Goal: Task Accomplishment & Management: Use online tool/utility

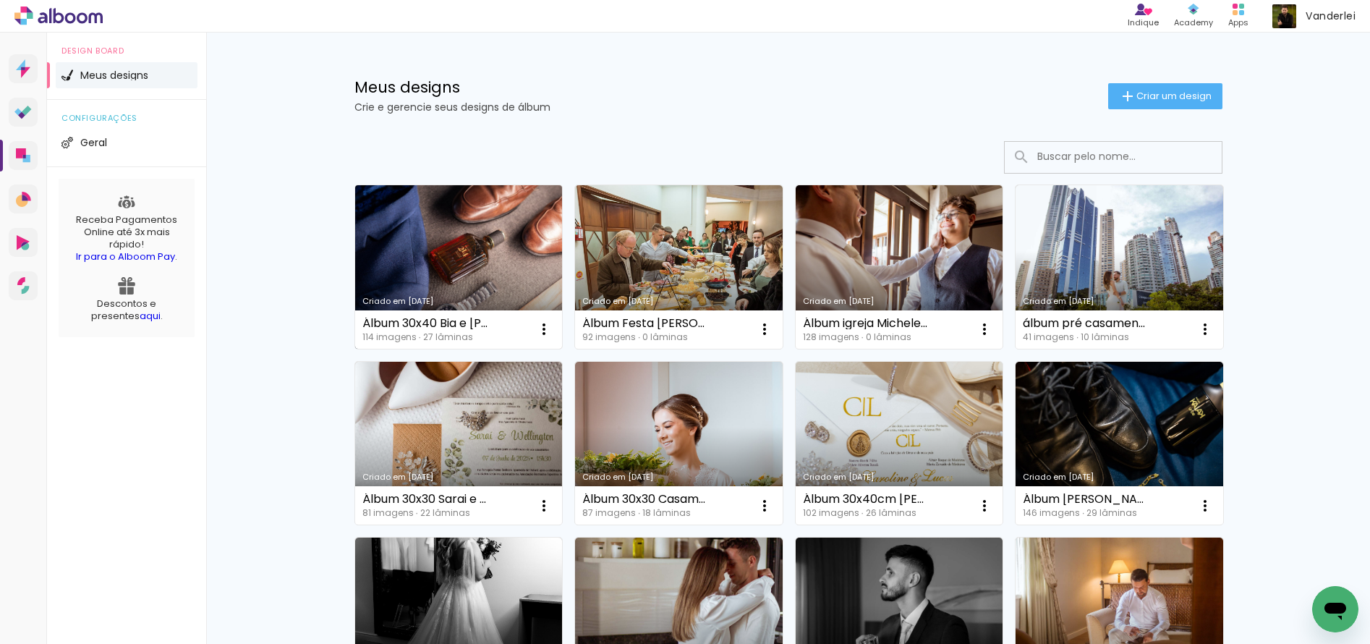
click at [482, 252] on link "Criado em [DATE]" at bounding box center [459, 266] width 208 height 163
click at [885, 239] on link "Criado em [DATE]" at bounding box center [899, 266] width 208 height 163
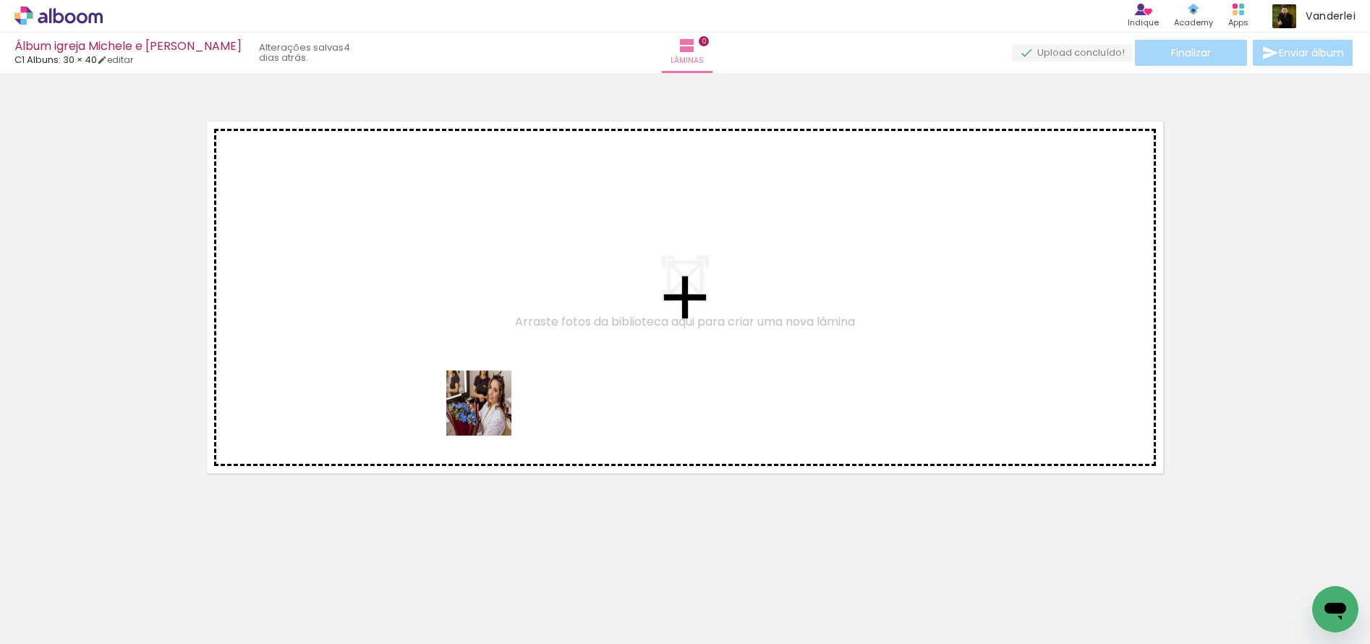
drag, startPoint x: 419, startPoint y: 594, endPoint x: 521, endPoint y: 390, distance: 228.3
click at [514, 381] on quentale-workspace at bounding box center [685, 322] width 1370 height 644
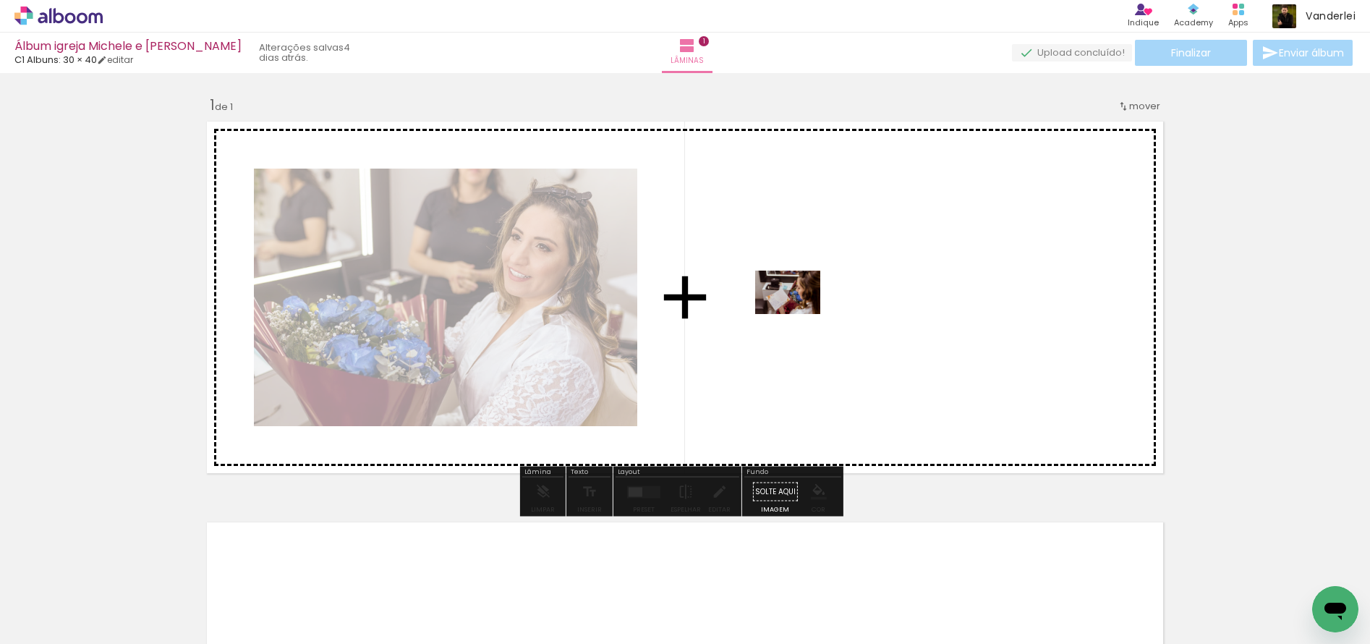
drag, startPoint x: 480, startPoint y: 591, endPoint x: 798, endPoint y: 314, distance: 421.8
click at [798, 314] on quentale-workspace at bounding box center [685, 322] width 1370 height 644
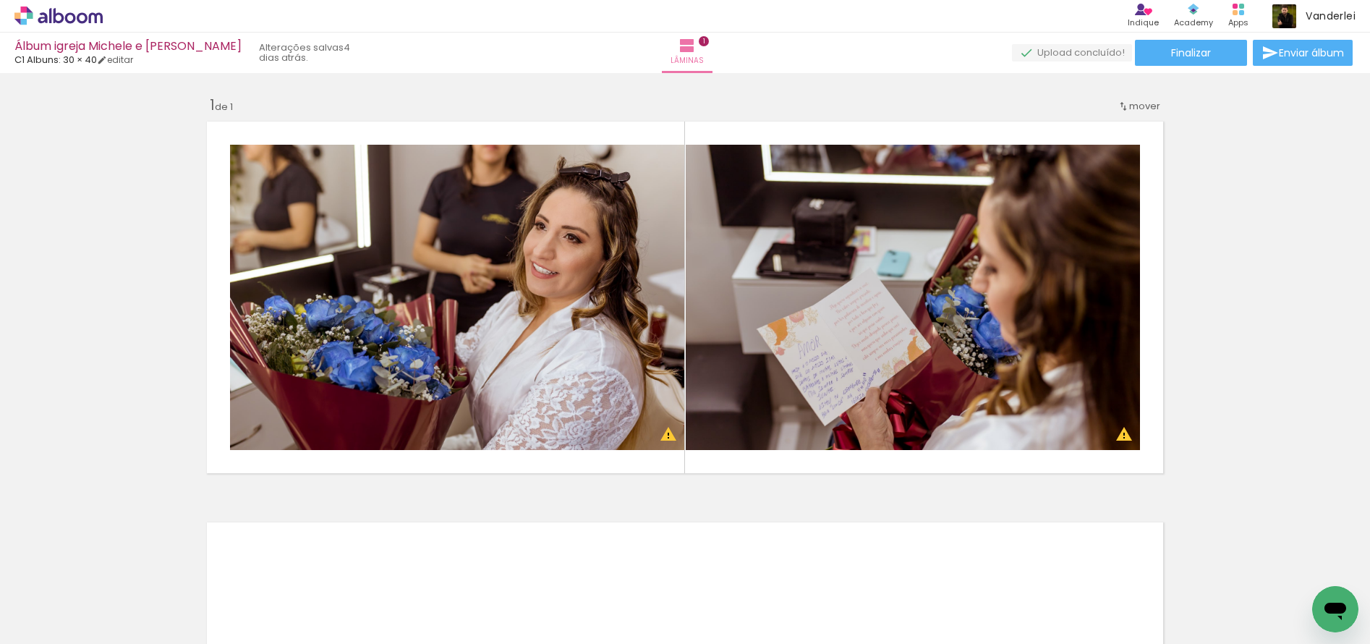
scroll to position [0, 1153]
drag, startPoint x: 223, startPoint y: 639, endPoint x: 378, endPoint y: 629, distance: 155.1
click at [119, 629] on iron-horizontal-list at bounding box center [104, 598] width 29 height 90
click at [285, 599] on div at bounding box center [288, 595] width 72 height 48
drag, startPoint x: 318, startPoint y: 550, endPoint x: 531, endPoint y: 369, distance: 280.1
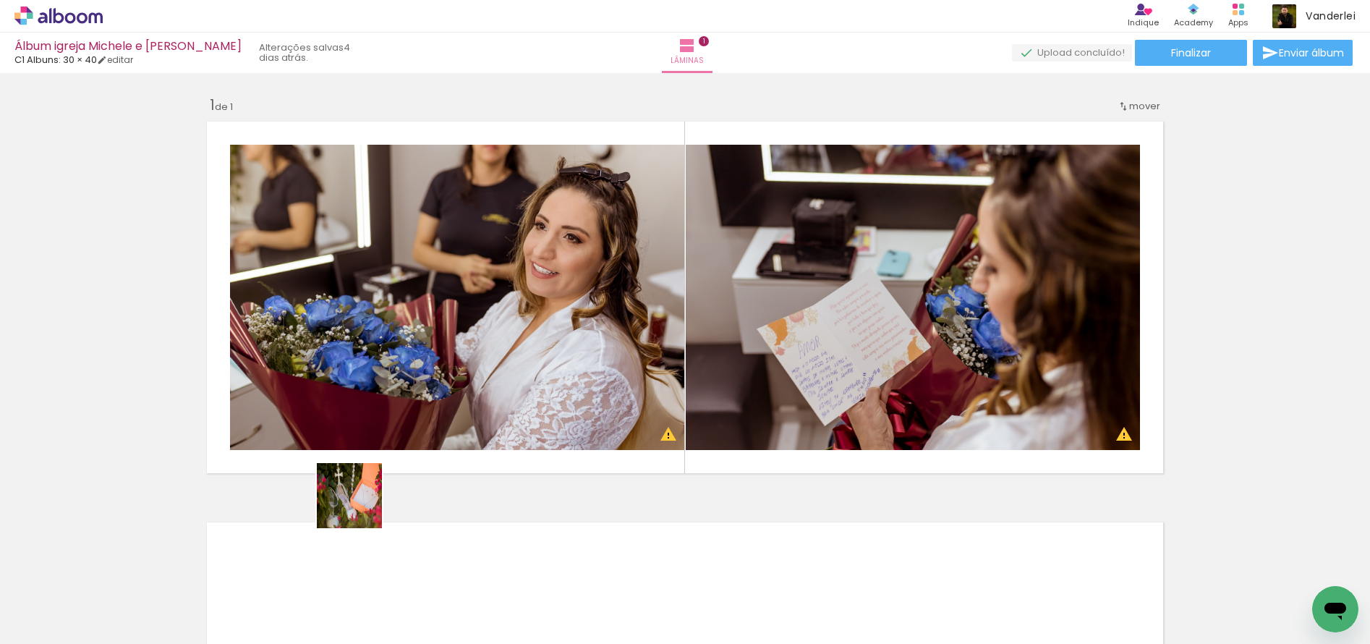
click at [532, 352] on quentale-workspace at bounding box center [685, 322] width 1370 height 644
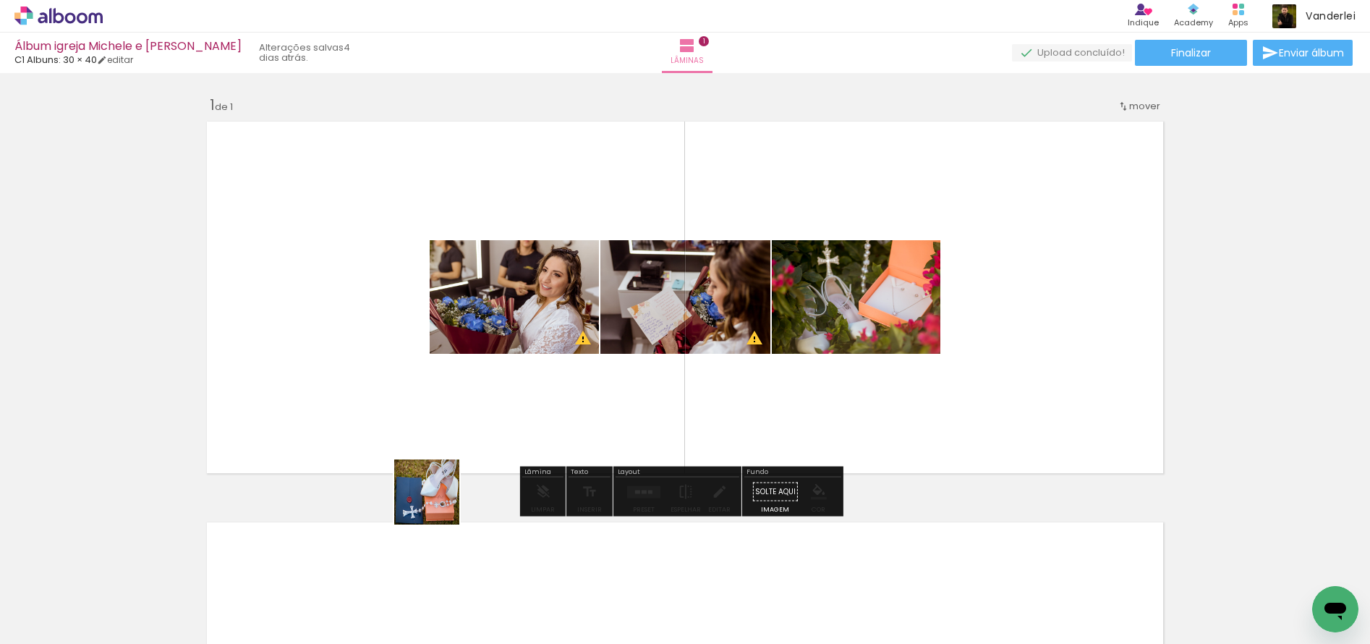
drag, startPoint x: 389, startPoint y: 591, endPoint x: 529, endPoint y: 392, distance: 243.5
click at [529, 392] on quentale-workspace at bounding box center [685, 322] width 1370 height 644
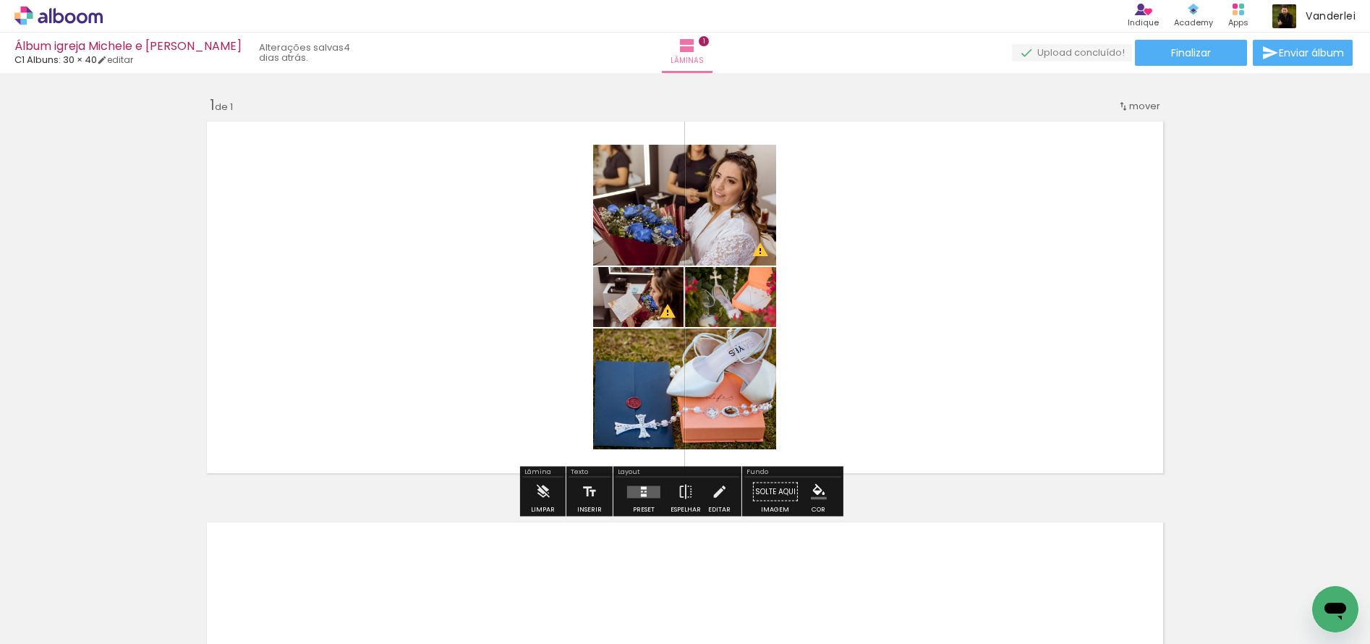
click at [645, 494] on quentale-layouter at bounding box center [643, 491] width 33 height 12
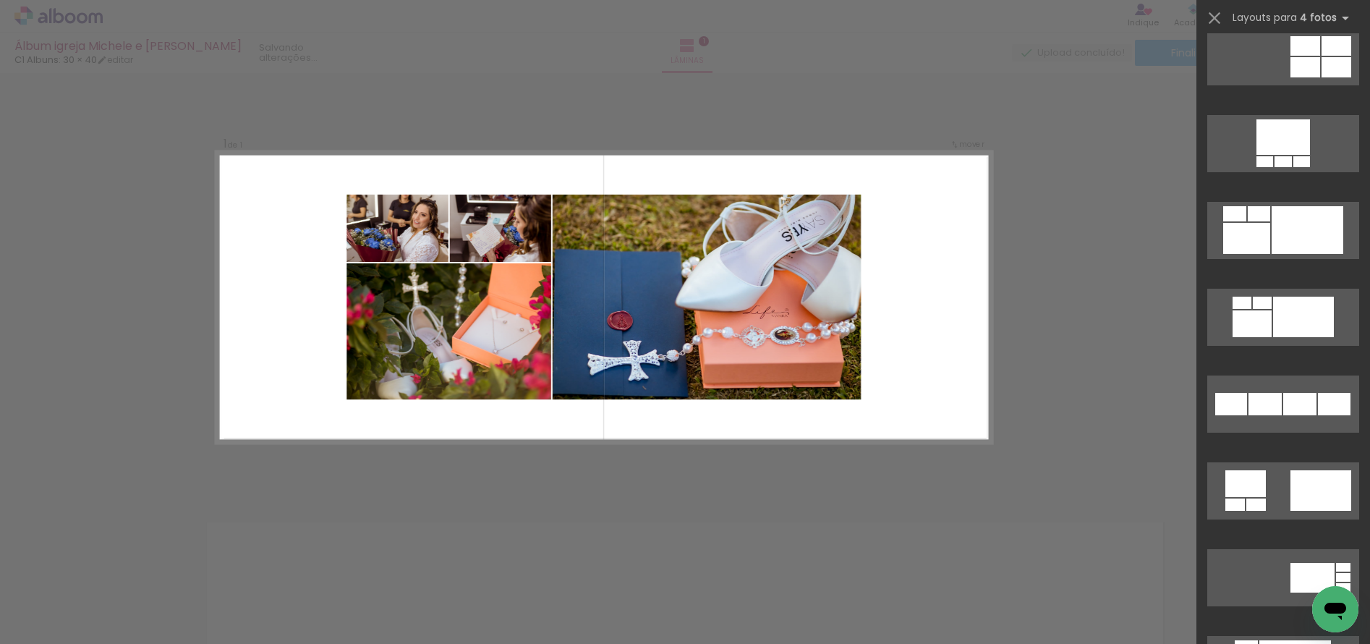
scroll to position [1263, 0]
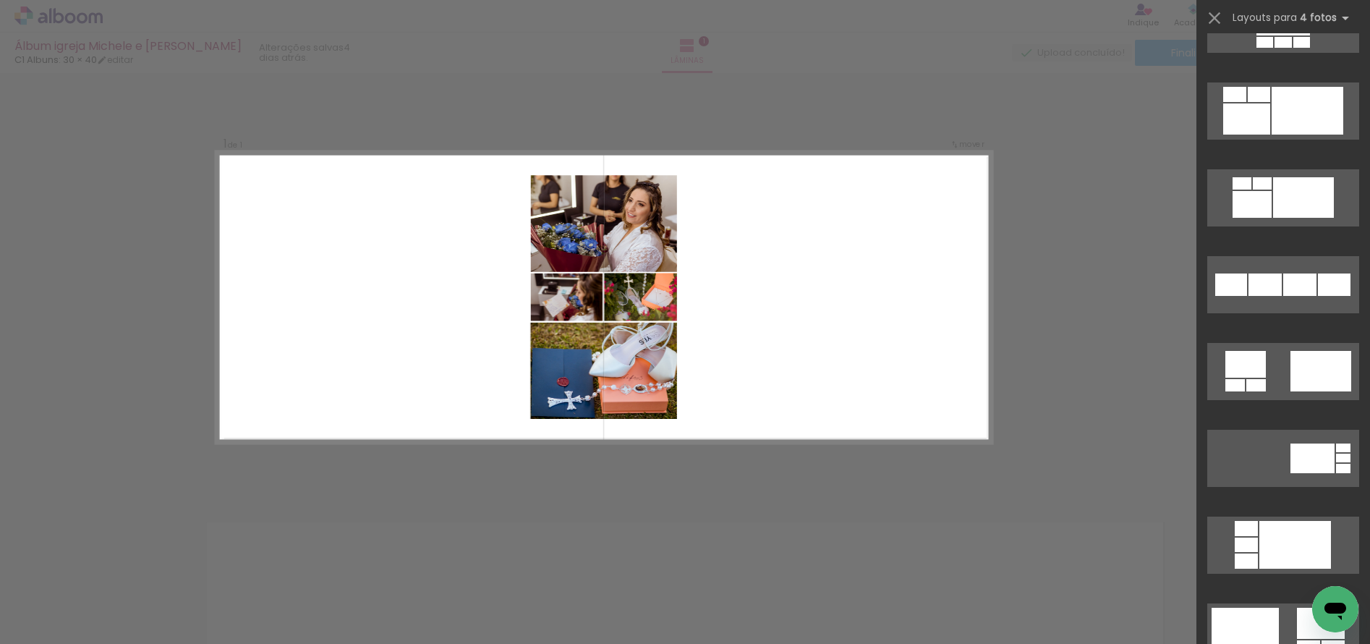
click at [1032, 328] on div "Confirmar Cancelar" at bounding box center [685, 491] width 1370 height 836
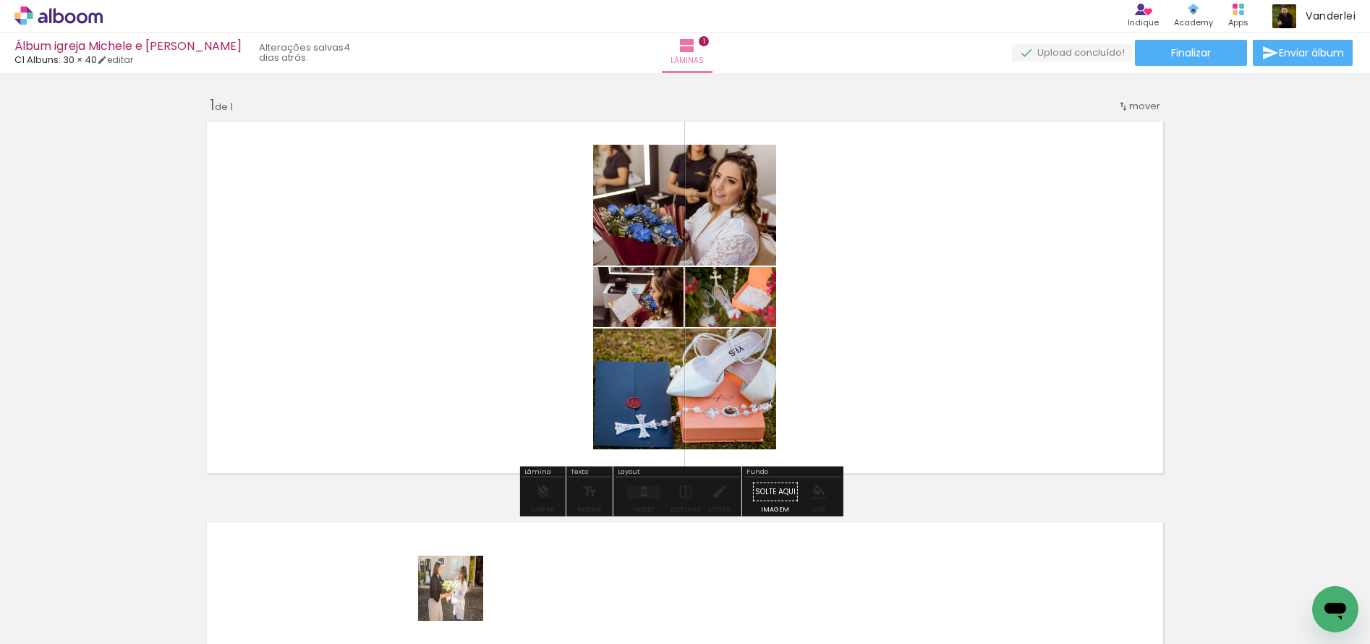
drag, startPoint x: 460, startPoint y: 605, endPoint x: 513, endPoint y: 360, distance: 250.0
click at [513, 361] on quentale-workspace at bounding box center [685, 322] width 1370 height 644
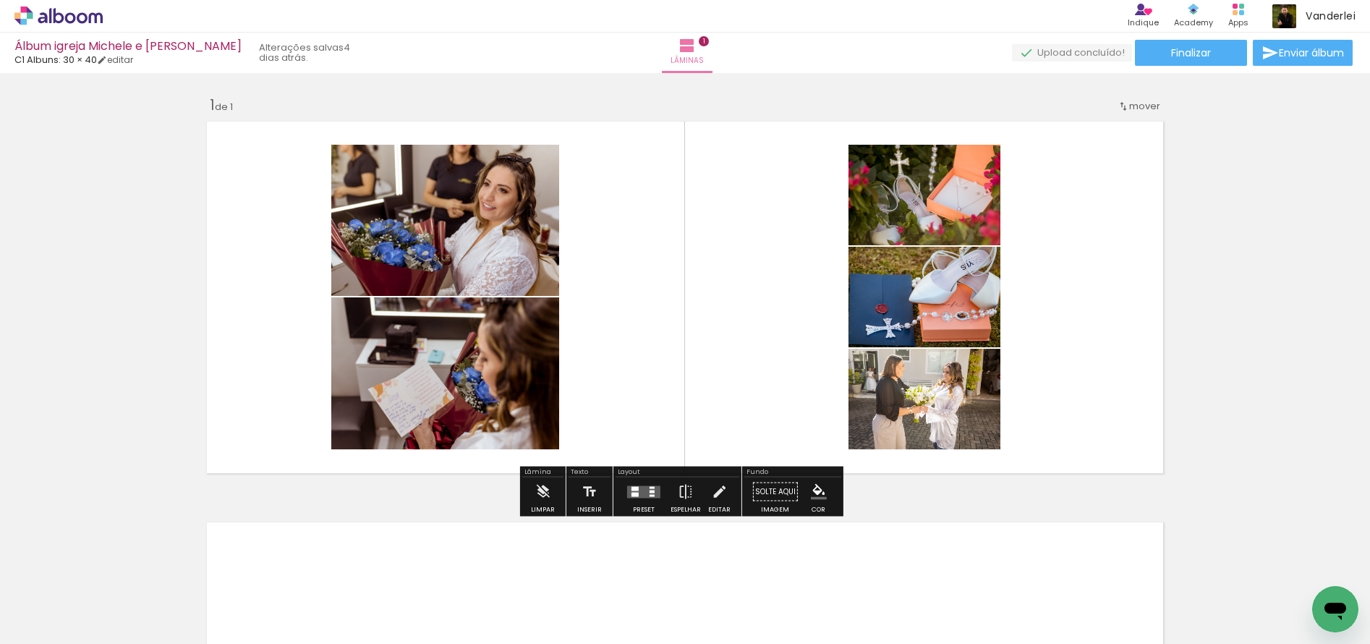
click at [633, 490] on div at bounding box center [634, 488] width 7 height 4
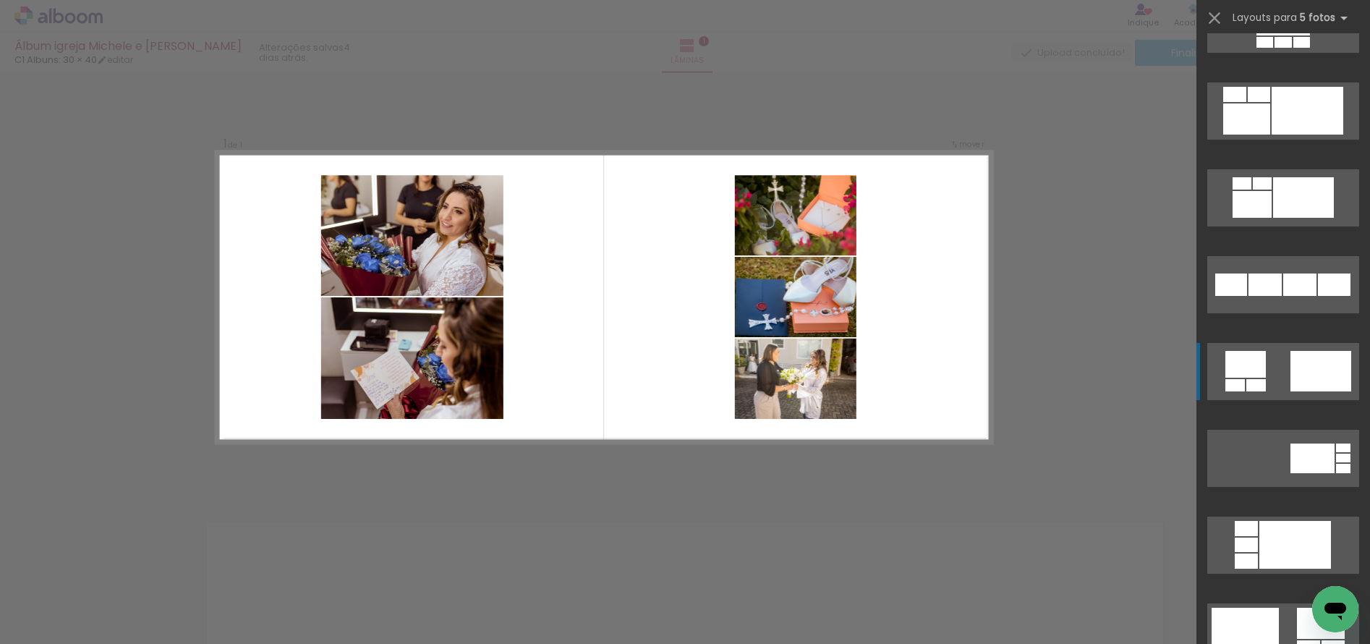
scroll to position [0, 0]
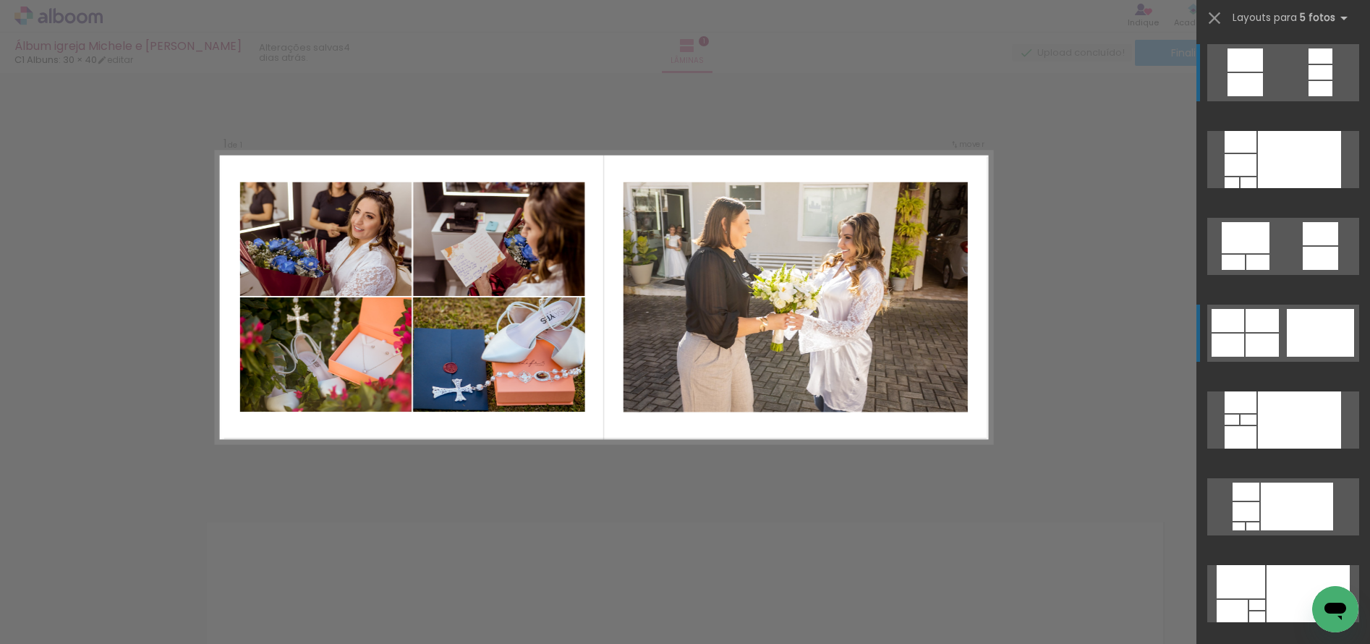
click at [1298, 329] on div at bounding box center [1319, 333] width 67 height 48
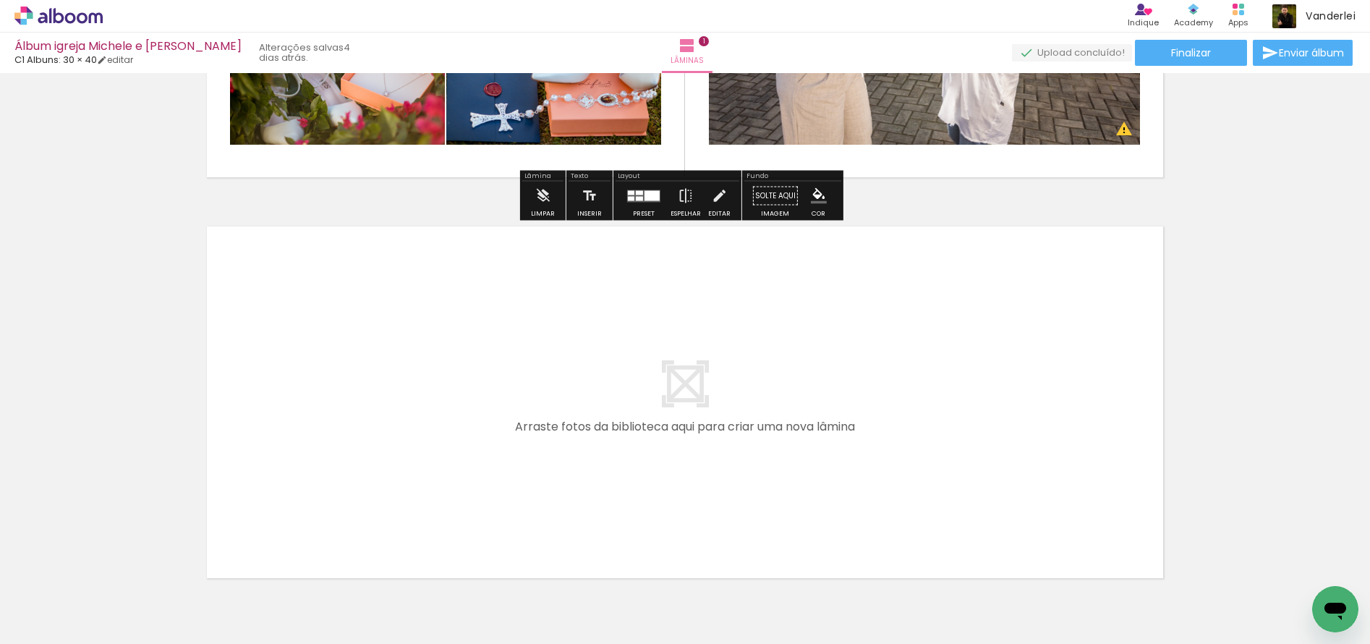
scroll to position [377, 0]
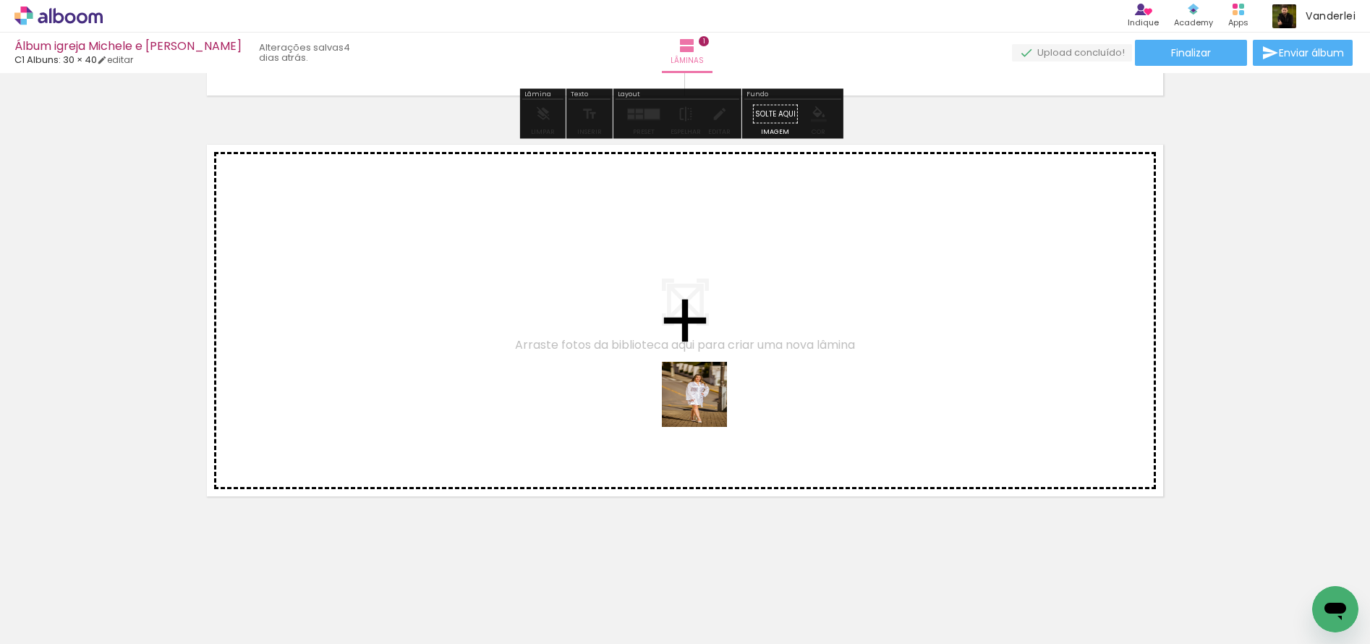
drag, startPoint x: 542, startPoint y: 584, endPoint x: 715, endPoint y: 397, distance: 254.8
click at [715, 397] on quentale-workspace at bounding box center [685, 322] width 1370 height 644
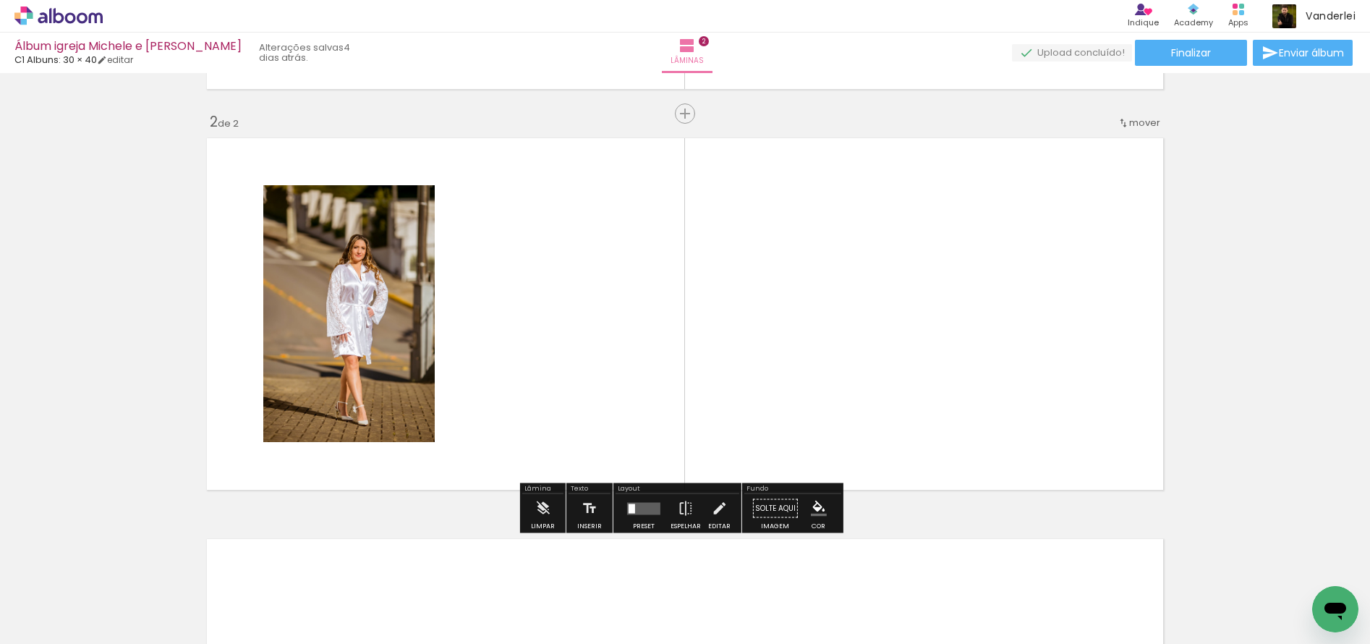
scroll to position [385, 0]
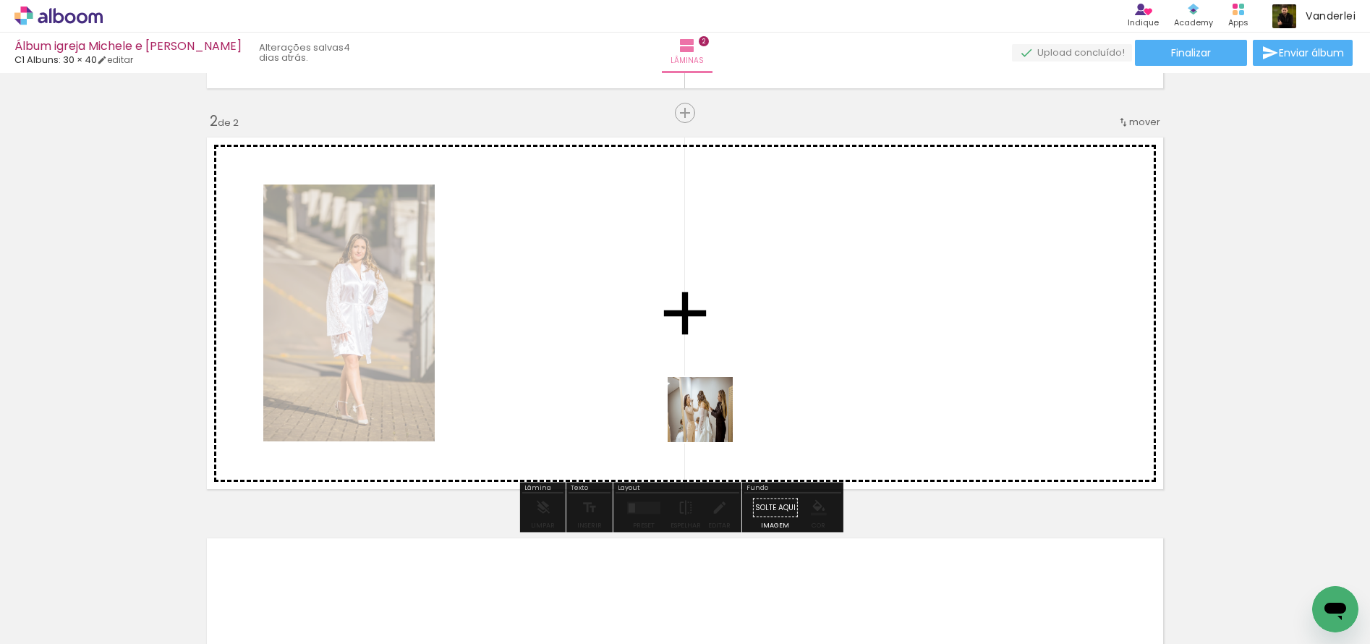
drag, startPoint x: 623, startPoint y: 592, endPoint x: 733, endPoint y: 390, distance: 229.7
click at [733, 390] on quentale-workspace at bounding box center [685, 322] width 1370 height 644
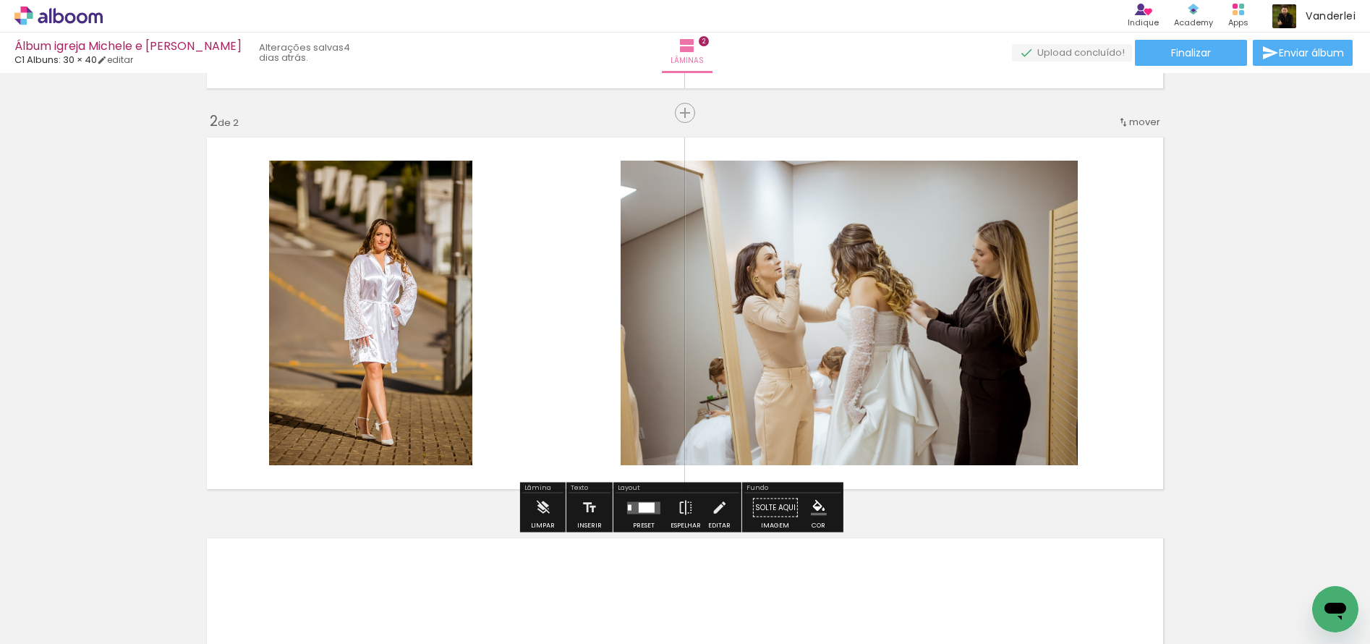
drag, startPoint x: 692, startPoint y: 594, endPoint x: 838, endPoint y: 366, distance: 271.2
click at [830, 373] on quentale-workspace at bounding box center [685, 322] width 1370 height 644
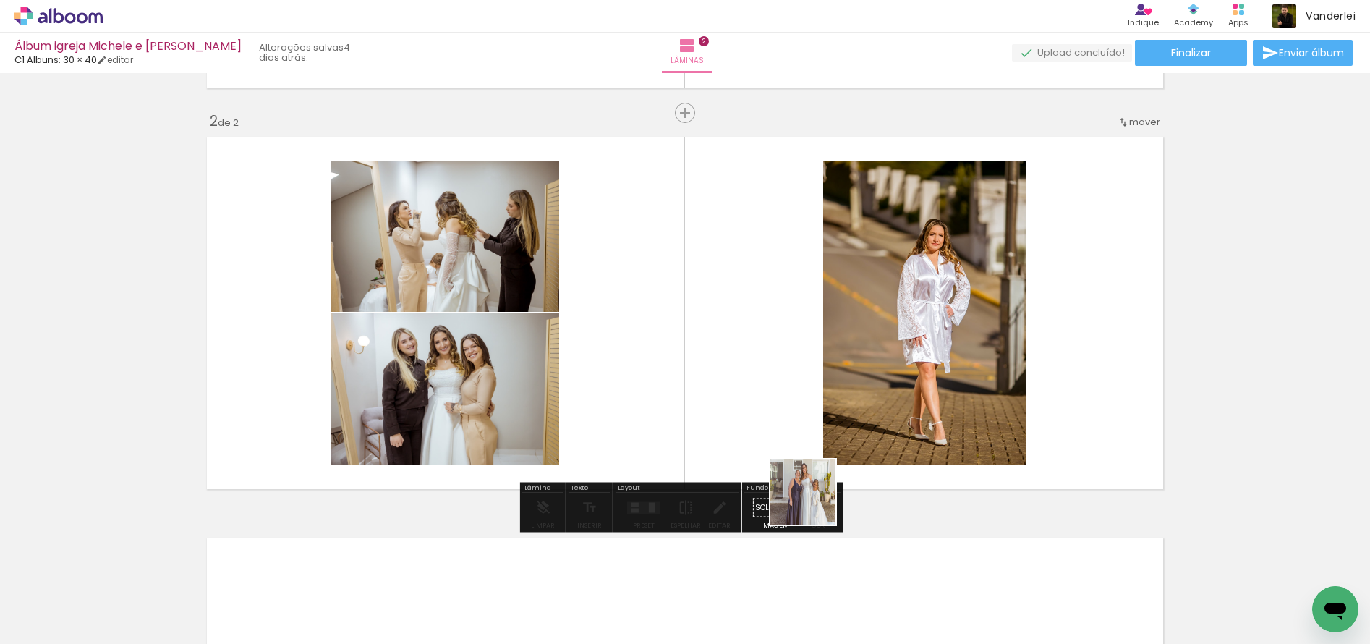
drag, startPoint x: 789, startPoint y: 598, endPoint x: 881, endPoint y: 362, distance: 253.3
click at [881, 362] on quentale-workspace at bounding box center [685, 322] width 1370 height 644
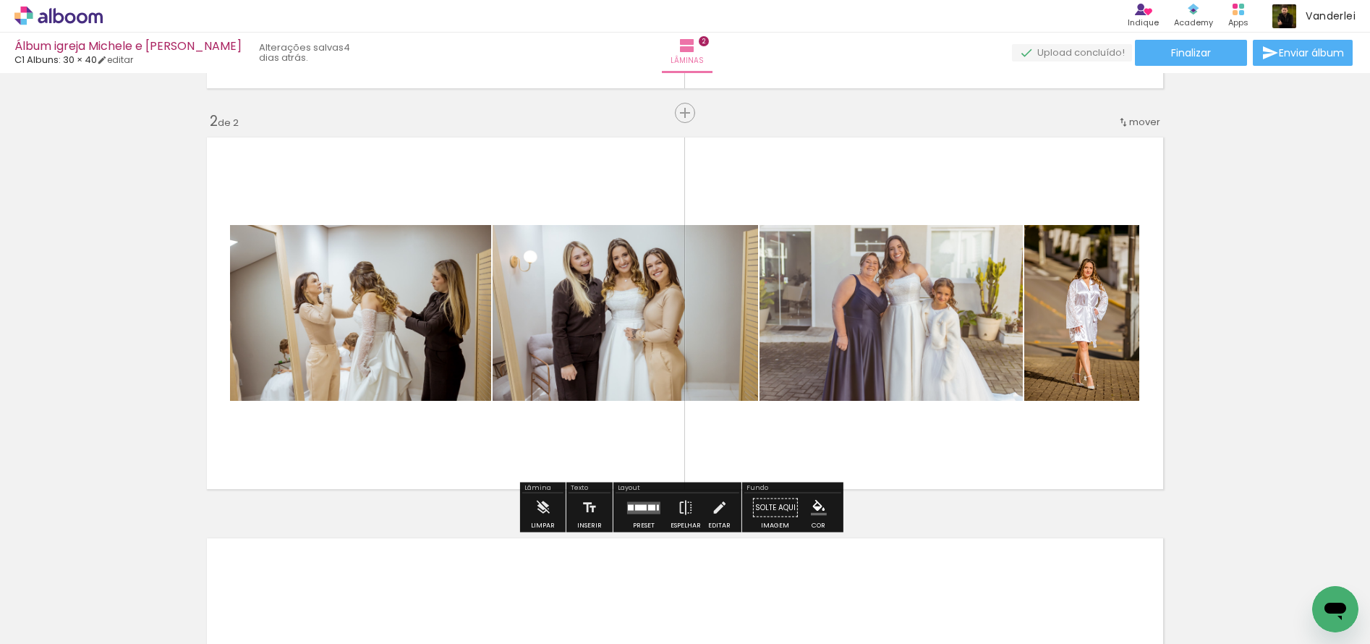
click at [635, 508] on div at bounding box center [641, 507] width 12 height 6
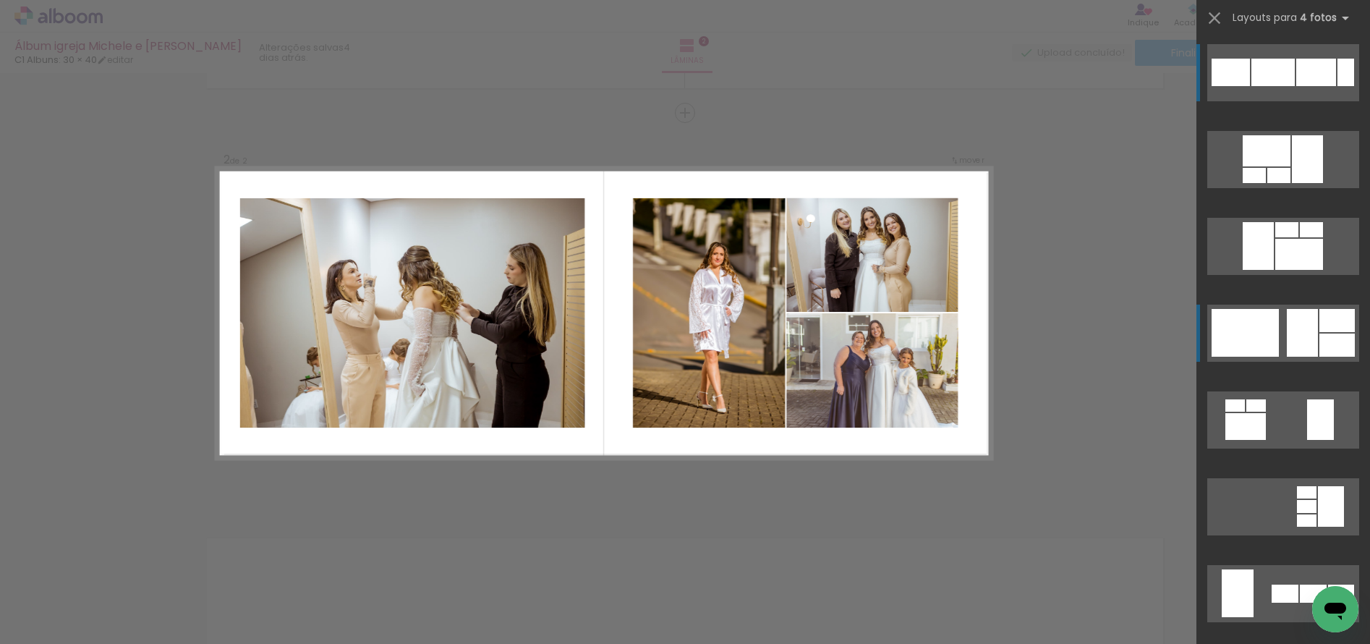
click at [1319, 334] on div at bounding box center [1336, 344] width 35 height 23
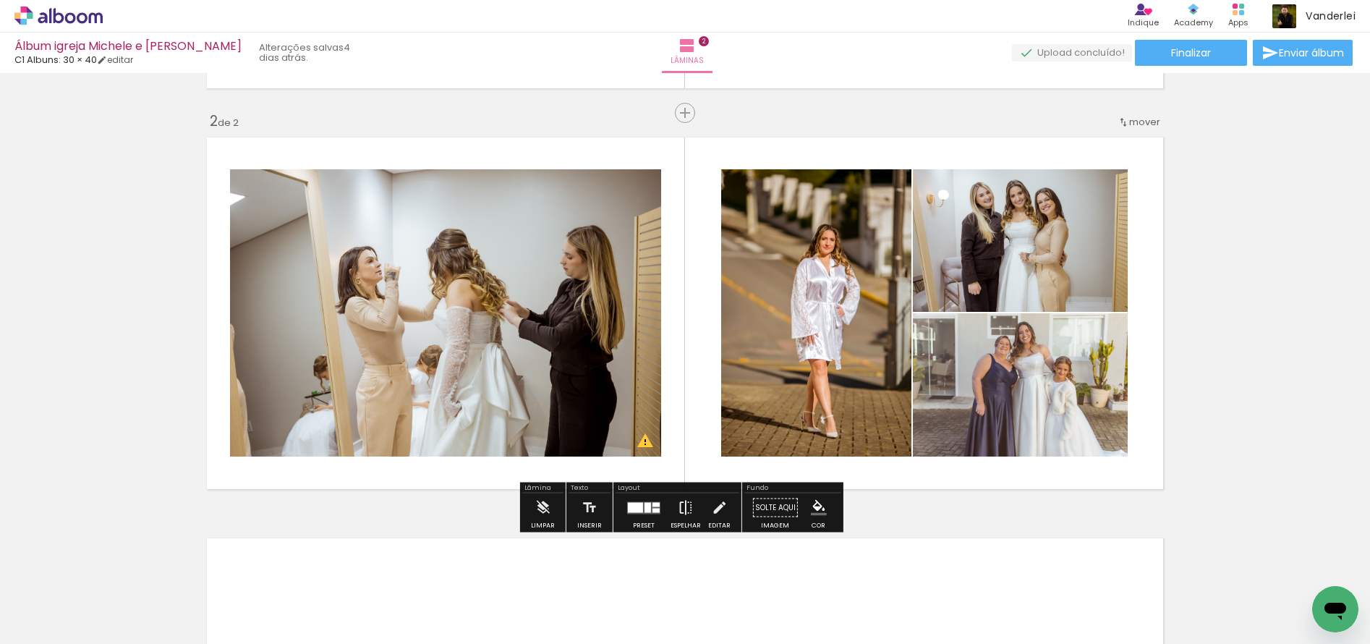
click at [686, 504] on iron-icon at bounding box center [686, 507] width 16 height 29
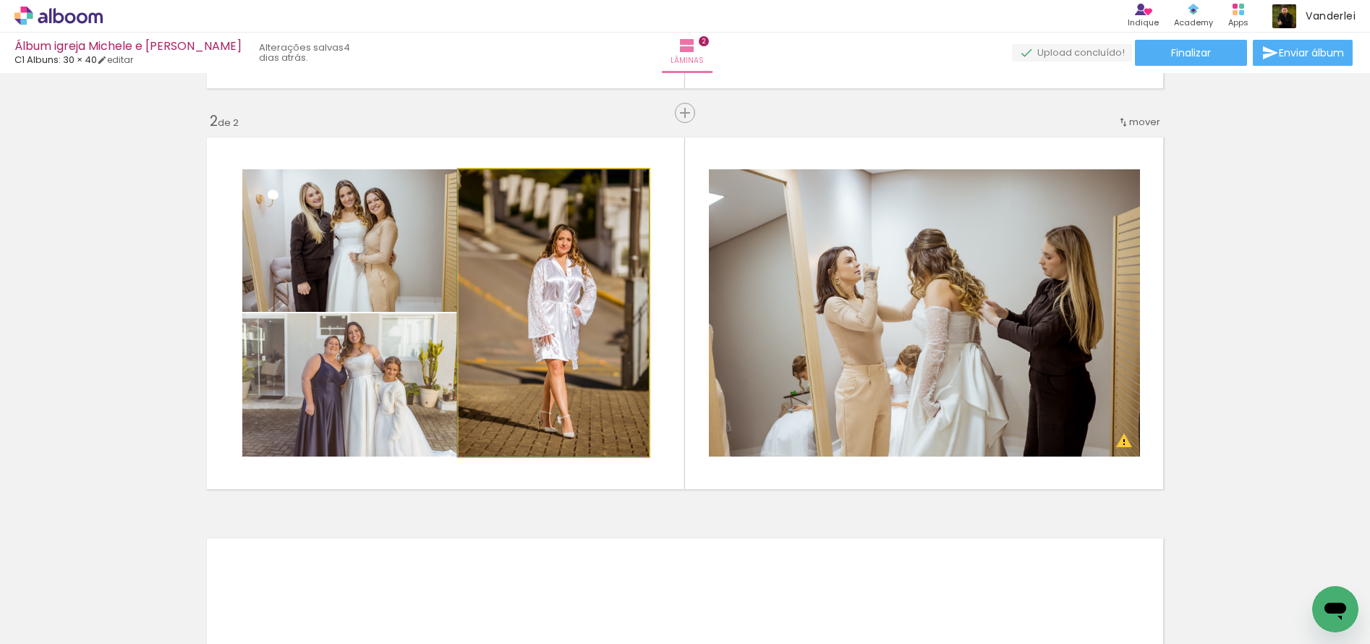
drag, startPoint x: 512, startPoint y: 344, endPoint x: 458, endPoint y: 343, distance: 54.3
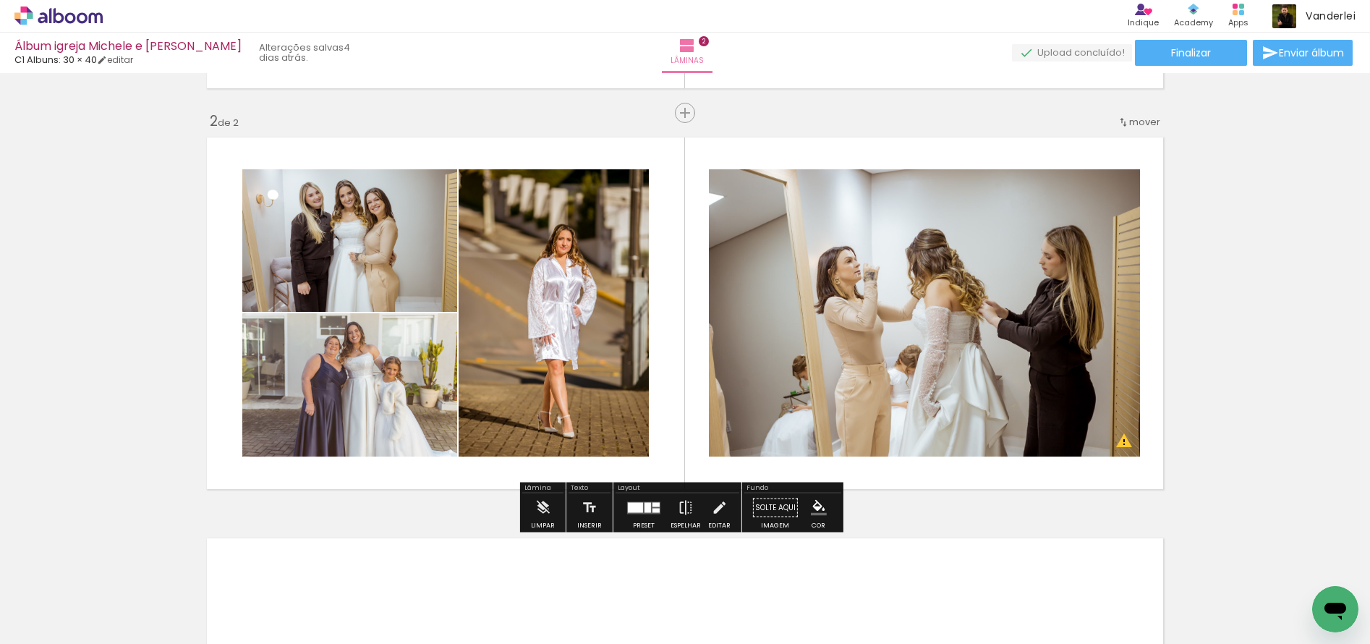
click at [638, 504] on div at bounding box center [635, 507] width 15 height 10
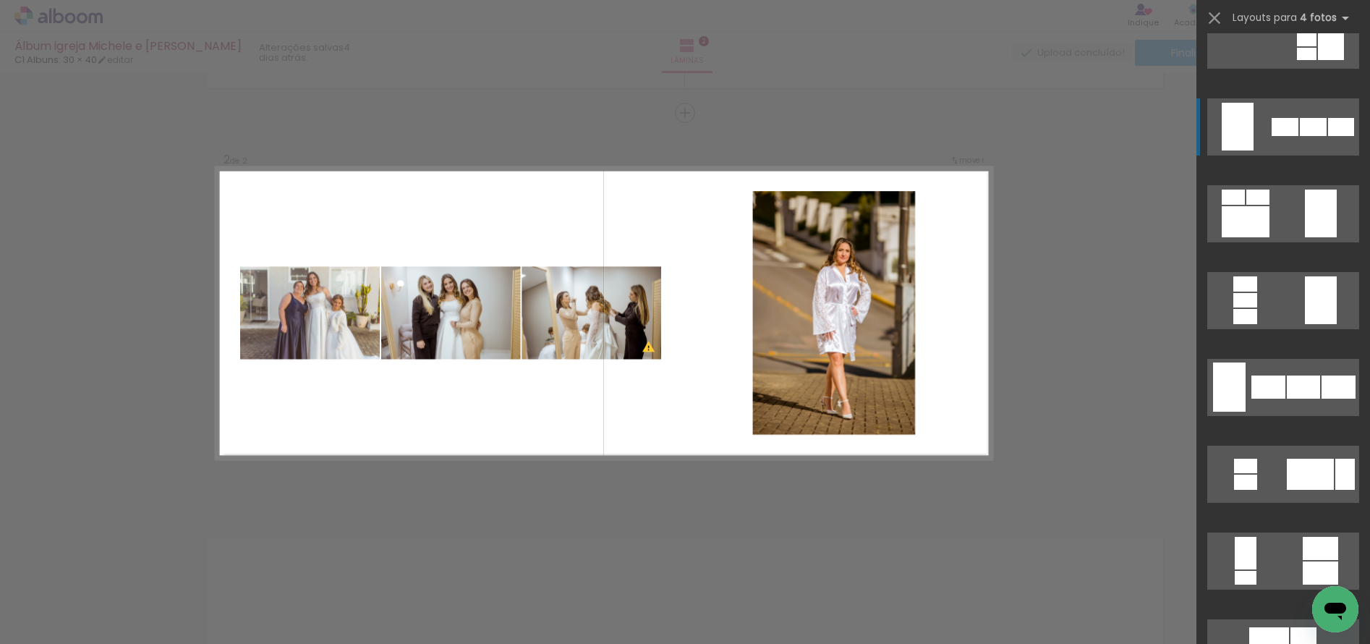
scroll to position [627, 0]
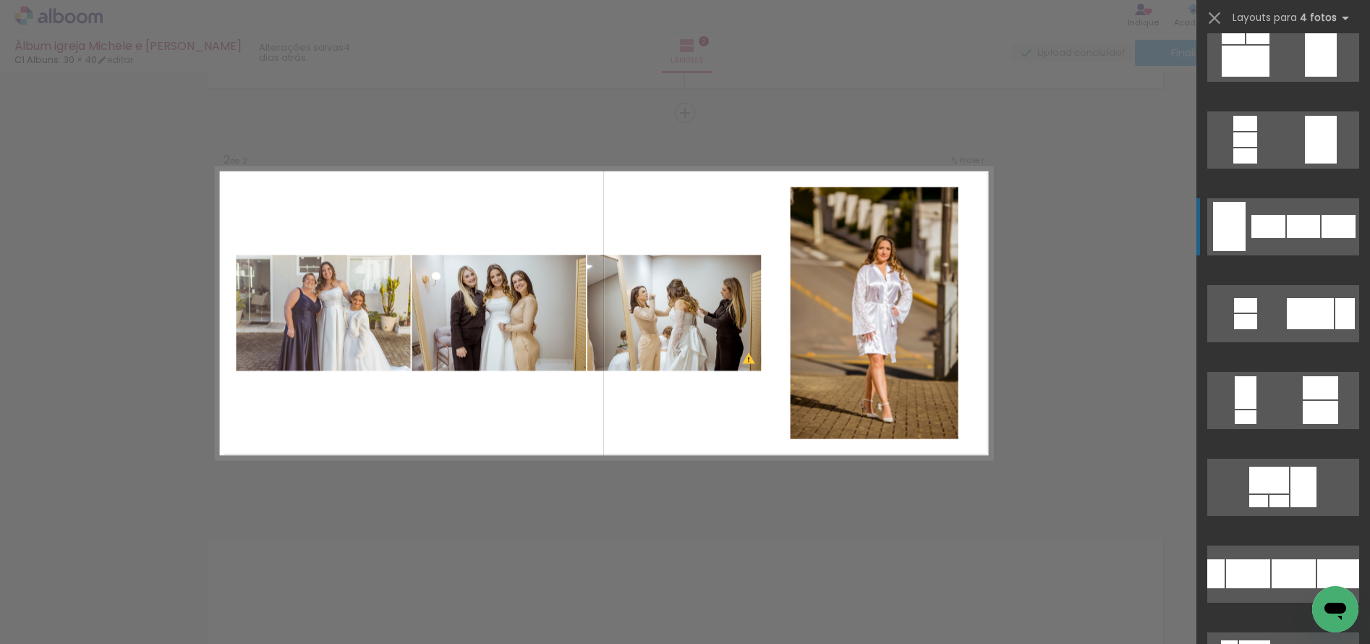
click at [1286, 235] on div at bounding box center [1302, 226] width 33 height 23
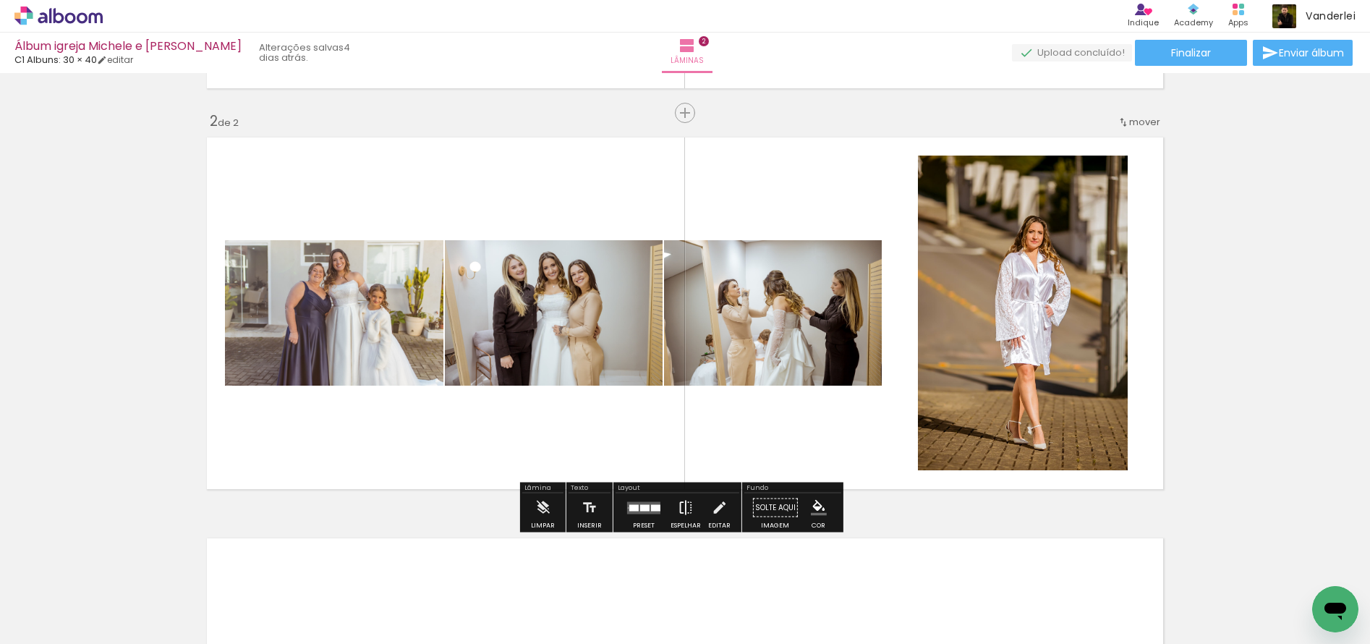
click at [686, 504] on iron-icon at bounding box center [686, 507] width 16 height 29
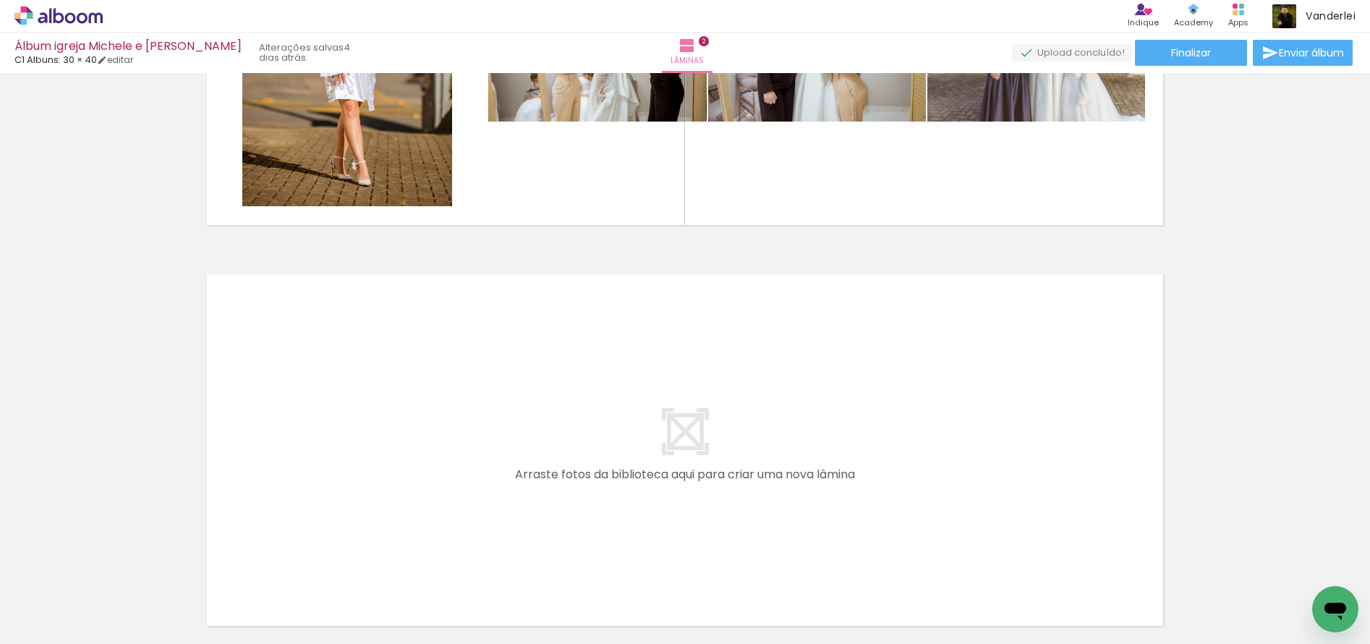
scroll to position [667, 0]
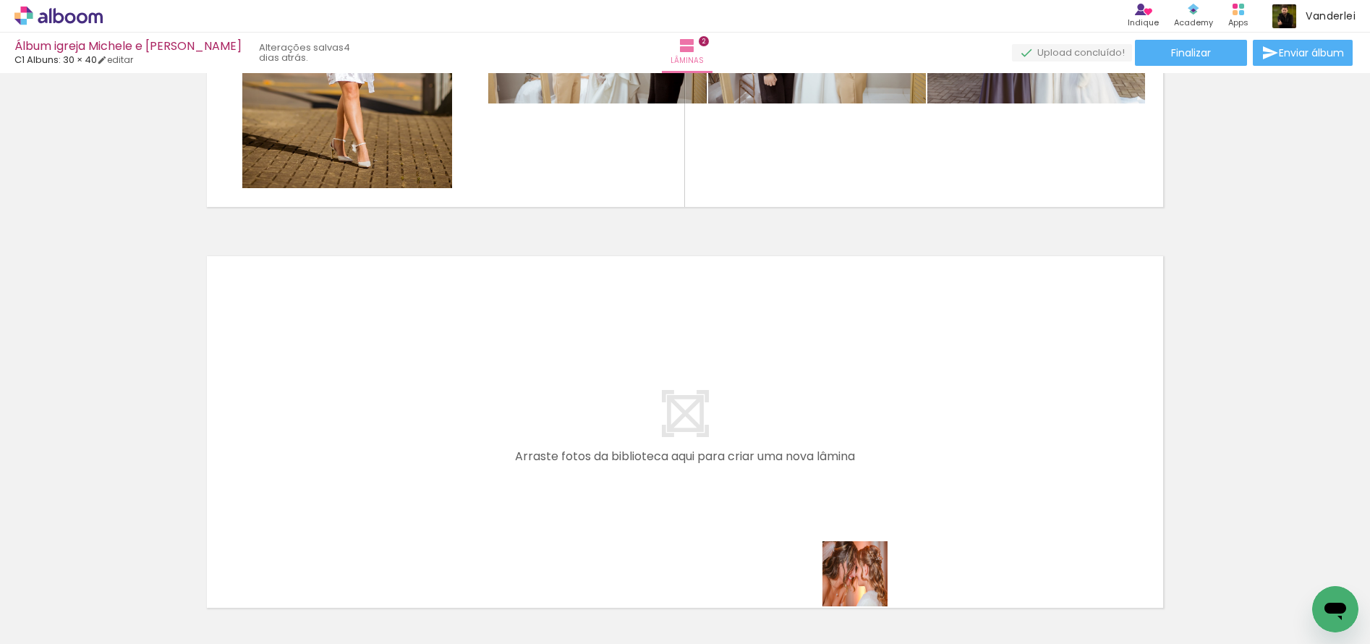
drag, startPoint x: 862, startPoint y: 591, endPoint x: 937, endPoint y: 445, distance: 163.6
click at [937, 445] on quentale-workspace at bounding box center [685, 322] width 1370 height 644
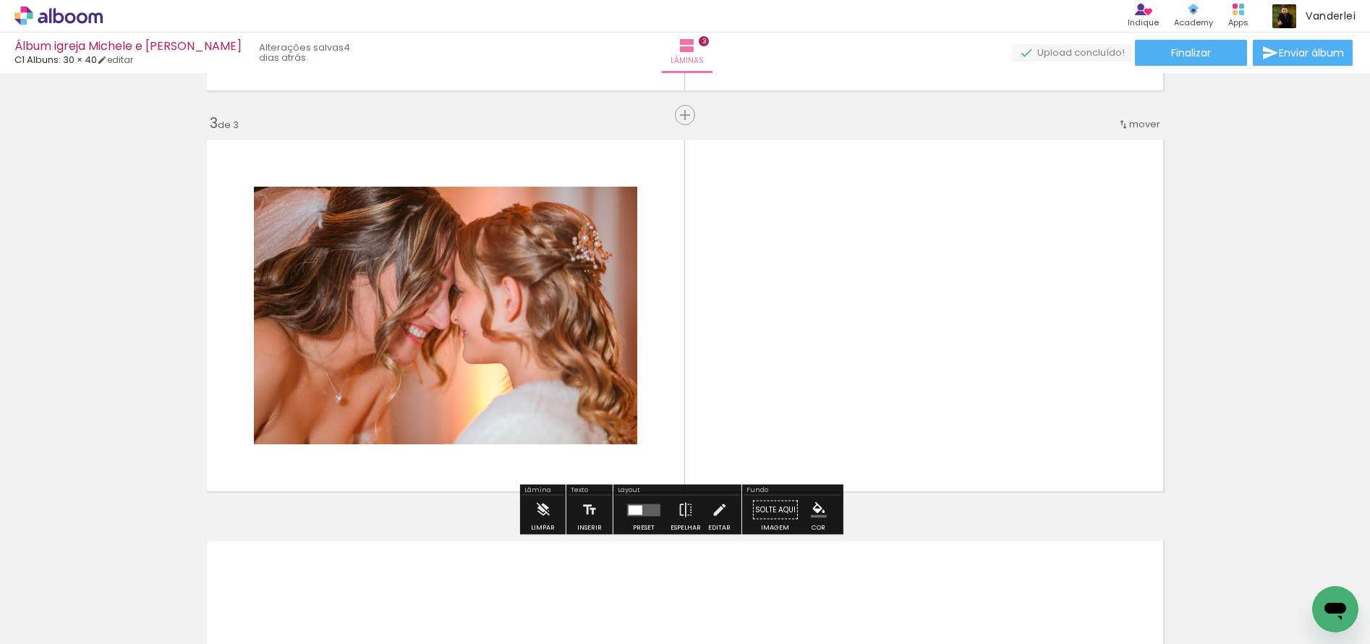
scroll to position [785, 0]
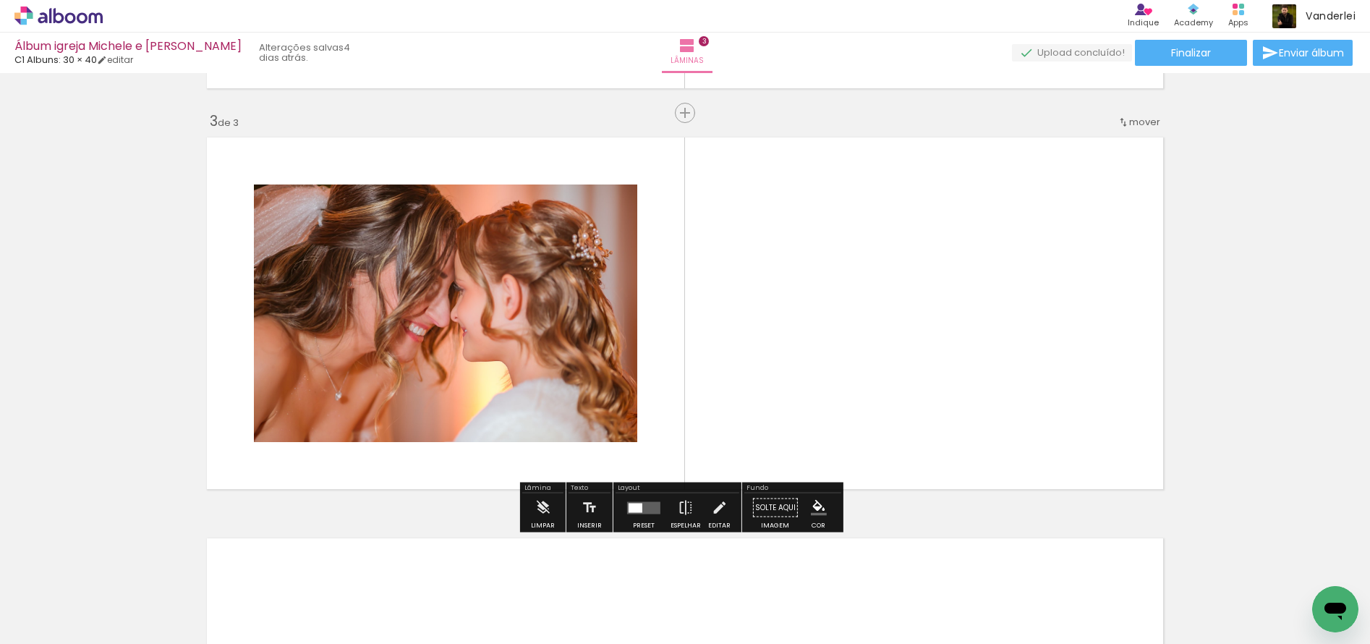
drag, startPoint x: 928, startPoint y: 603, endPoint x: 981, endPoint y: 369, distance: 240.3
click at [981, 369] on quentale-workspace at bounding box center [685, 322] width 1370 height 644
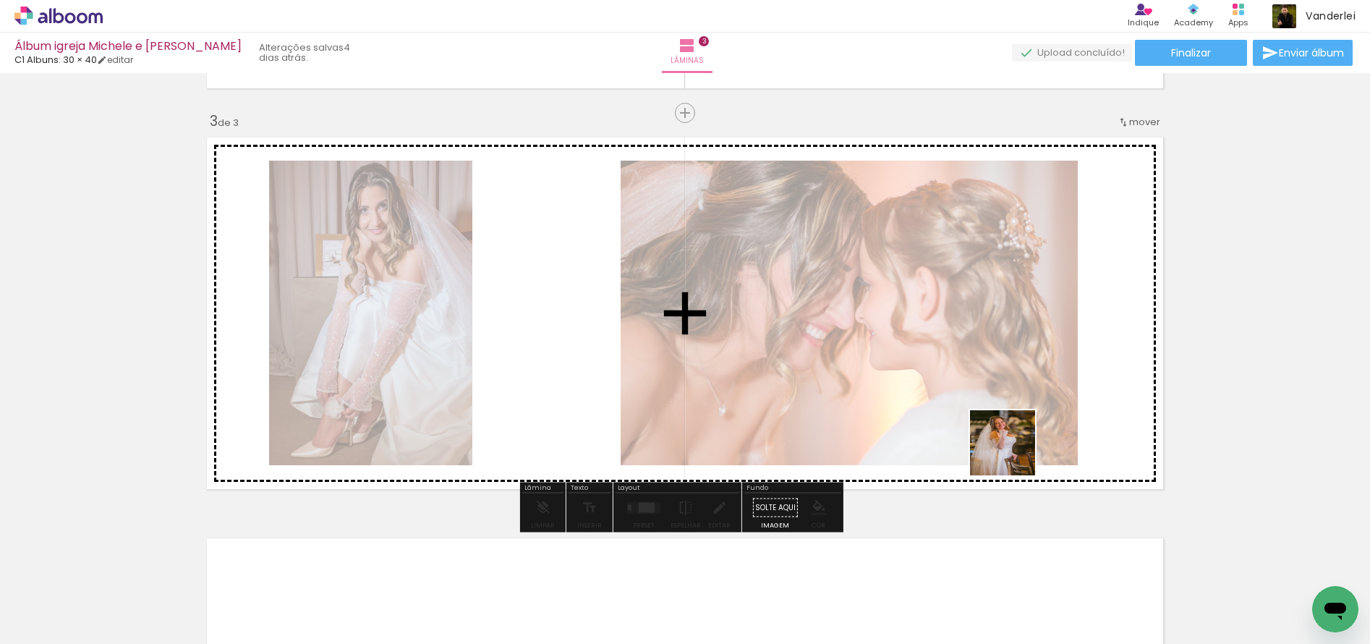
drag, startPoint x: 1013, startPoint y: 453, endPoint x: 1011, endPoint y: 359, distance: 94.0
click at [1011, 359] on quentale-workspace at bounding box center [685, 322] width 1370 height 644
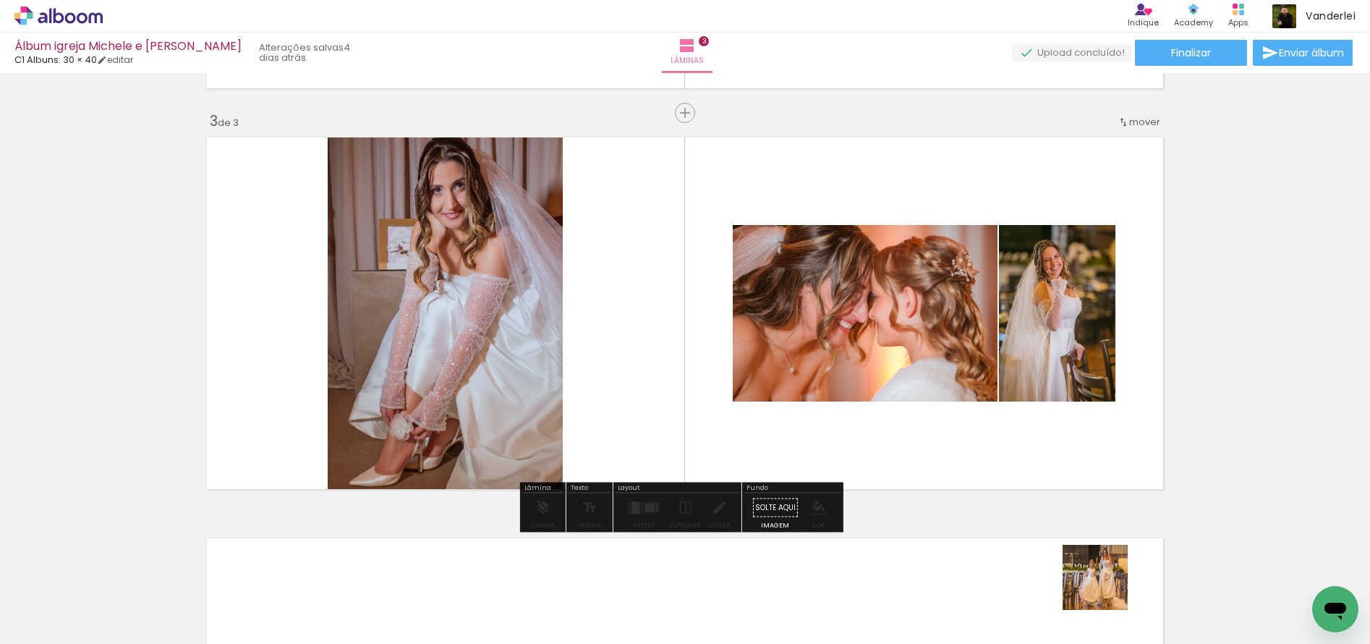
drag, startPoint x: 1110, startPoint y: 598, endPoint x: 1053, endPoint y: 402, distance: 204.1
click at [1053, 402] on quentale-workspace at bounding box center [685, 322] width 1370 height 644
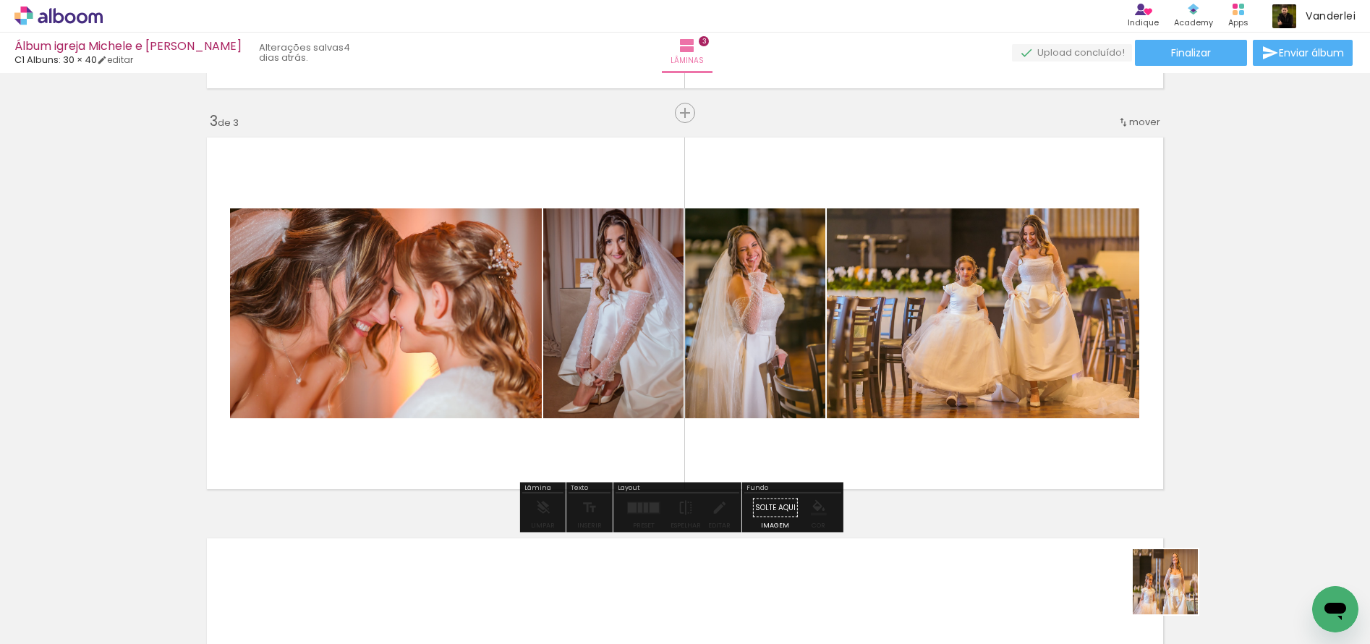
drag, startPoint x: 1176, startPoint y: 592, endPoint x: 1064, endPoint y: 420, distance: 205.4
click at [1064, 420] on quentale-workspace at bounding box center [685, 322] width 1370 height 644
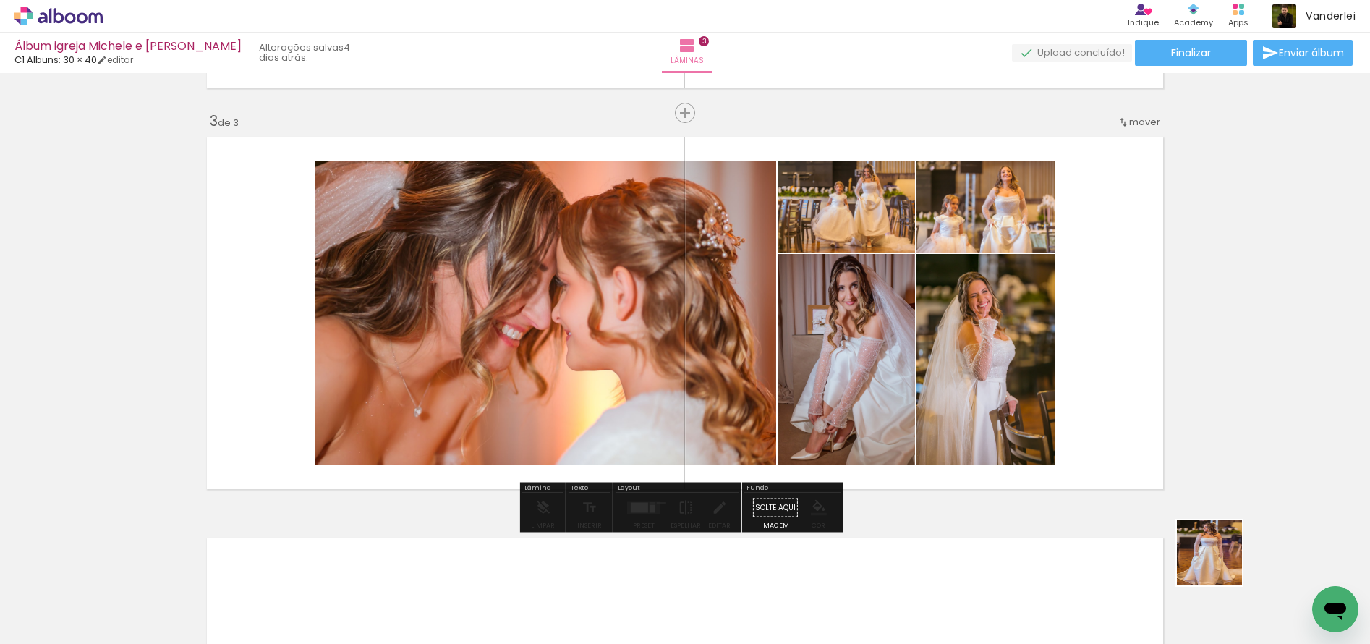
drag, startPoint x: 1265, startPoint y: 599, endPoint x: 985, endPoint y: 393, distance: 347.1
click at [985, 393] on quentale-workspace at bounding box center [685, 322] width 1370 height 644
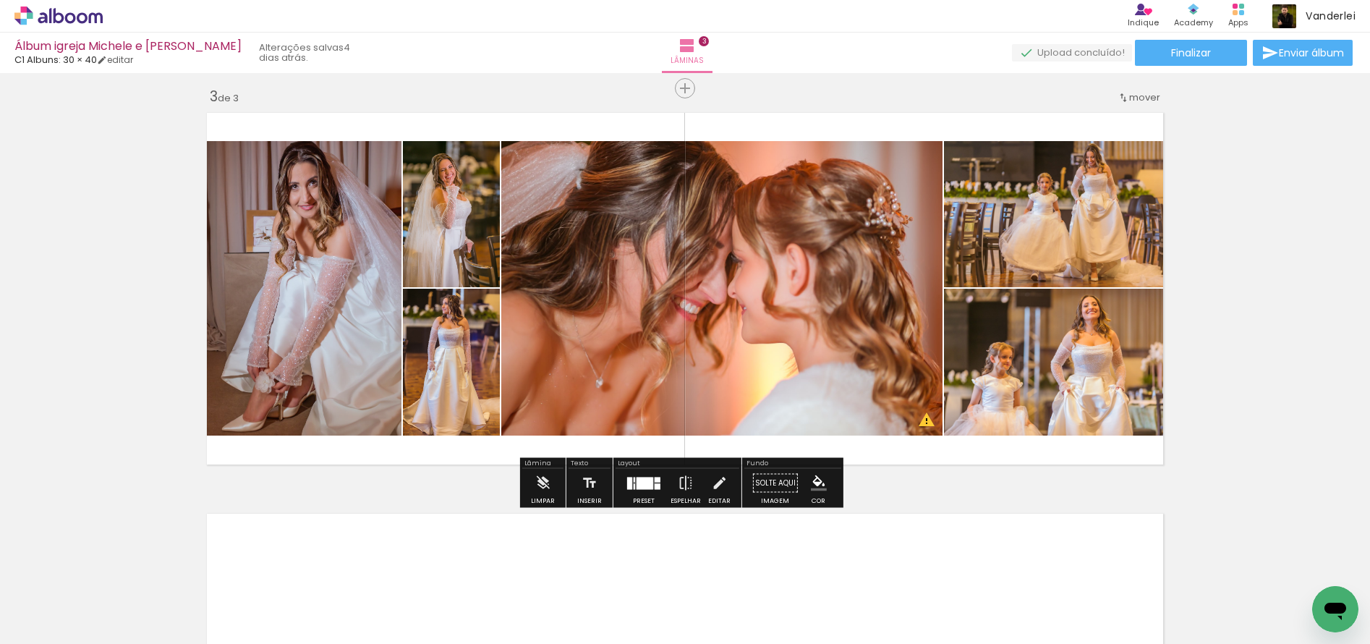
scroll to position [807, 0]
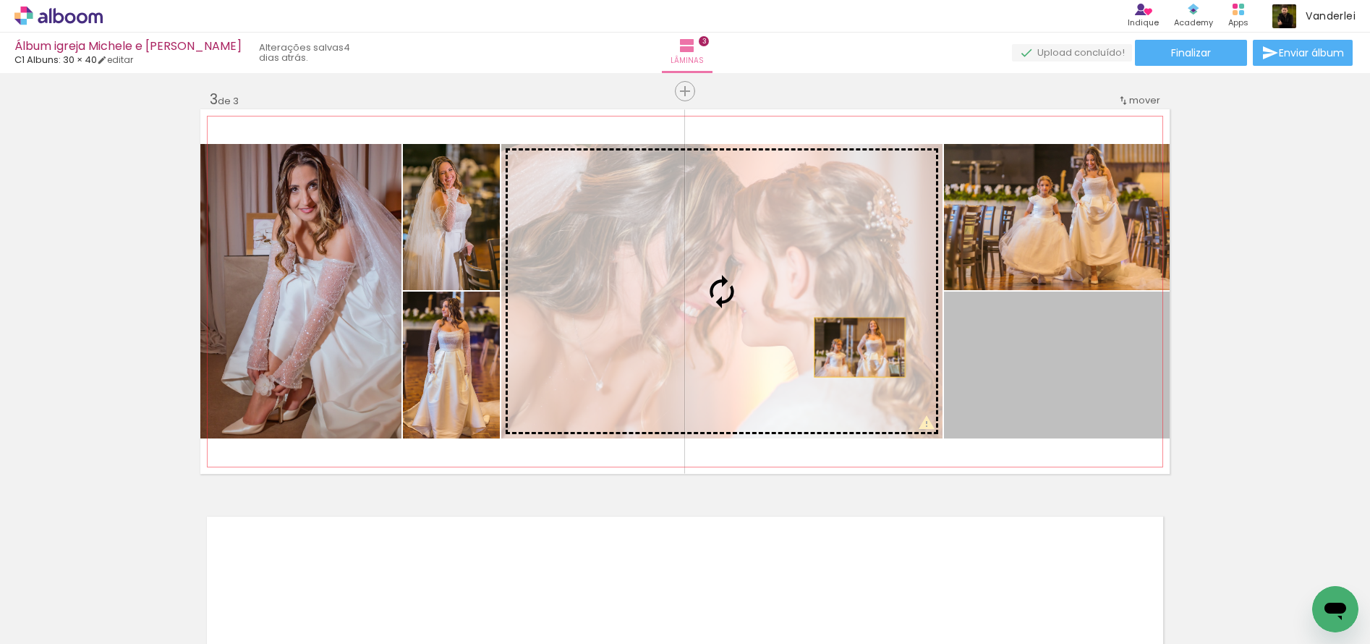
drag, startPoint x: 1068, startPoint y: 374, endPoint x: 841, endPoint y: 346, distance: 228.8
click at [0, 0] on slot at bounding box center [0, 0] width 0 height 0
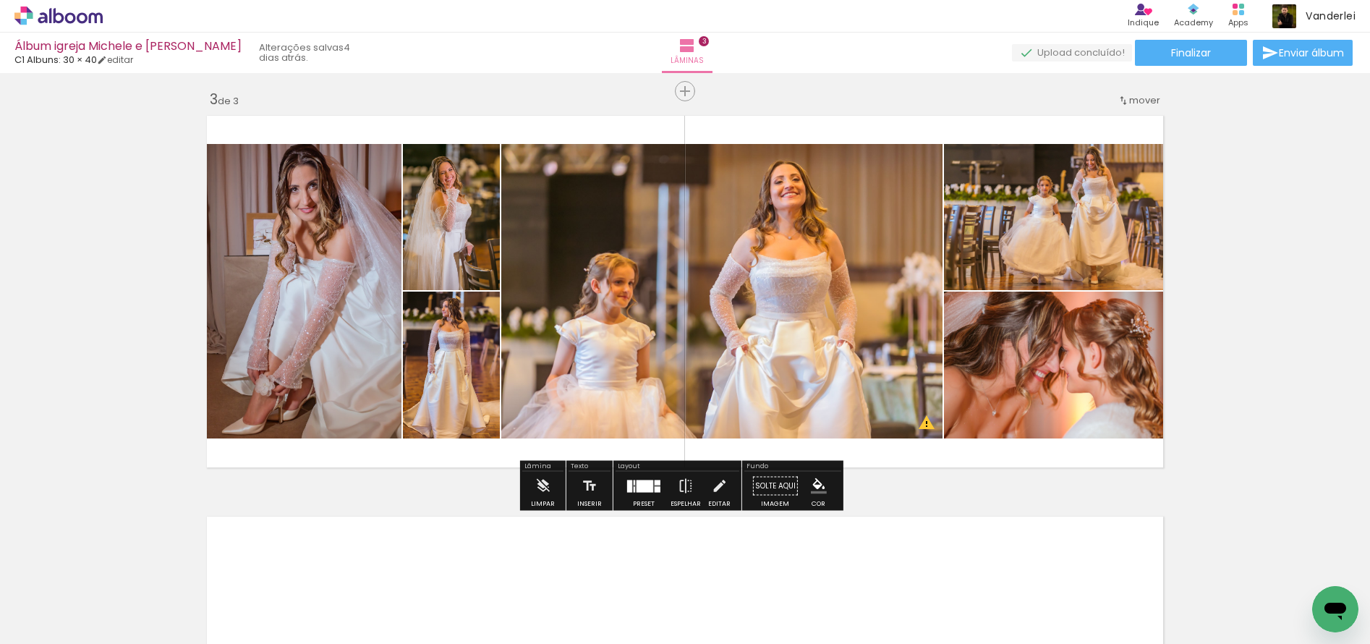
click at [1234, 319] on div "Inserir lâmina 1 de 3 Inserir lâmina 2 de 3 Inserir lâmina 3 de 3 O Designbox p…" at bounding box center [685, 72] width 1370 height 1603
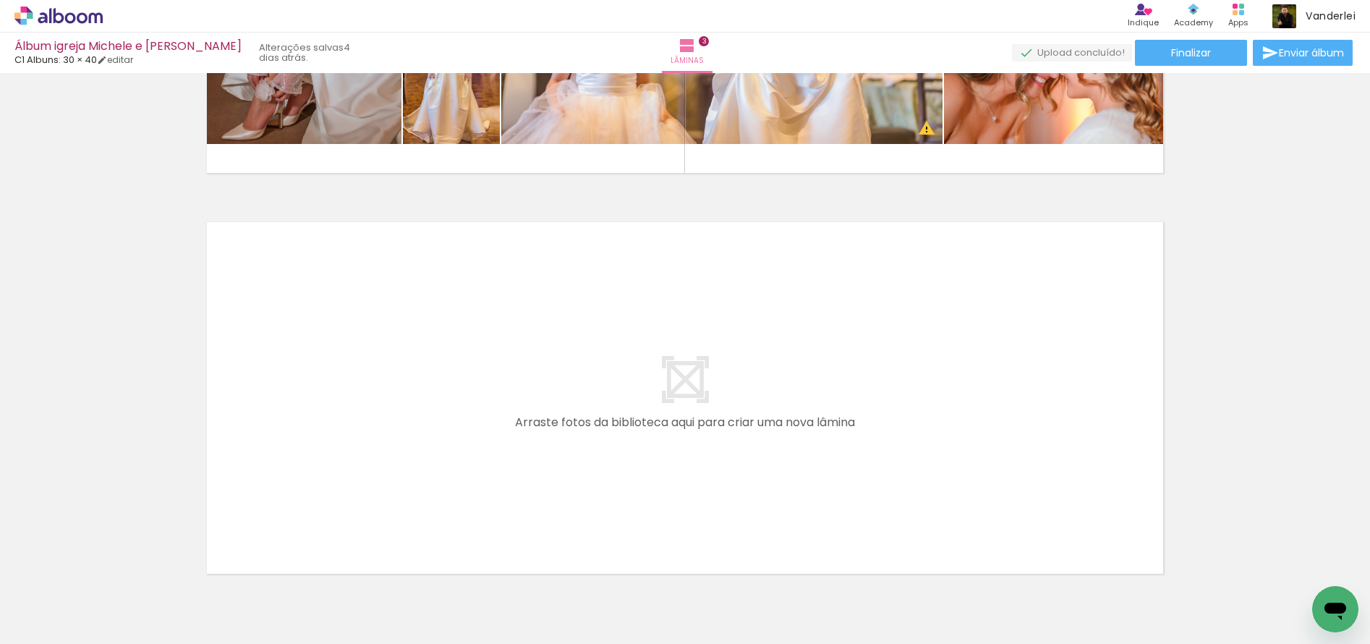
scroll to position [0, 1189]
drag, startPoint x: 355, startPoint y: 638, endPoint x: 385, endPoint y: 638, distance: 29.7
click at [119, 638] on iron-horizontal-list at bounding box center [104, 598] width 29 height 90
drag, startPoint x: 158, startPoint y: 583, endPoint x: 447, endPoint y: 419, distance: 332.2
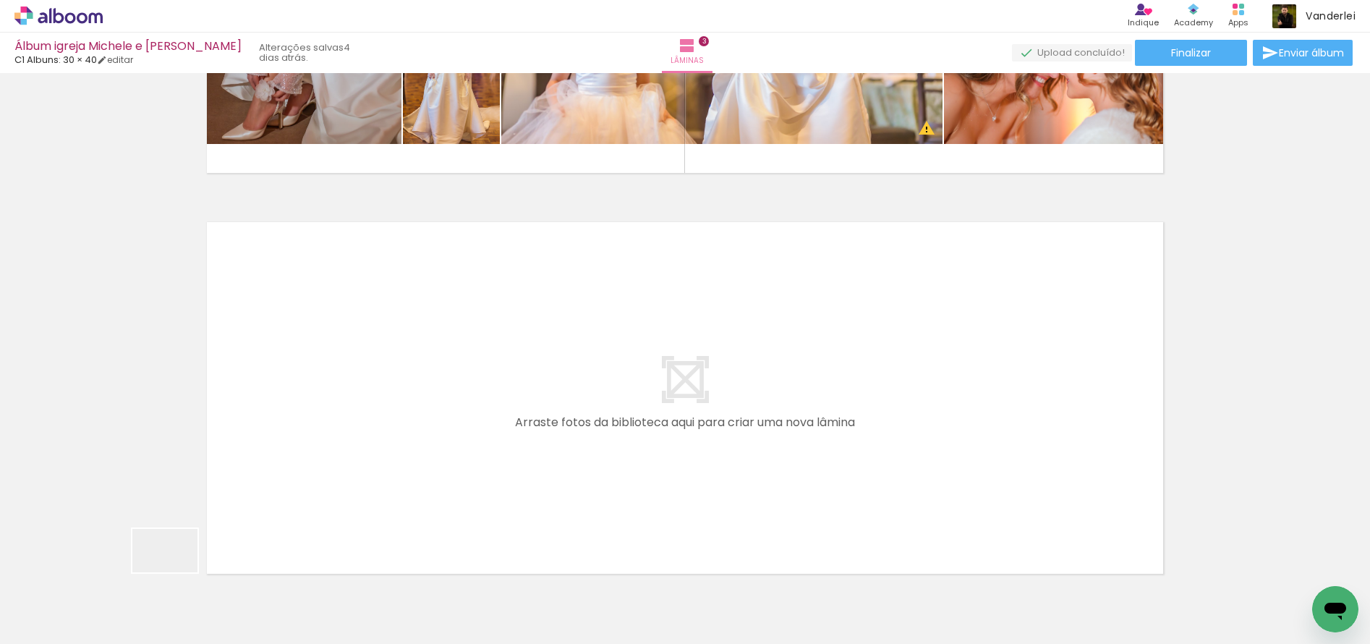
click at [447, 419] on quentale-workspace at bounding box center [685, 322] width 1370 height 644
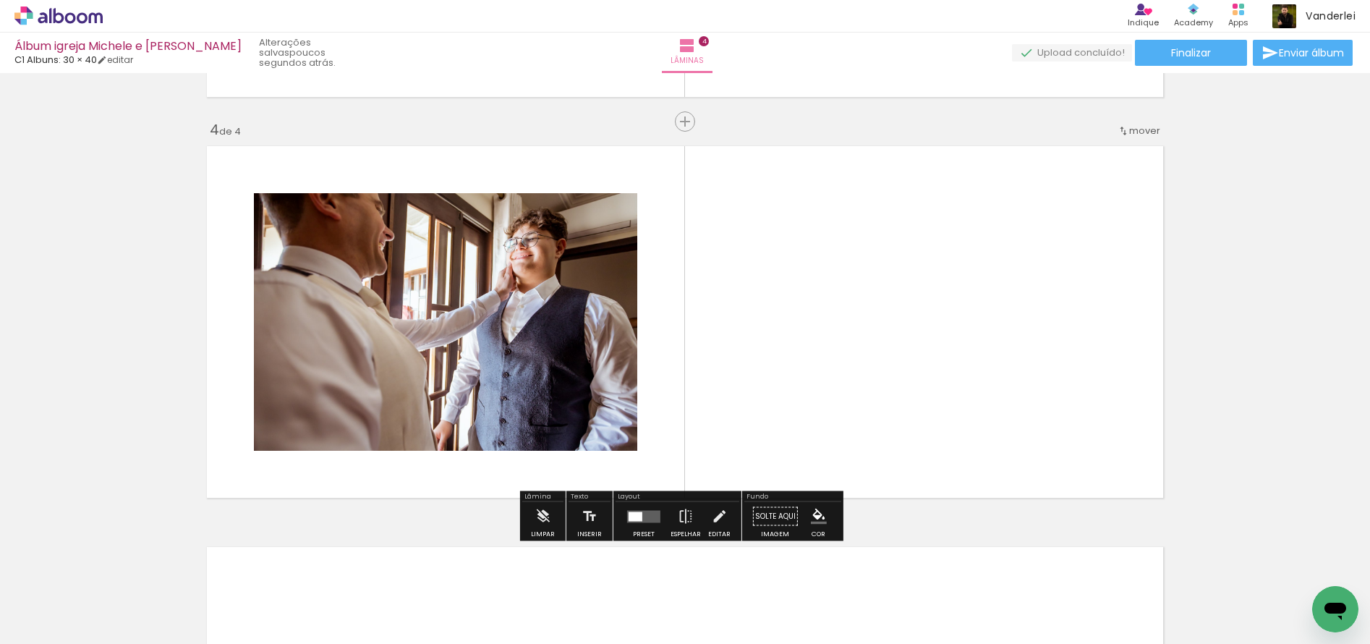
scroll to position [1186, 0]
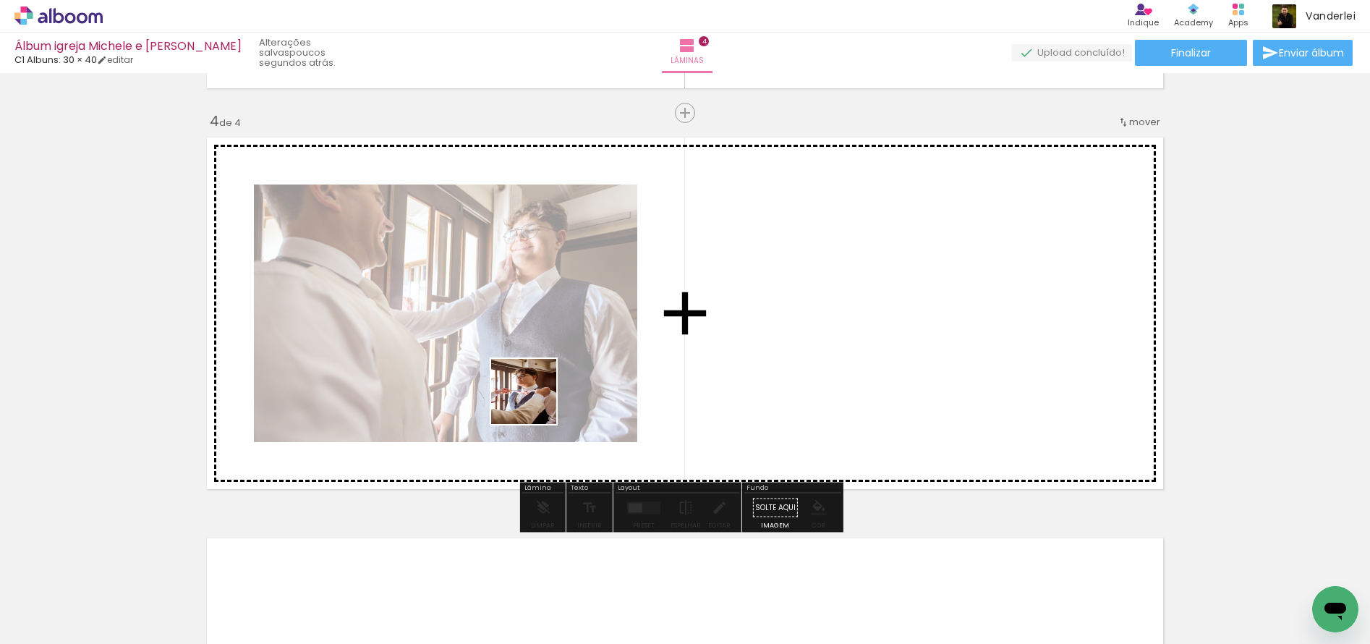
drag, startPoint x: 321, startPoint y: 528, endPoint x: 548, endPoint y: 396, distance: 262.8
click at [548, 396] on quentale-workspace at bounding box center [685, 322] width 1370 height 644
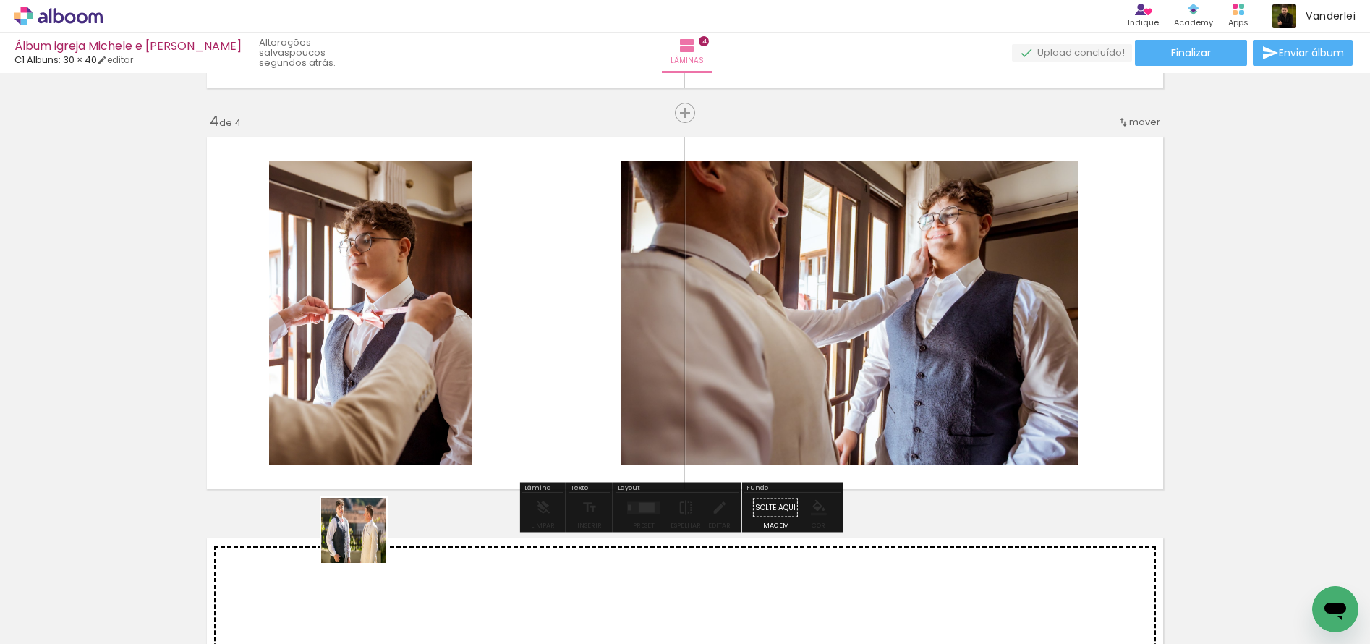
drag, startPoint x: 322, startPoint y: 588, endPoint x: 633, endPoint y: 354, distance: 389.9
click at [631, 343] on quentale-workspace at bounding box center [685, 322] width 1370 height 644
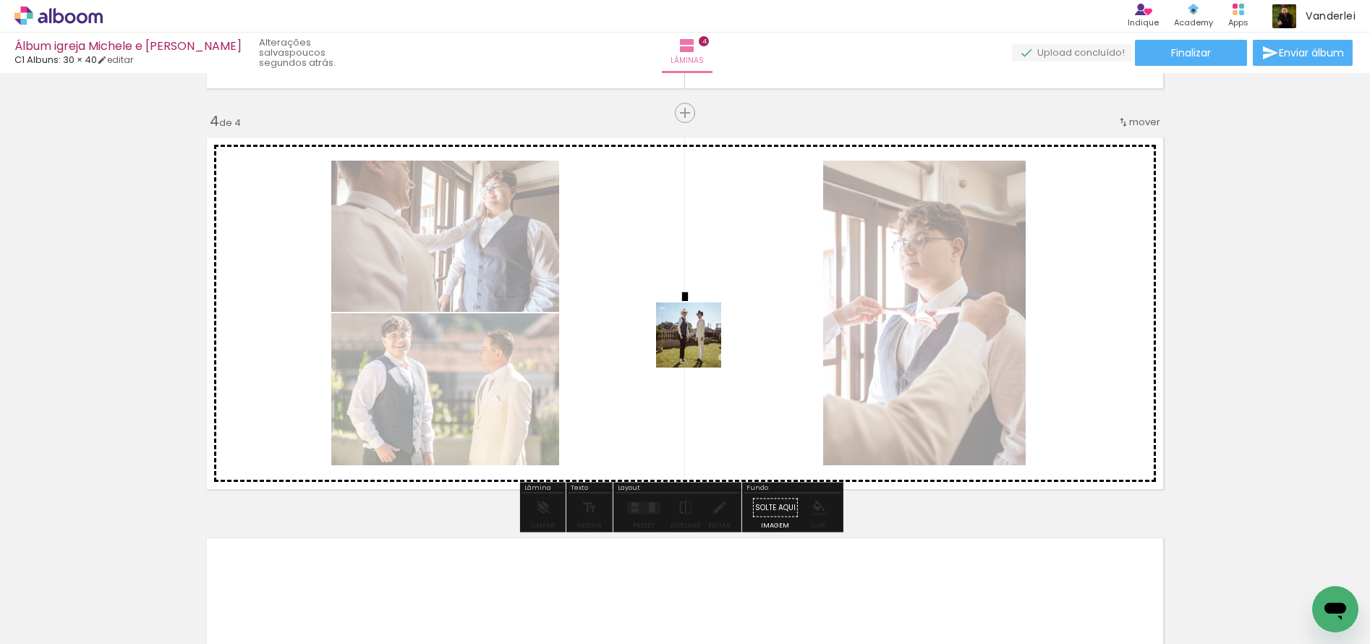
drag, startPoint x: 568, startPoint y: 591, endPoint x: 701, endPoint y: 341, distance: 283.1
click at [701, 341] on quentale-workspace at bounding box center [685, 322] width 1370 height 644
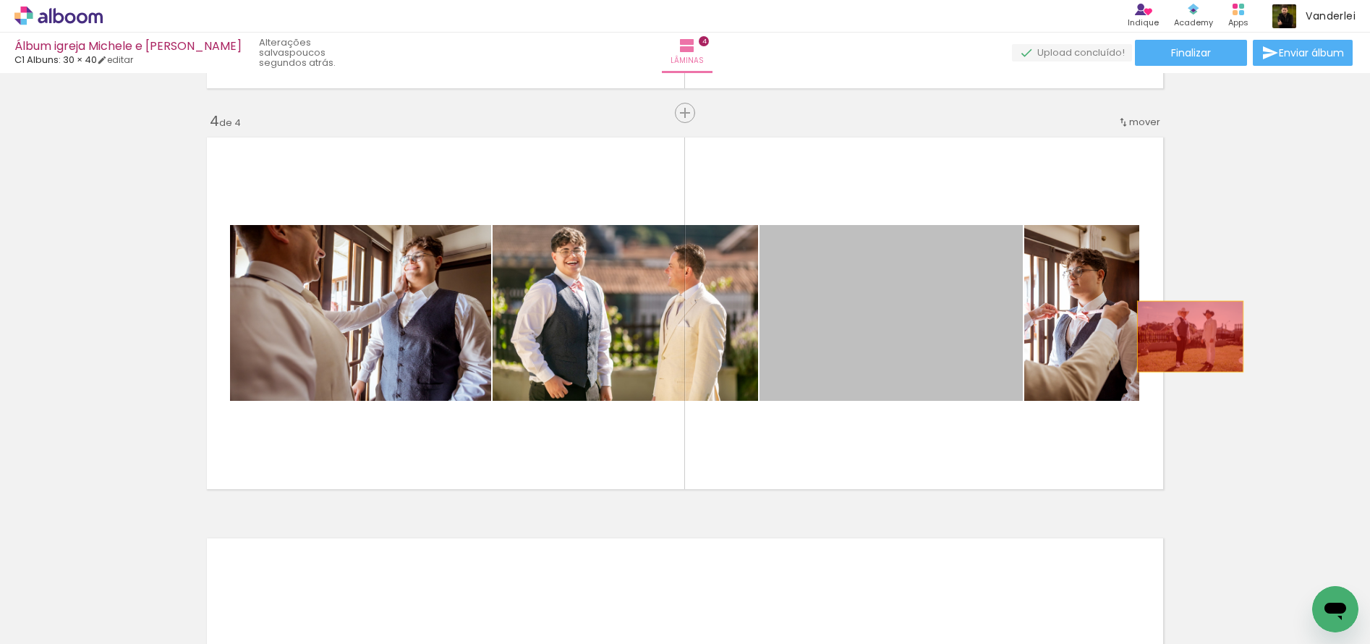
drag, startPoint x: 856, startPoint y: 305, endPoint x: 1190, endPoint y: 333, distance: 335.3
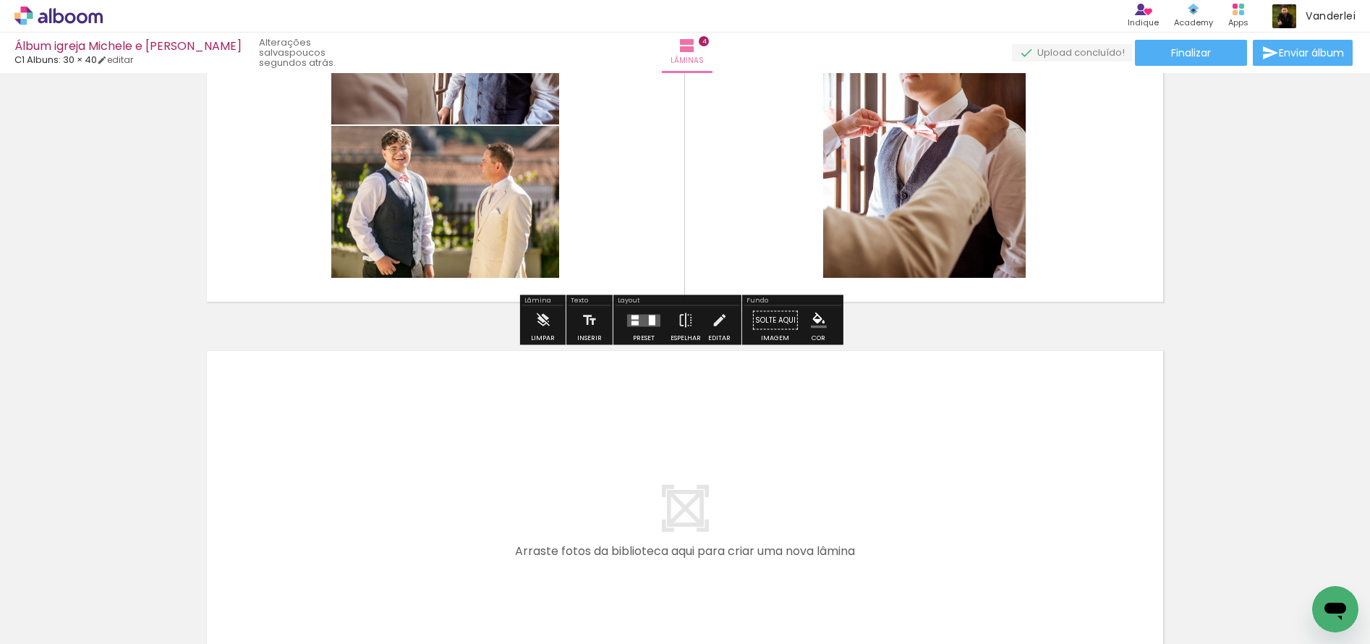
scroll to position [1503, 0]
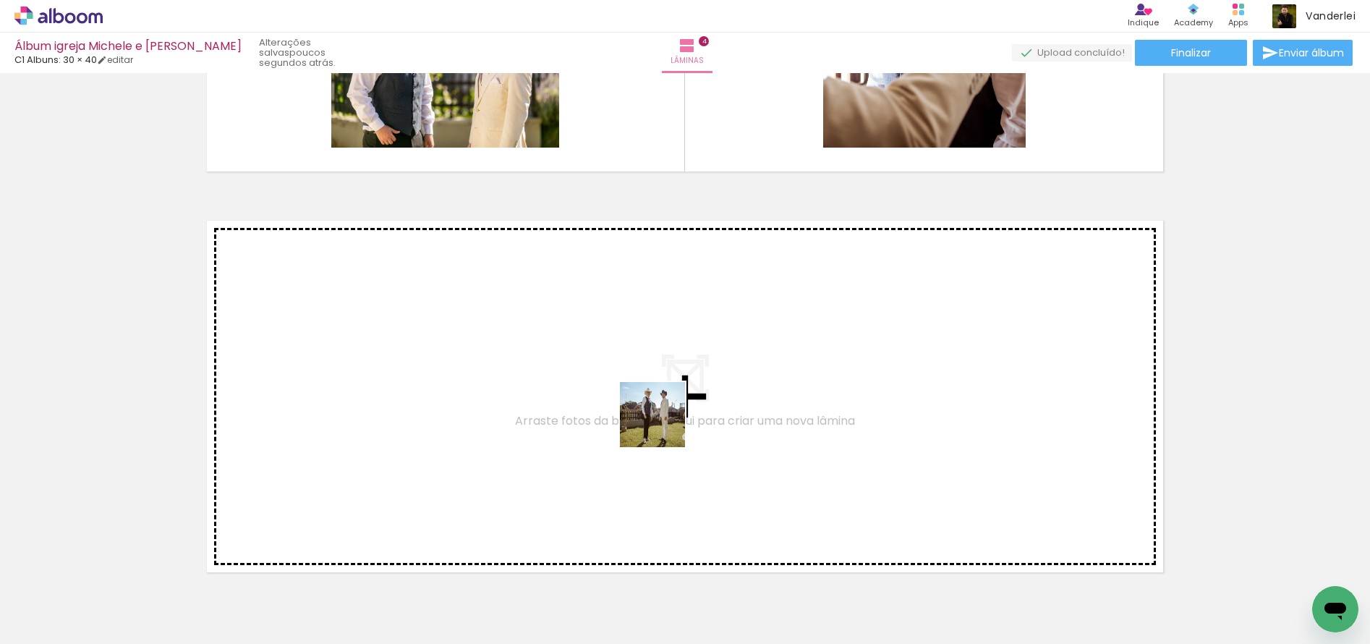
drag, startPoint x: 564, startPoint y: 582, endPoint x: 663, endPoint y: 425, distance: 185.6
click at [663, 425] on quentale-workspace at bounding box center [685, 322] width 1370 height 644
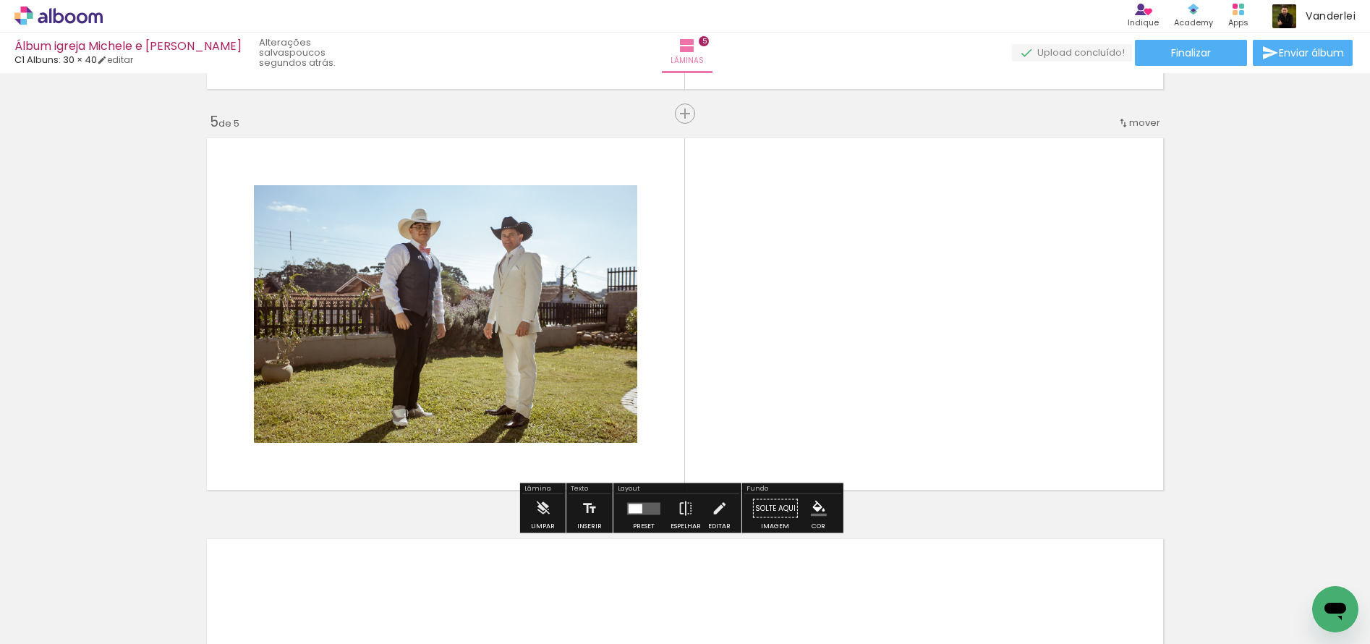
scroll to position [1586, 0]
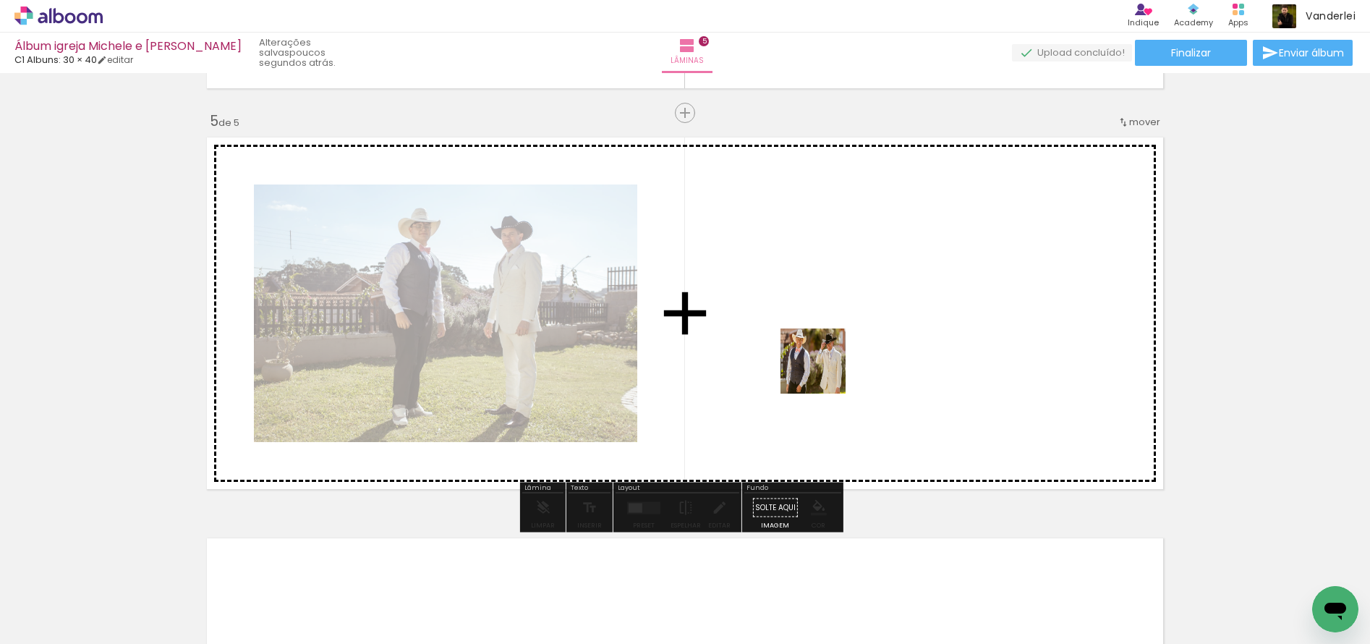
drag, startPoint x: 647, startPoint y: 589, endPoint x: 858, endPoint y: 339, distance: 326.4
click at [858, 339] on quentale-workspace at bounding box center [685, 322] width 1370 height 644
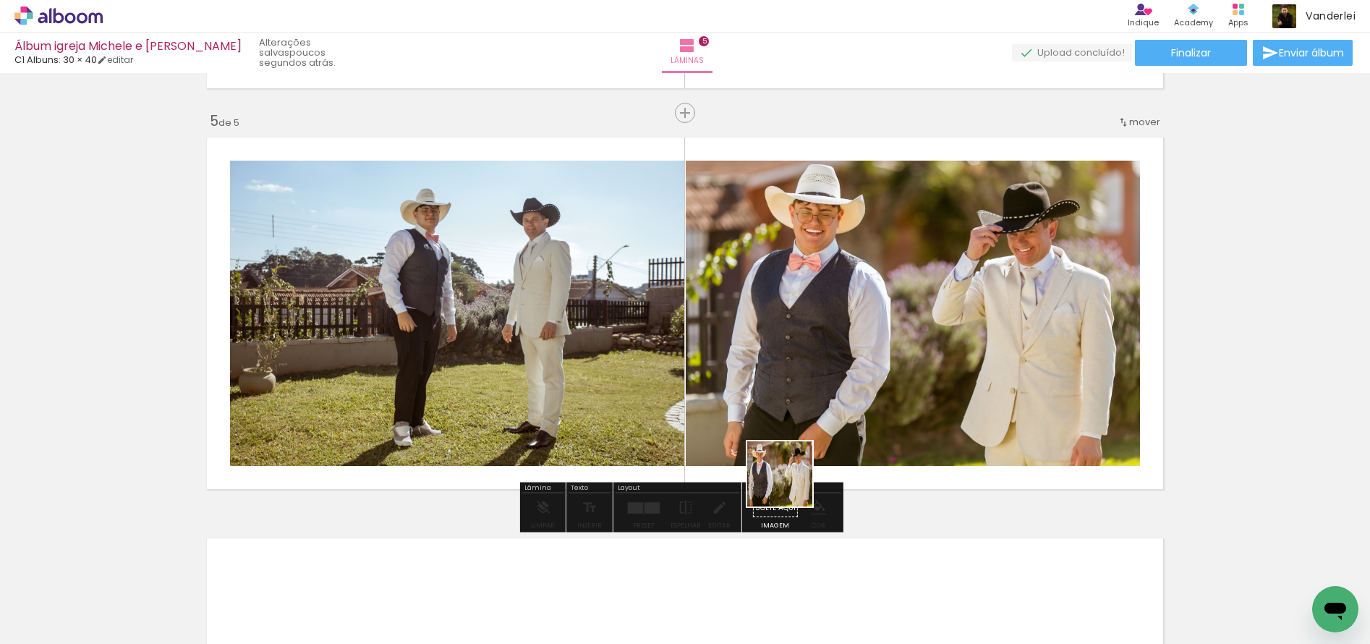
drag, startPoint x: 725, startPoint y: 596, endPoint x: 940, endPoint y: 316, distance: 353.2
click at [923, 314] on quentale-workspace at bounding box center [685, 322] width 1370 height 644
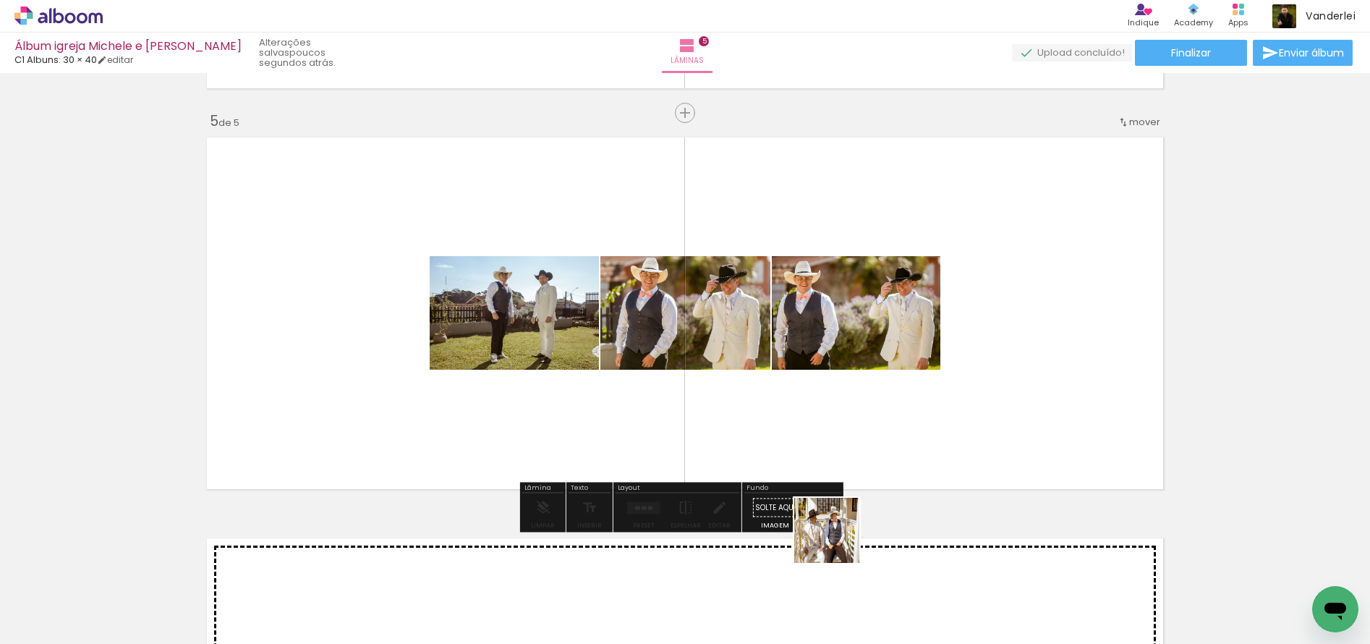
drag, startPoint x: 801, startPoint y: 585, endPoint x: 1030, endPoint y: 332, distance: 341.5
click at [1025, 336] on quentale-workspace at bounding box center [685, 322] width 1370 height 644
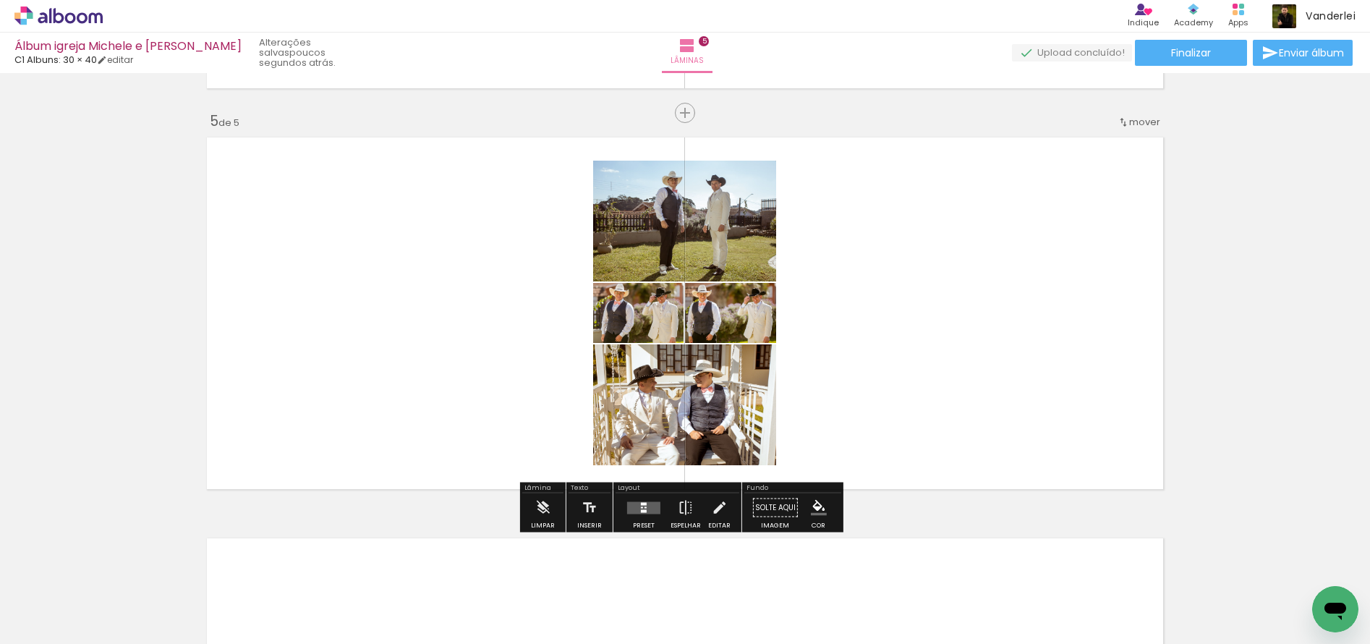
click at [644, 508] on div at bounding box center [645, 506] width 2 height 1
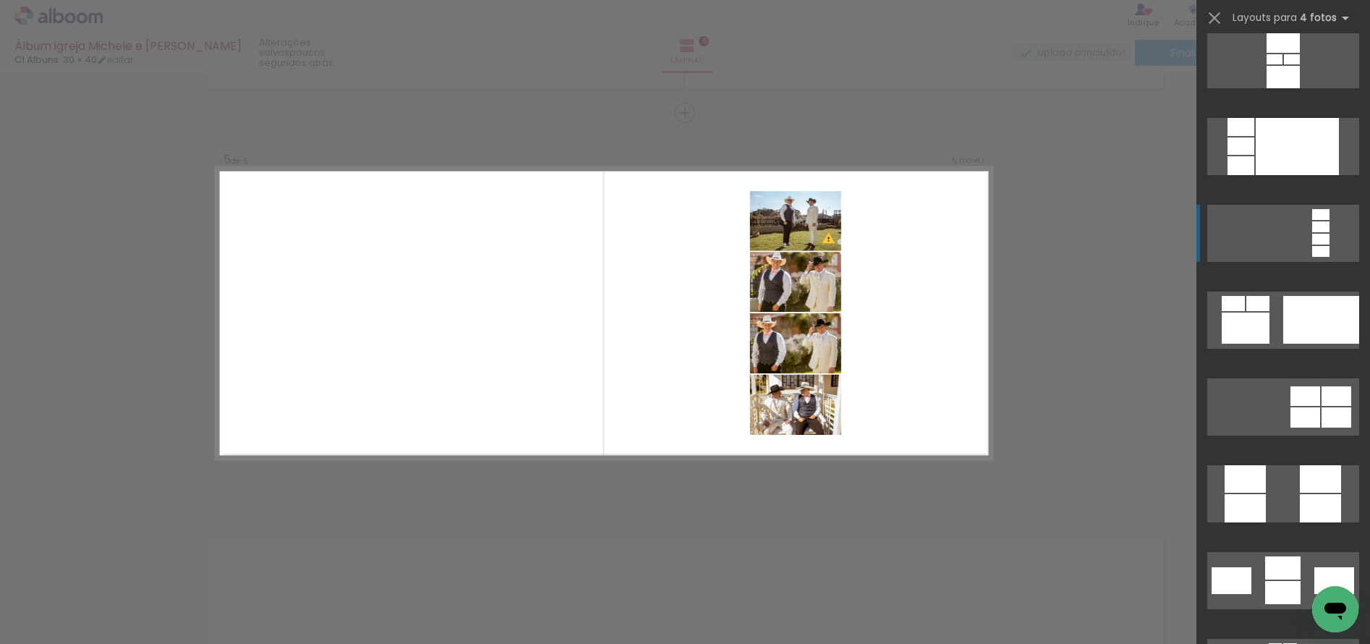
scroll to position [4650, 0]
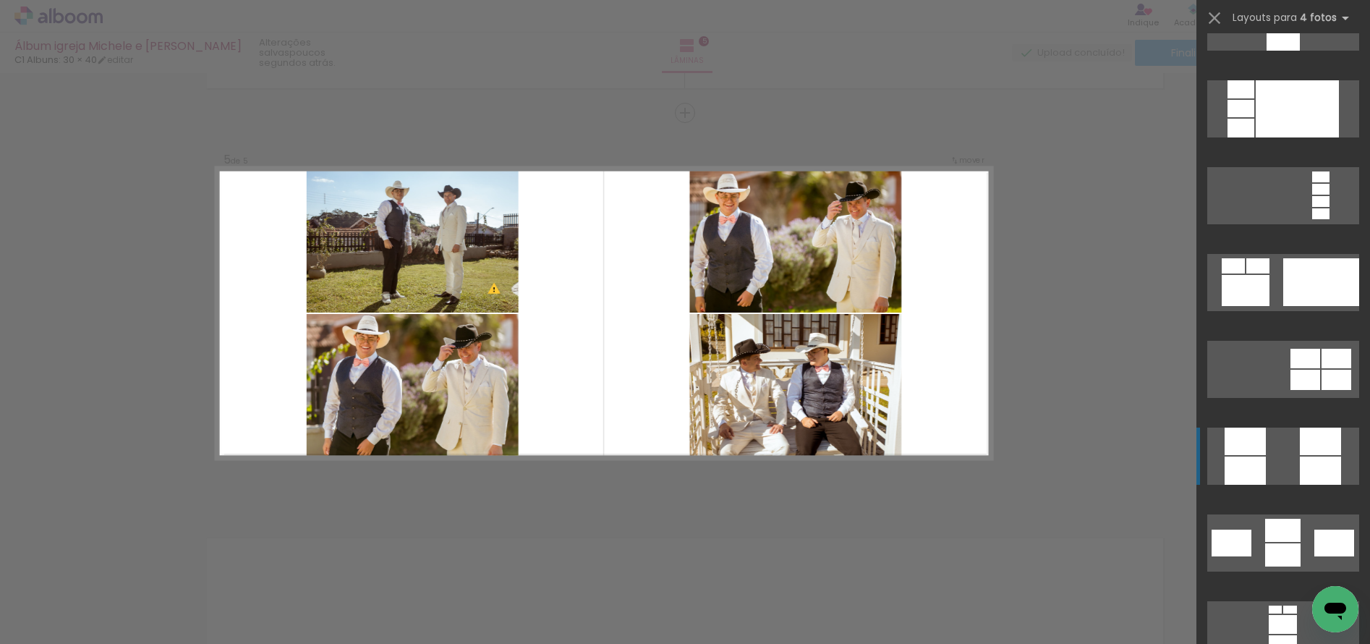
click at [1278, 450] on quentale-layouter at bounding box center [1283, 455] width 152 height 57
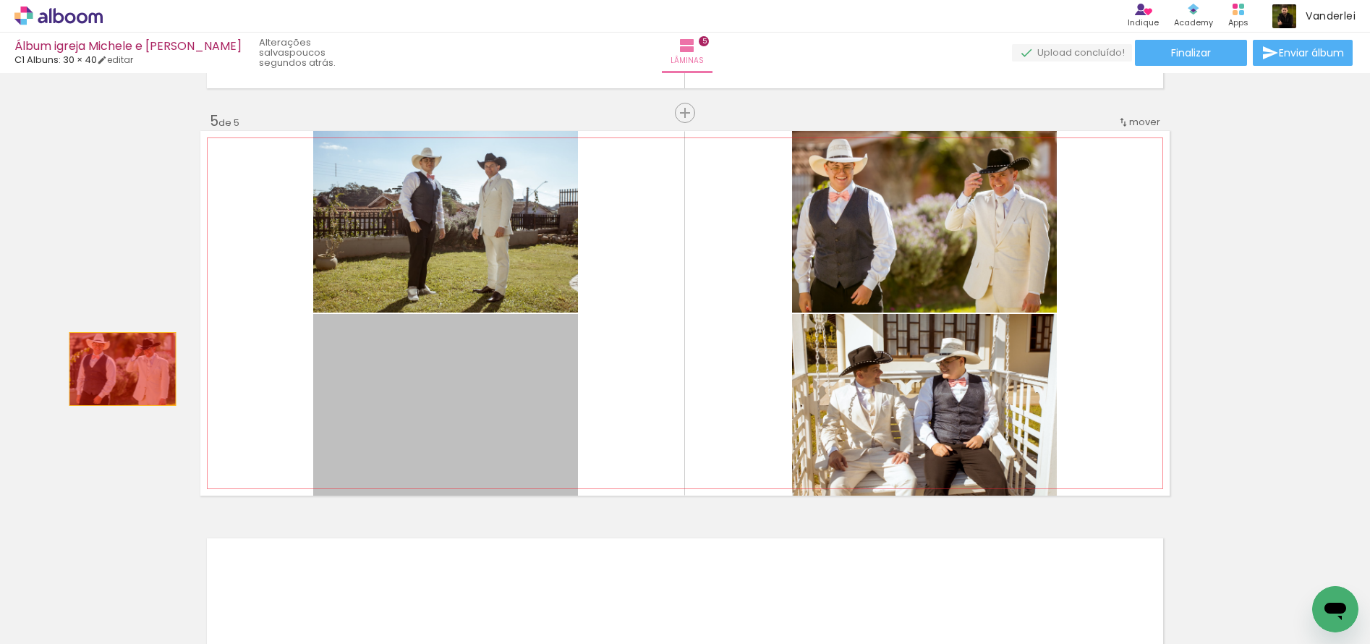
drag, startPoint x: 424, startPoint y: 418, endPoint x: 116, endPoint y: 369, distance: 312.7
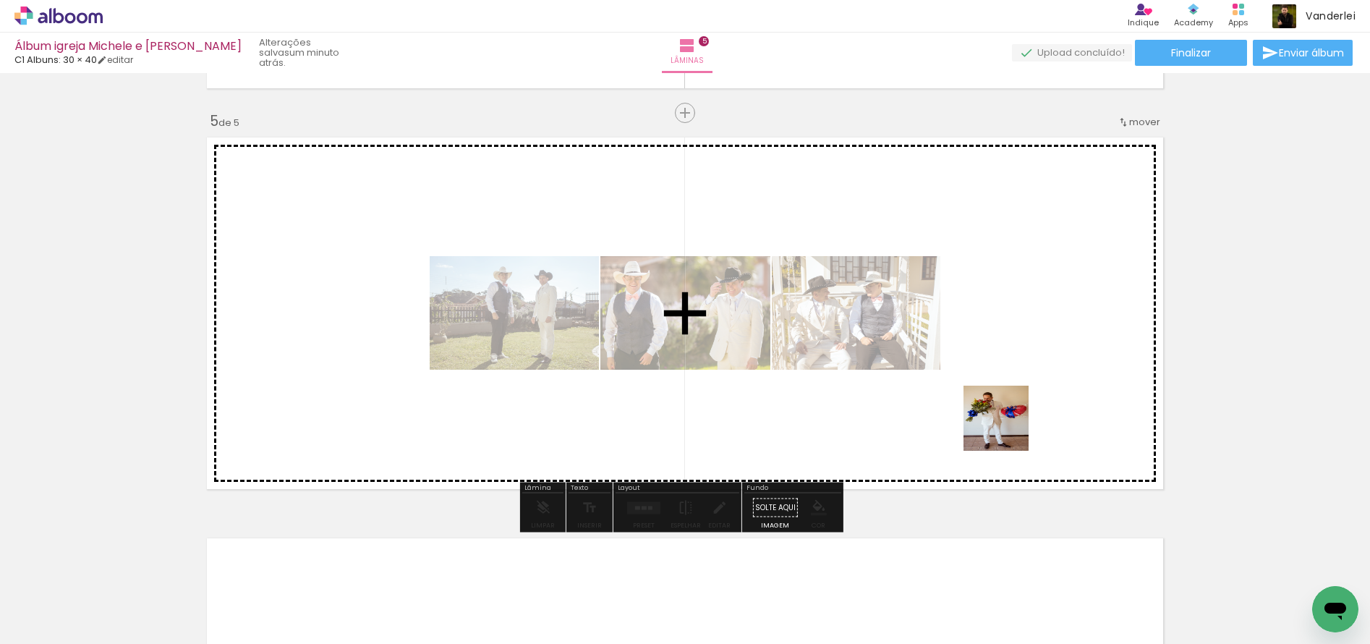
drag, startPoint x: 870, startPoint y: 598, endPoint x: 1065, endPoint y: 351, distance: 314.5
click at [1065, 351] on quentale-workspace at bounding box center [685, 322] width 1370 height 644
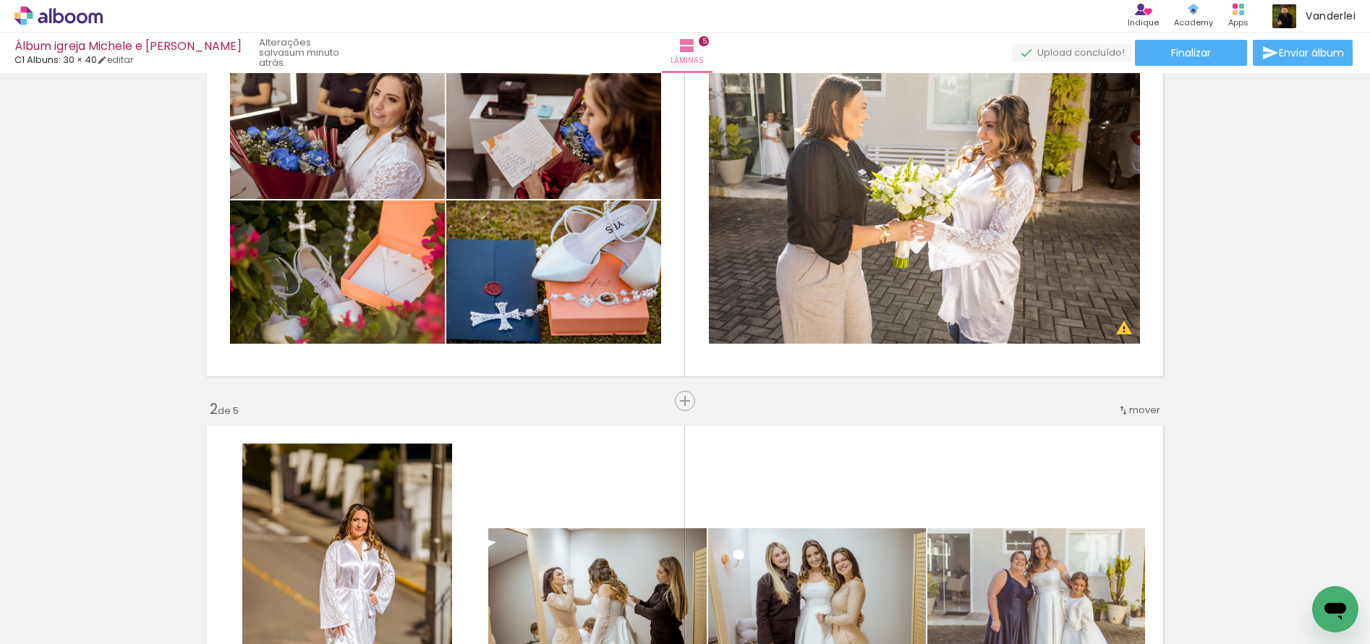
scroll to position [0, 0]
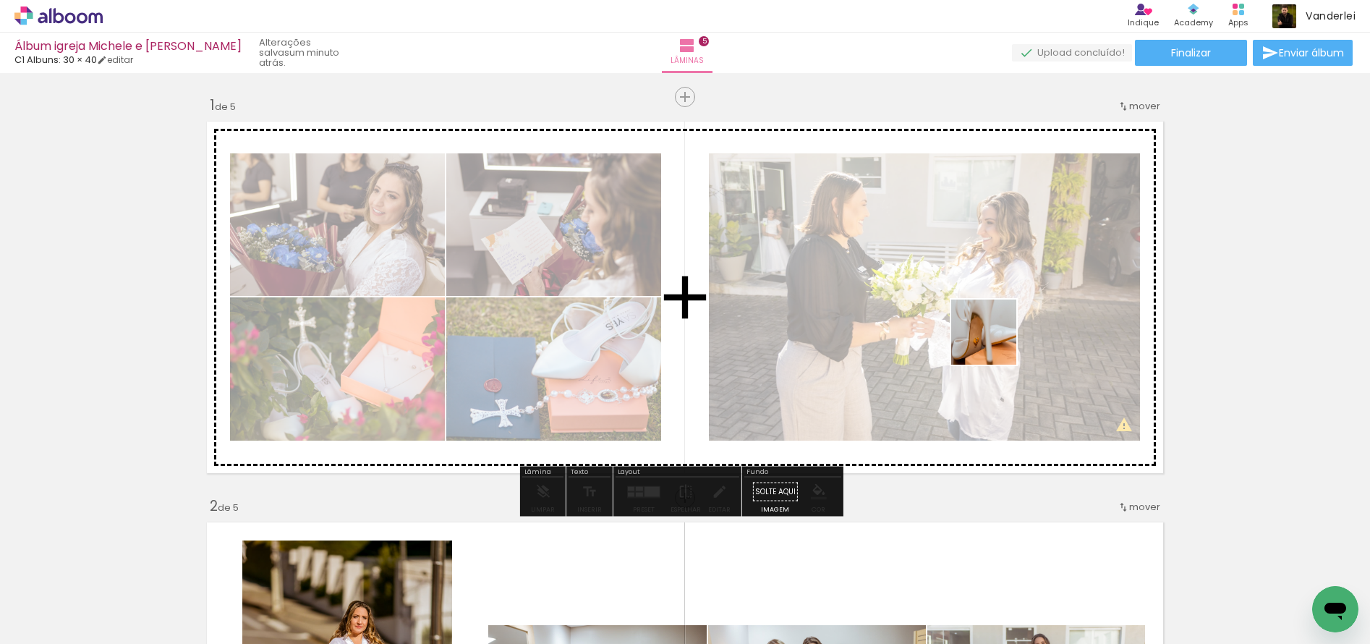
drag, startPoint x: 1195, startPoint y: 594, endPoint x: 947, endPoint y: 302, distance: 382.8
click at [947, 302] on quentale-workspace at bounding box center [685, 322] width 1370 height 644
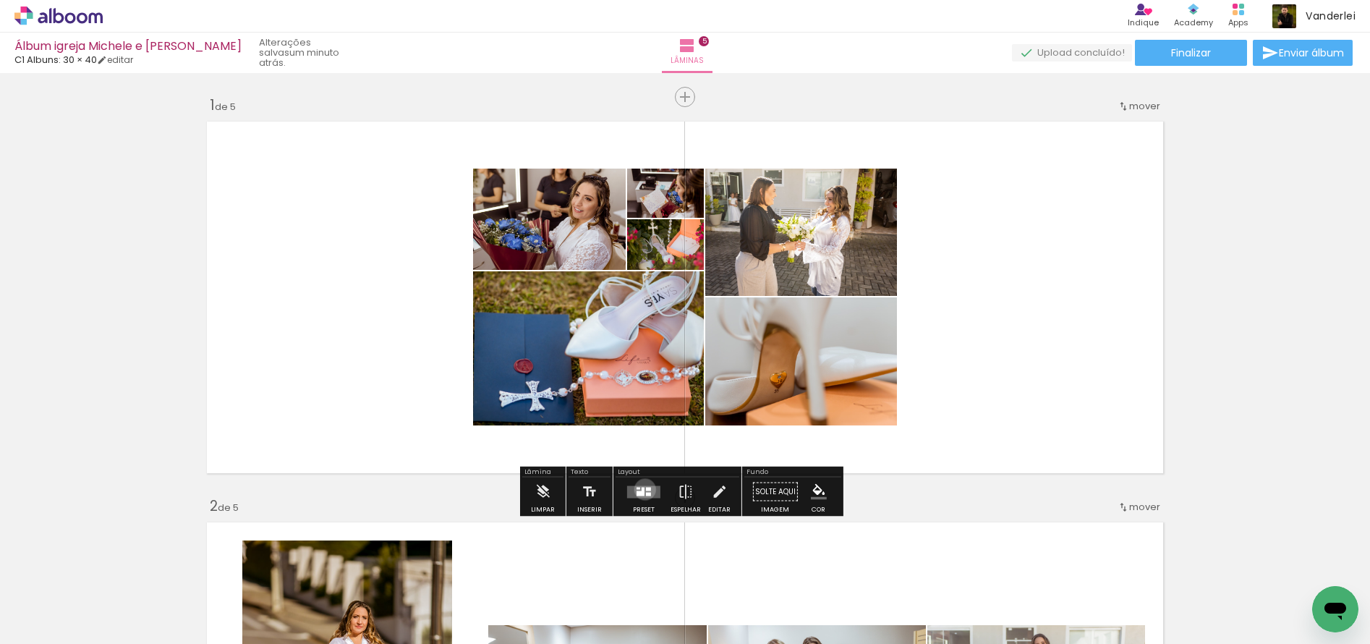
click at [641, 489] on quentale-layouter at bounding box center [643, 491] width 33 height 12
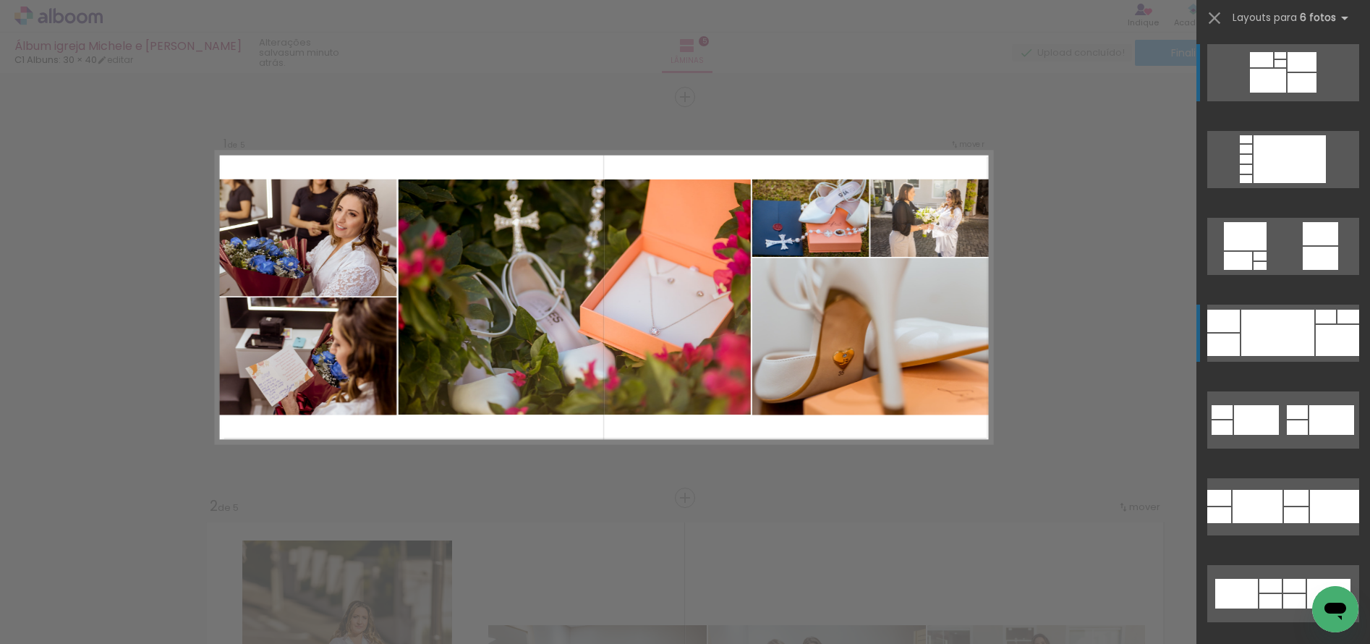
click at [1260, 343] on div at bounding box center [1277, 332] width 73 height 46
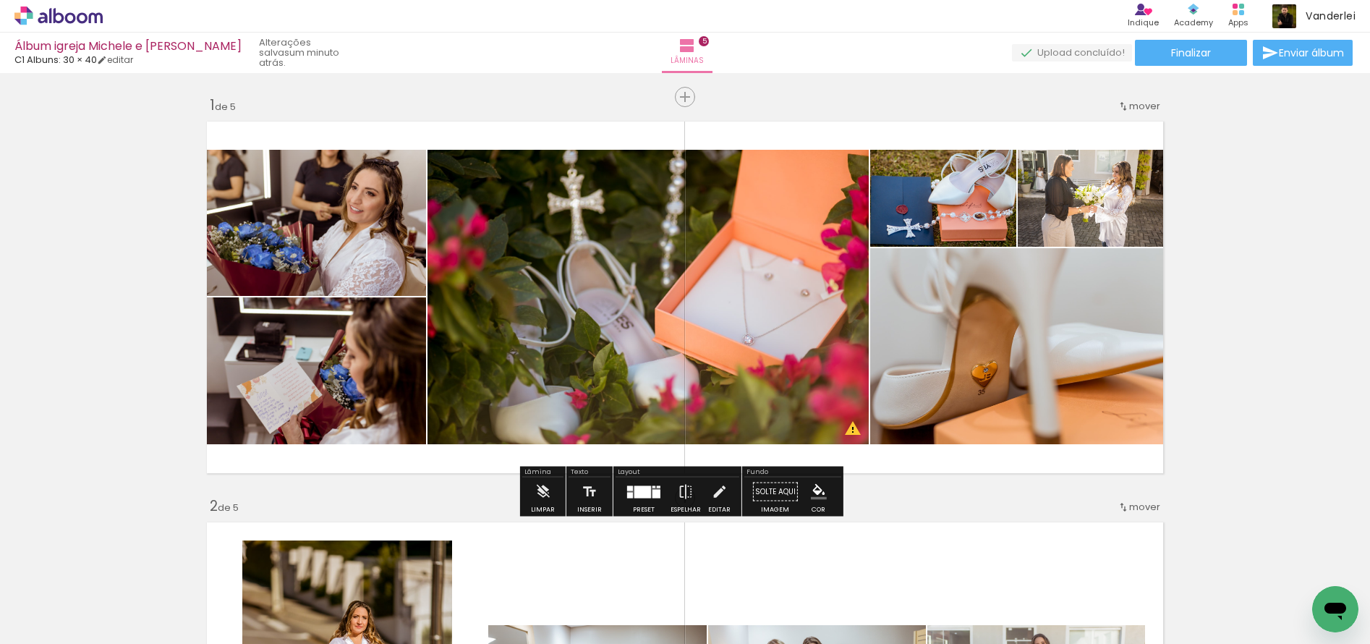
scroll to position [3, 0]
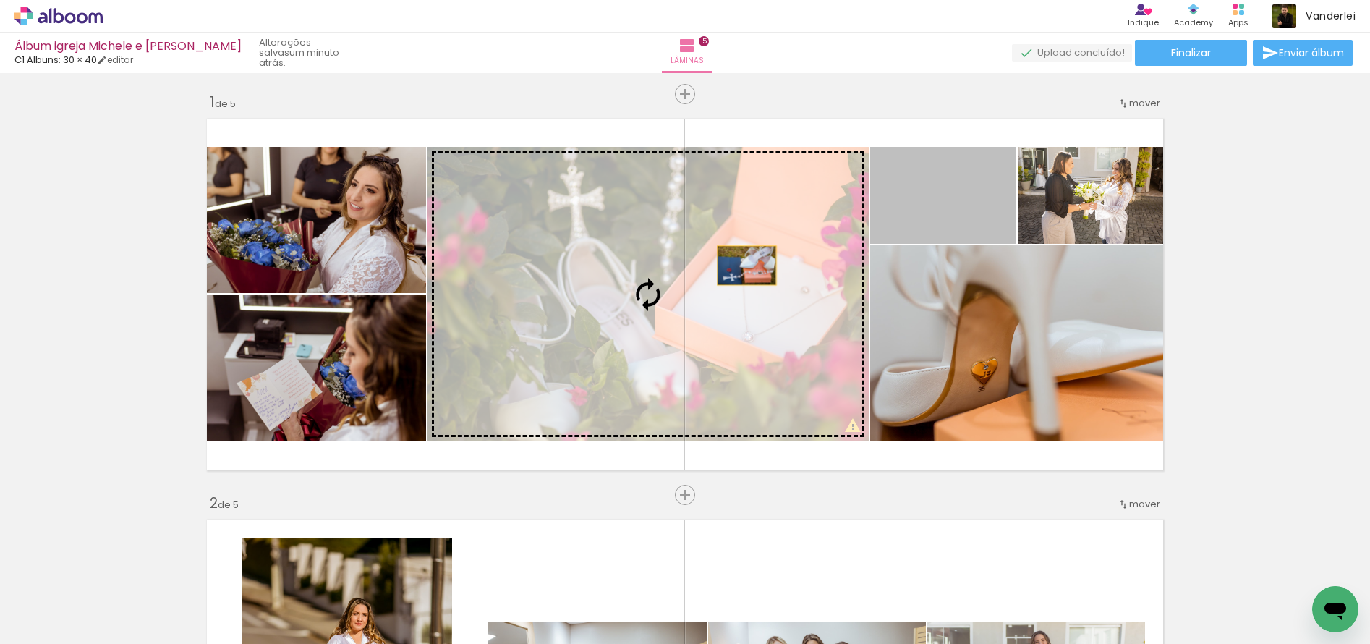
drag, startPoint x: 936, startPoint y: 209, endPoint x: 741, endPoint y: 265, distance: 203.2
click at [0, 0] on slot at bounding box center [0, 0] width 0 height 0
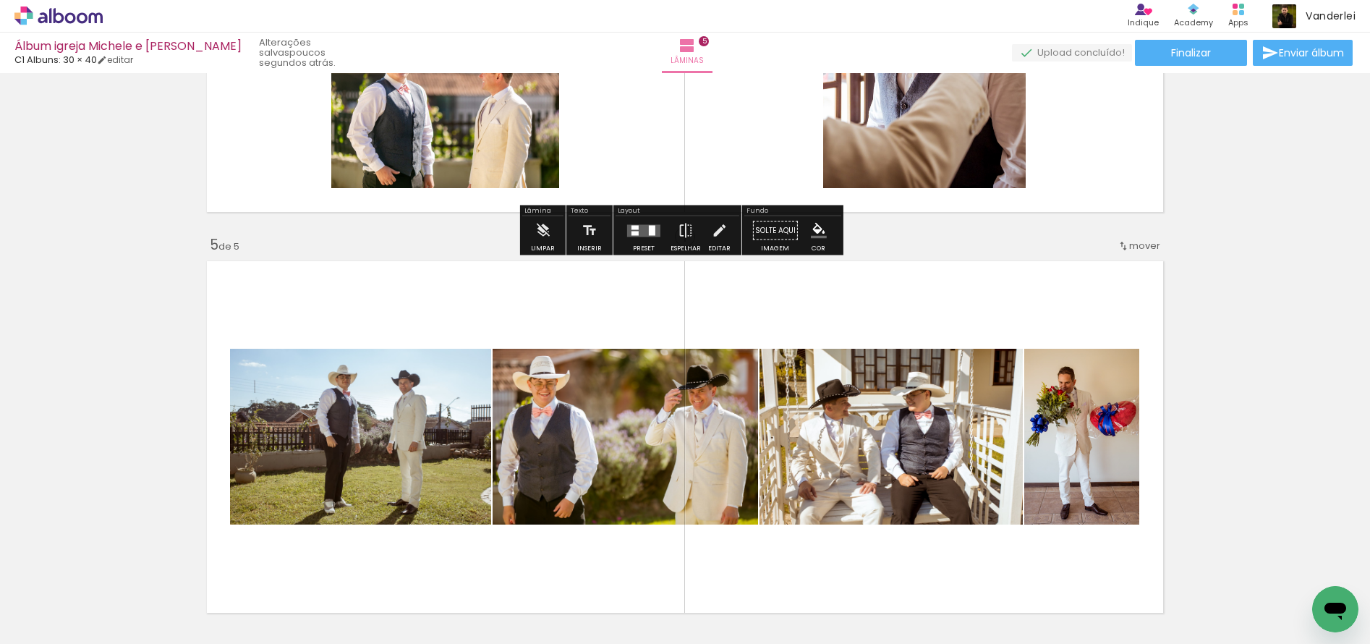
scroll to position [1466, 0]
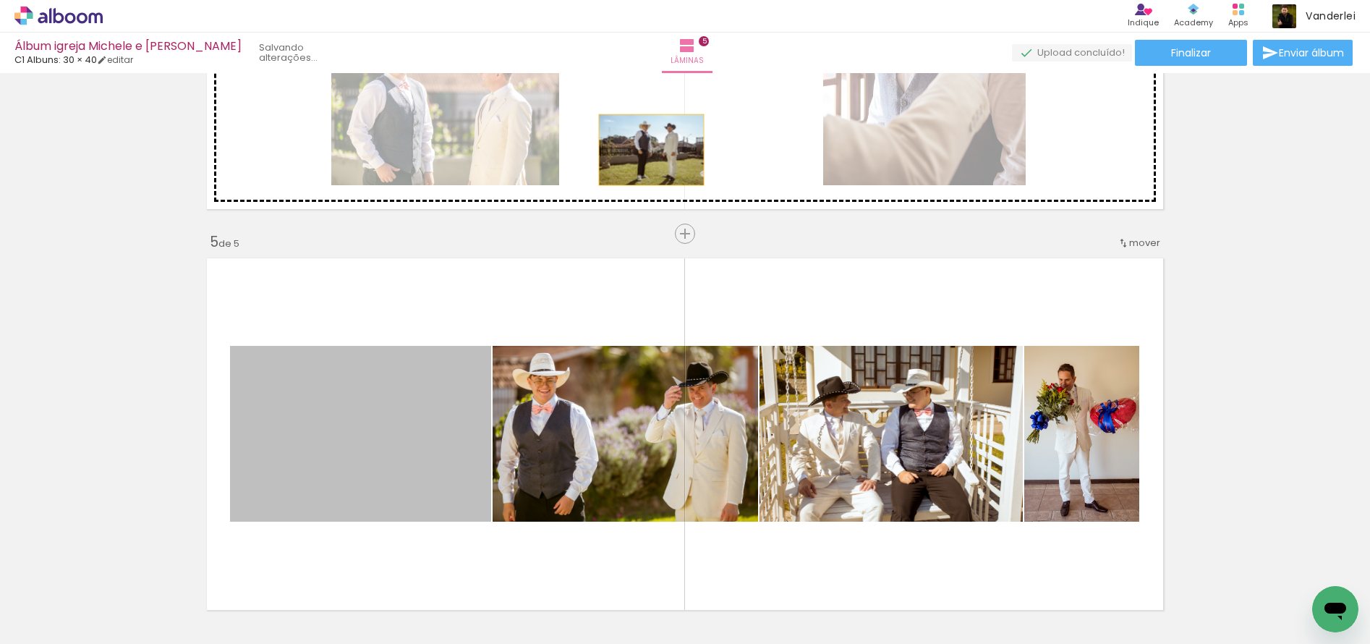
drag, startPoint x: 411, startPoint y: 437, endPoint x: 650, endPoint y: 123, distance: 395.3
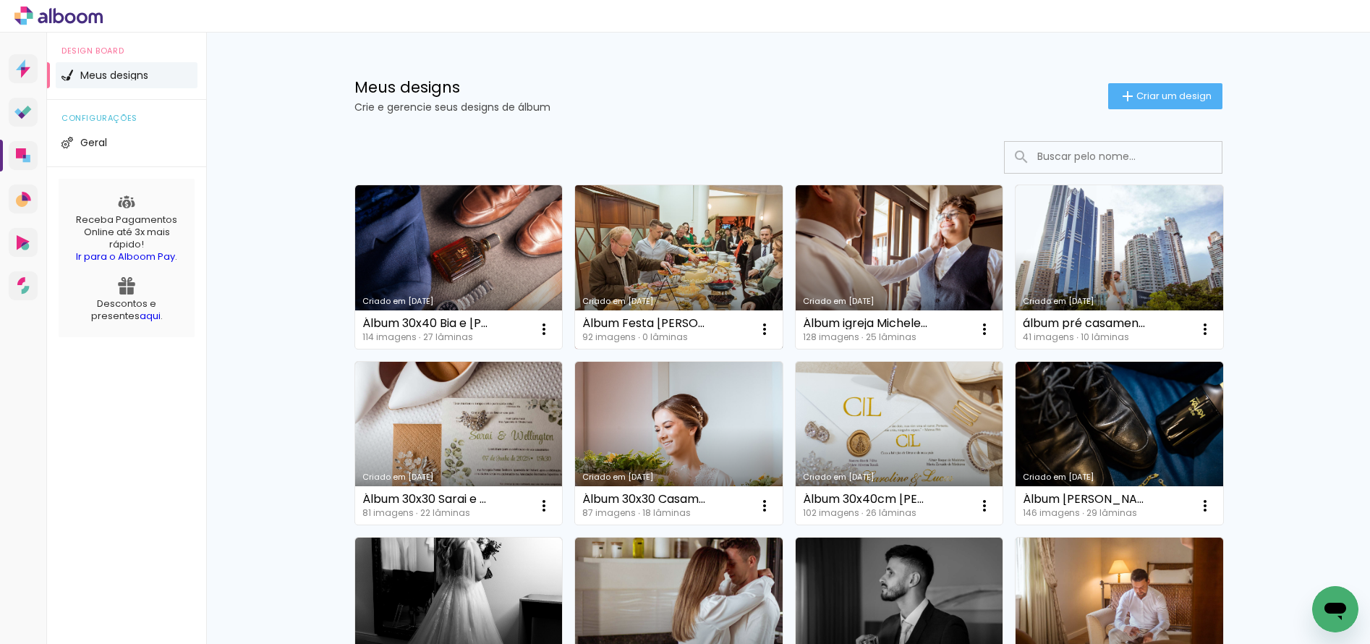
click at [671, 270] on link "Criado em [DATE]" at bounding box center [679, 266] width 208 height 163
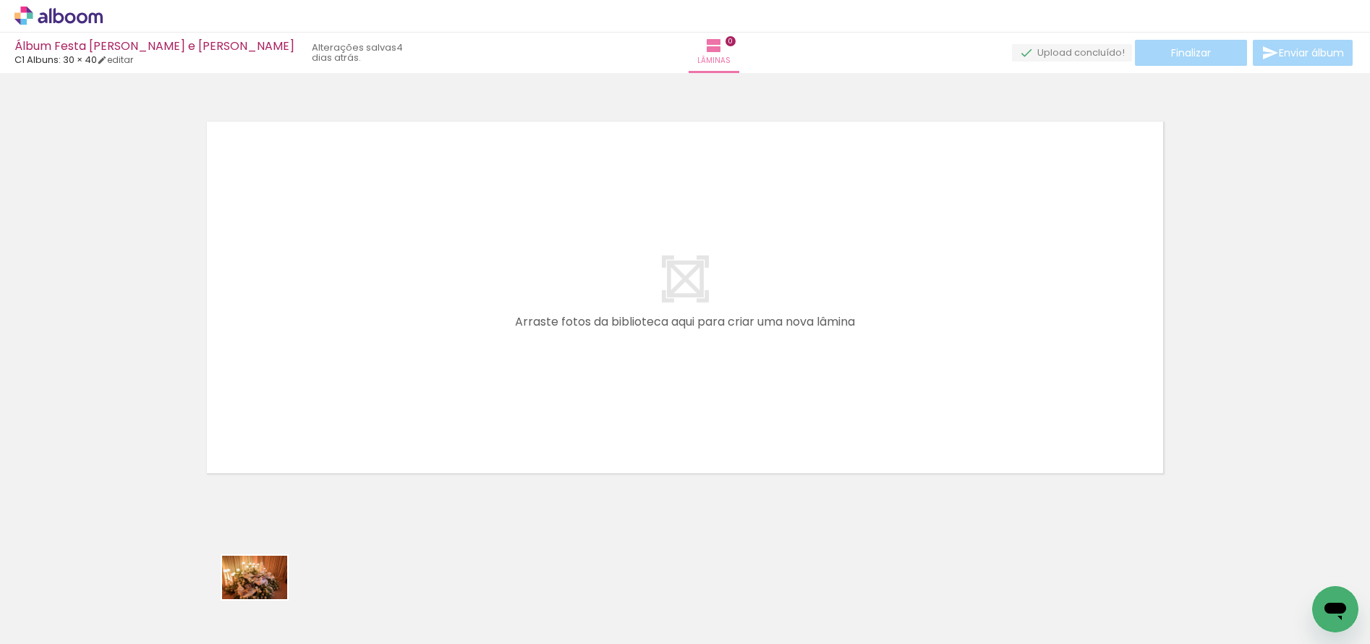
drag, startPoint x: 239, startPoint y: 609, endPoint x: 265, endPoint y: 599, distance: 27.9
click at [262, 599] on div at bounding box center [226, 595] width 72 height 48
click at [262, 604] on div at bounding box center [226, 595] width 72 height 48
drag, startPoint x: 233, startPoint y: 596, endPoint x: 453, endPoint y: 360, distance: 322.3
click at [453, 360] on quentale-workspace at bounding box center [685, 322] width 1370 height 644
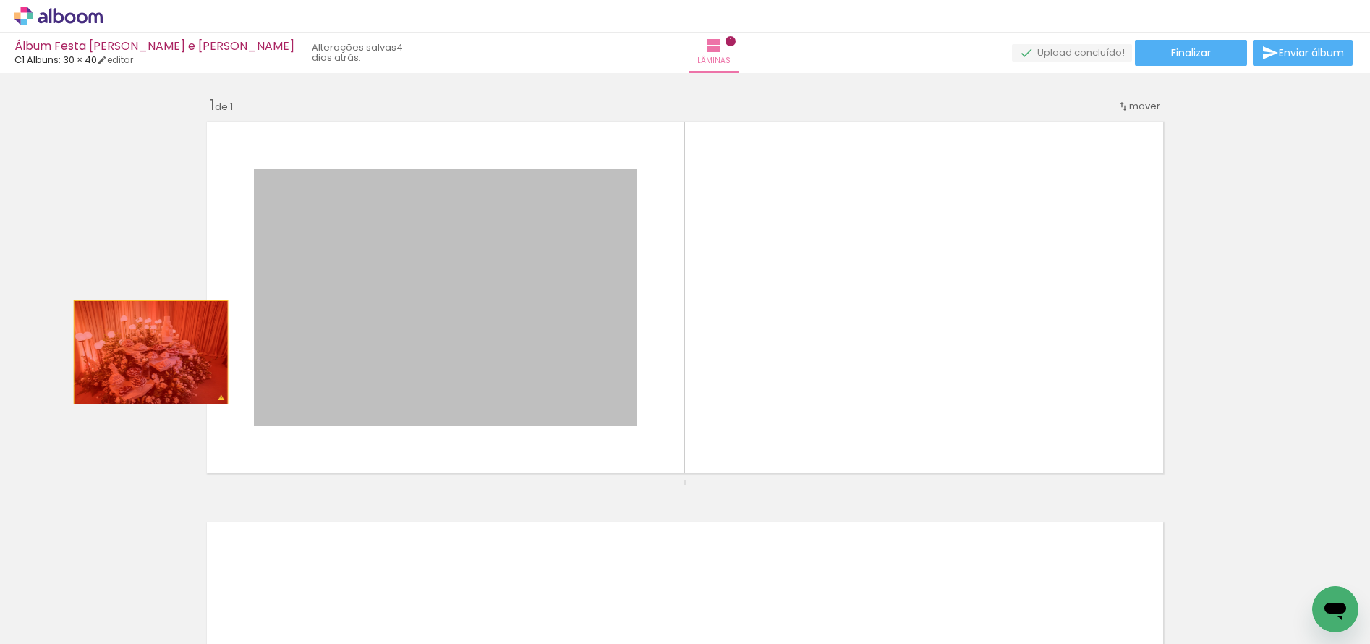
drag, startPoint x: 456, startPoint y: 374, endPoint x: 145, endPoint y: 352, distance: 311.7
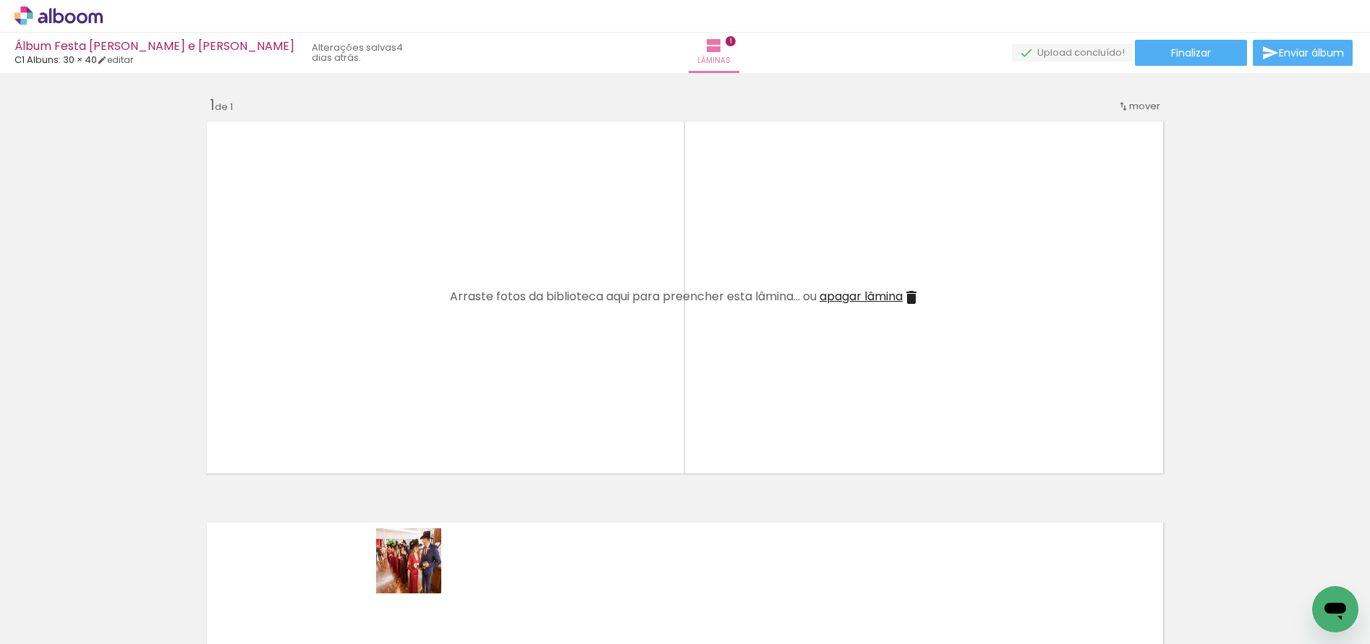
drag, startPoint x: 410, startPoint y: 601, endPoint x: 560, endPoint y: 349, distance: 293.2
click at [560, 349] on quentale-workspace at bounding box center [685, 322] width 1370 height 644
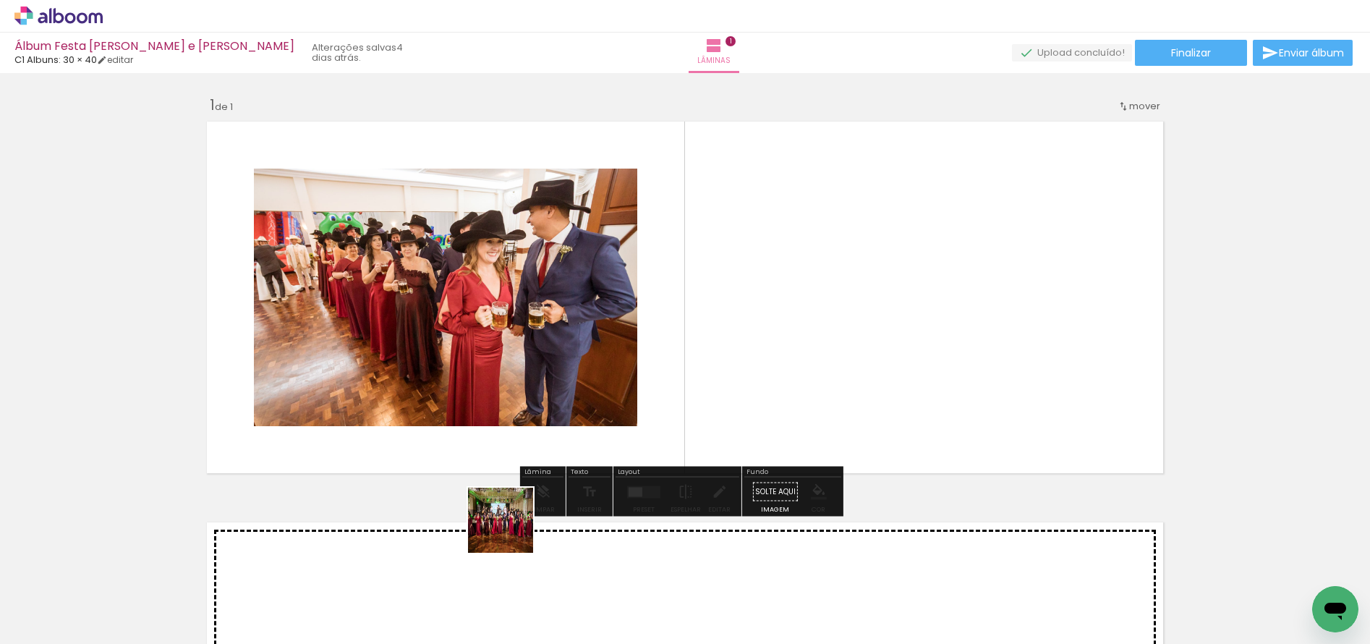
drag, startPoint x: 511, startPoint y: 531, endPoint x: 654, endPoint y: 329, distance: 247.4
click at [654, 329] on quentale-workspace at bounding box center [685, 322] width 1370 height 644
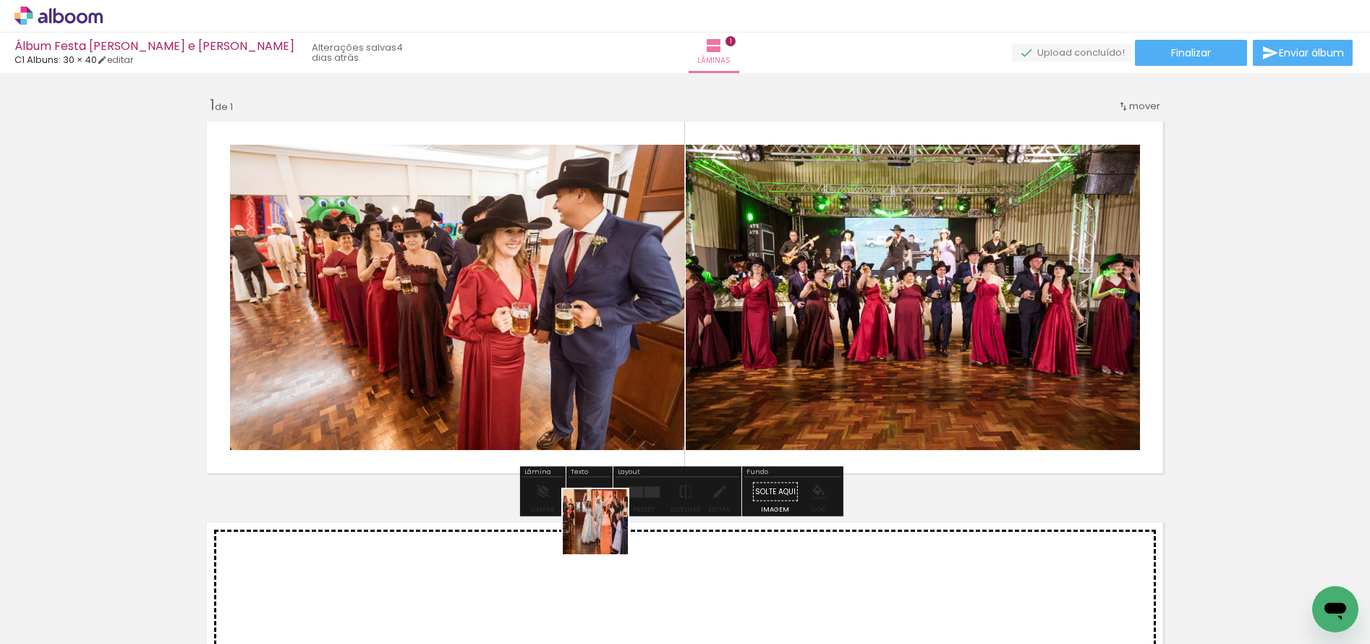
drag, startPoint x: 571, startPoint y: 593, endPoint x: 747, endPoint y: 368, distance: 285.8
click at [706, 401] on quentale-workspace at bounding box center [685, 322] width 1370 height 644
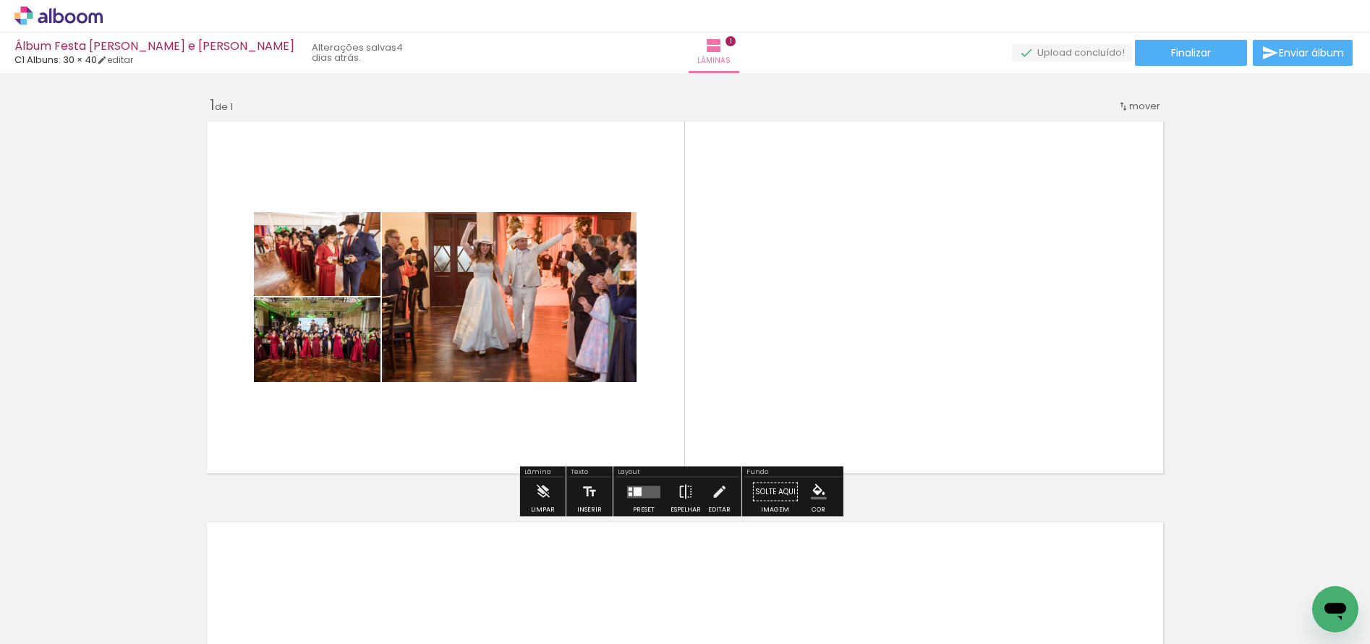
drag, startPoint x: 643, startPoint y: 599, endPoint x: 783, endPoint y: 349, distance: 286.2
click at [783, 349] on quentale-workspace at bounding box center [685, 322] width 1370 height 644
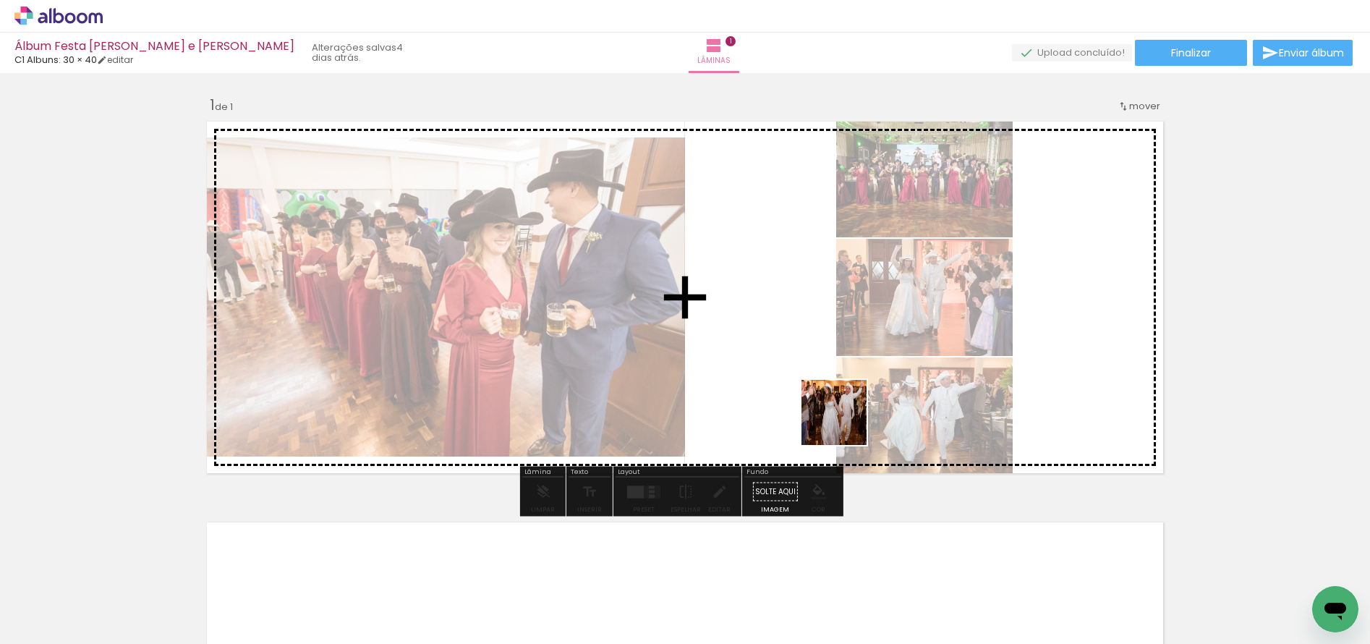
drag, startPoint x: 705, startPoint y: 605, endPoint x: 894, endPoint y: 370, distance: 301.4
click at [894, 370] on quentale-workspace at bounding box center [685, 322] width 1370 height 644
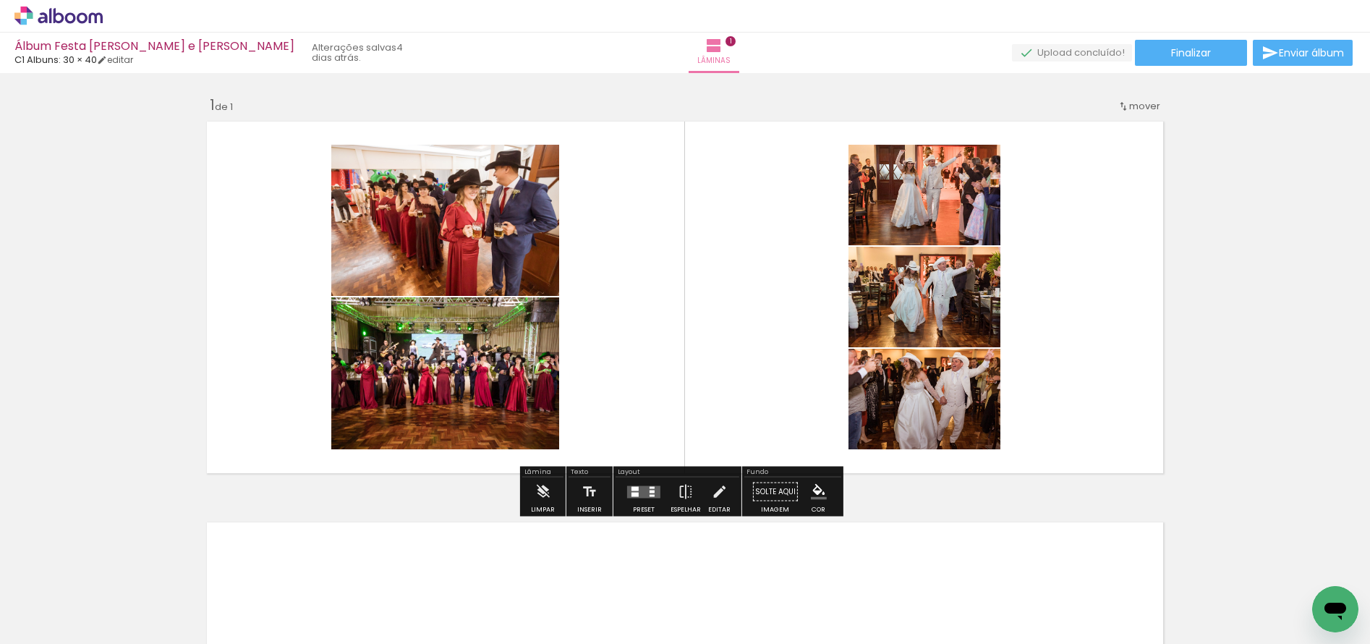
click at [636, 492] on quentale-layouter at bounding box center [643, 491] width 33 height 12
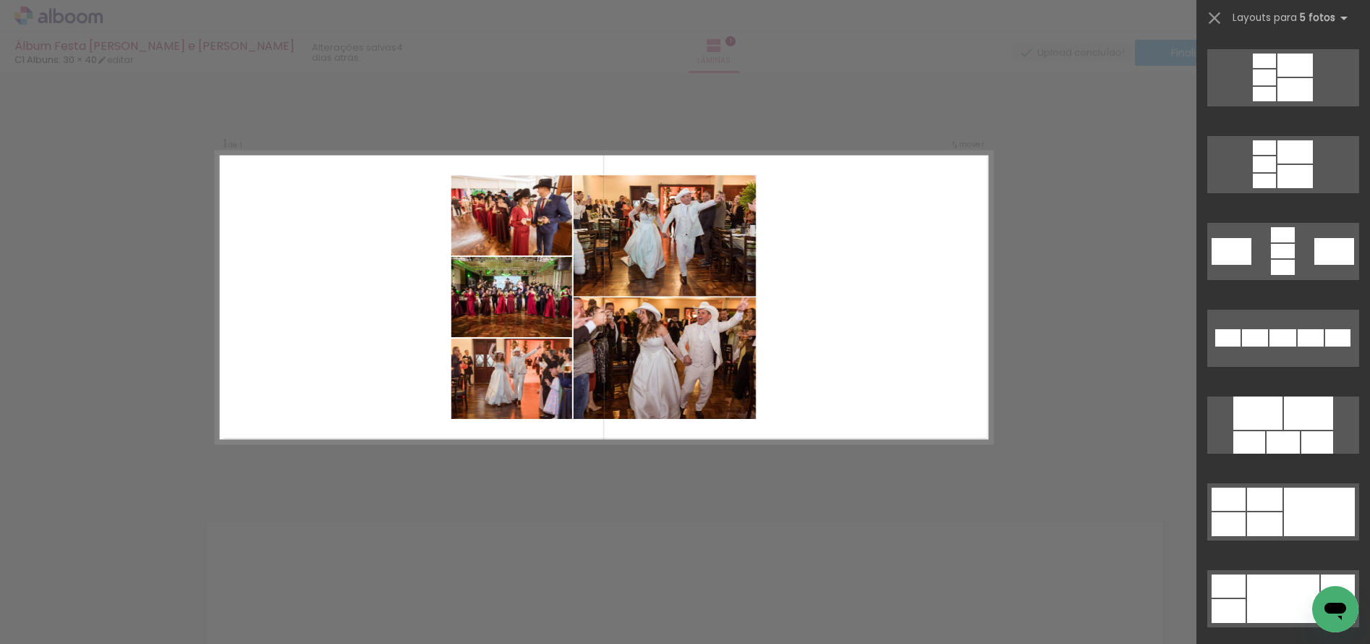
scroll to position [550, 0]
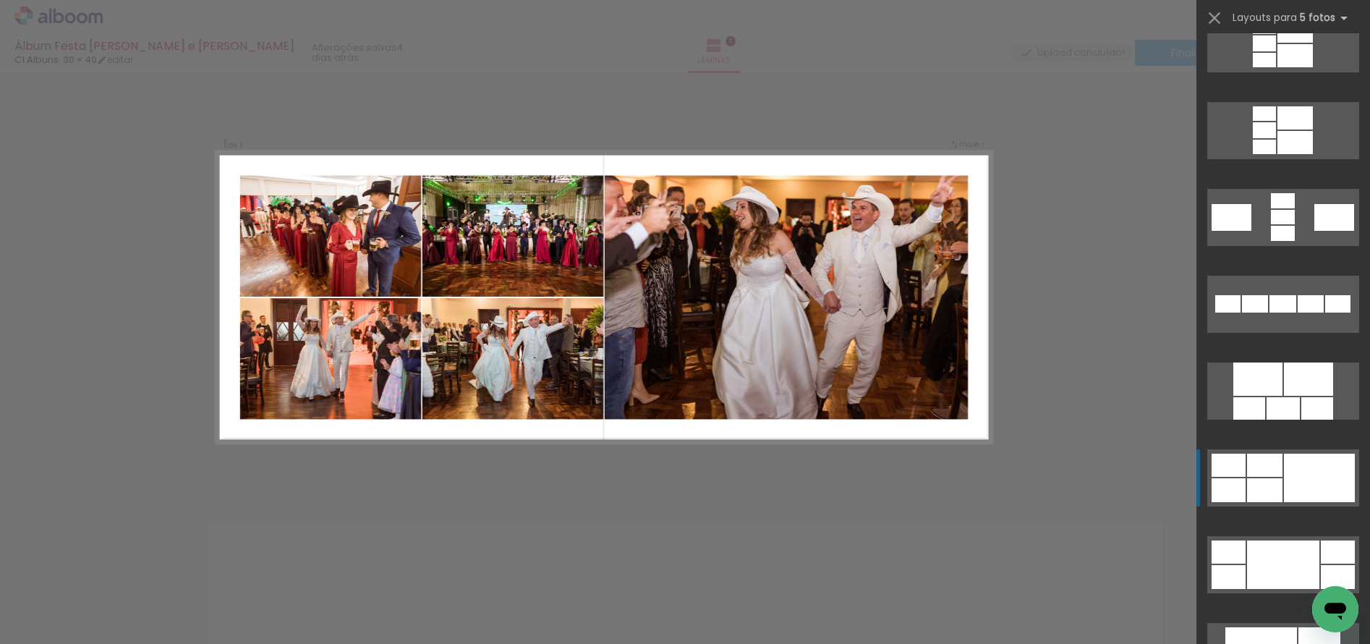
click at [1297, 471] on div at bounding box center [1319, 477] width 71 height 48
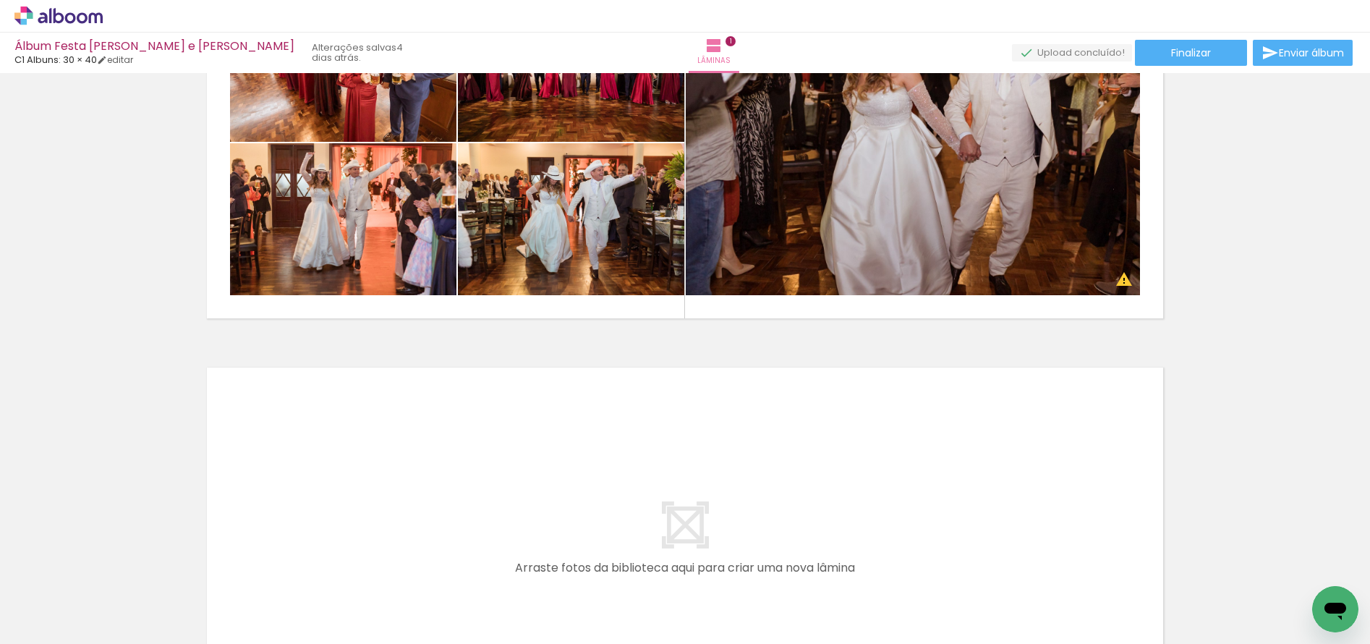
scroll to position [161, 0]
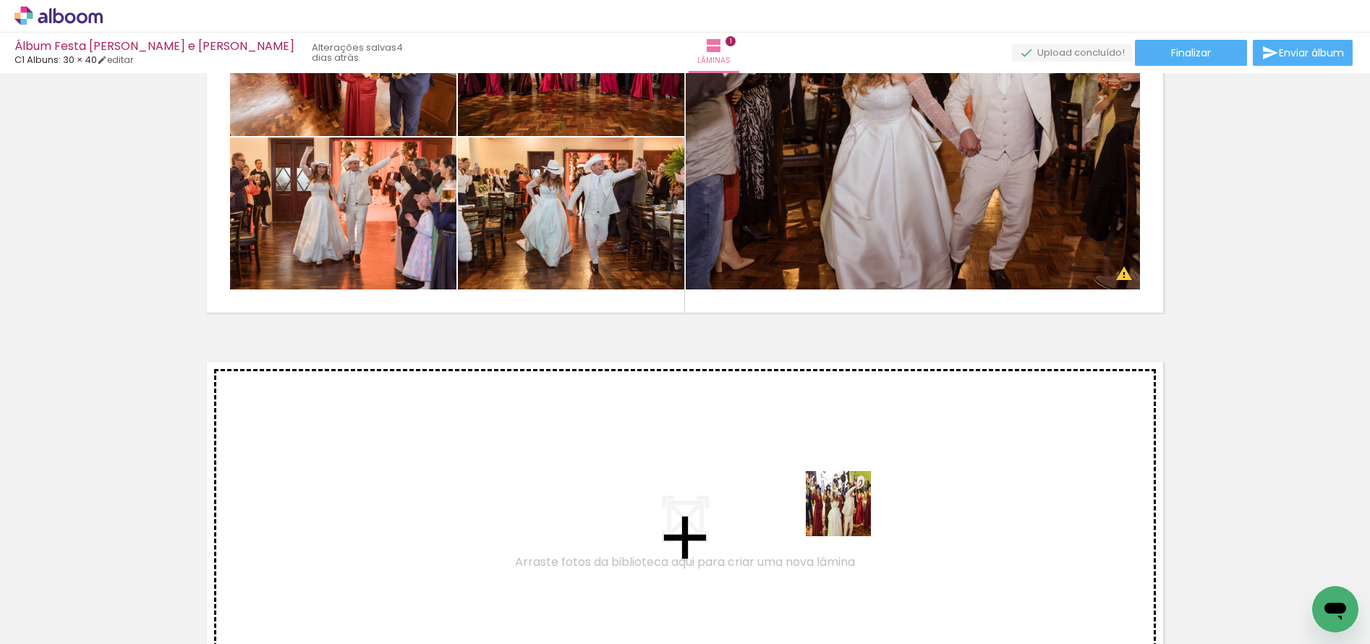
drag, startPoint x: 806, startPoint y: 592, endPoint x: 887, endPoint y: 454, distance: 159.7
click at [887, 454] on quentale-workspace at bounding box center [685, 322] width 1370 height 644
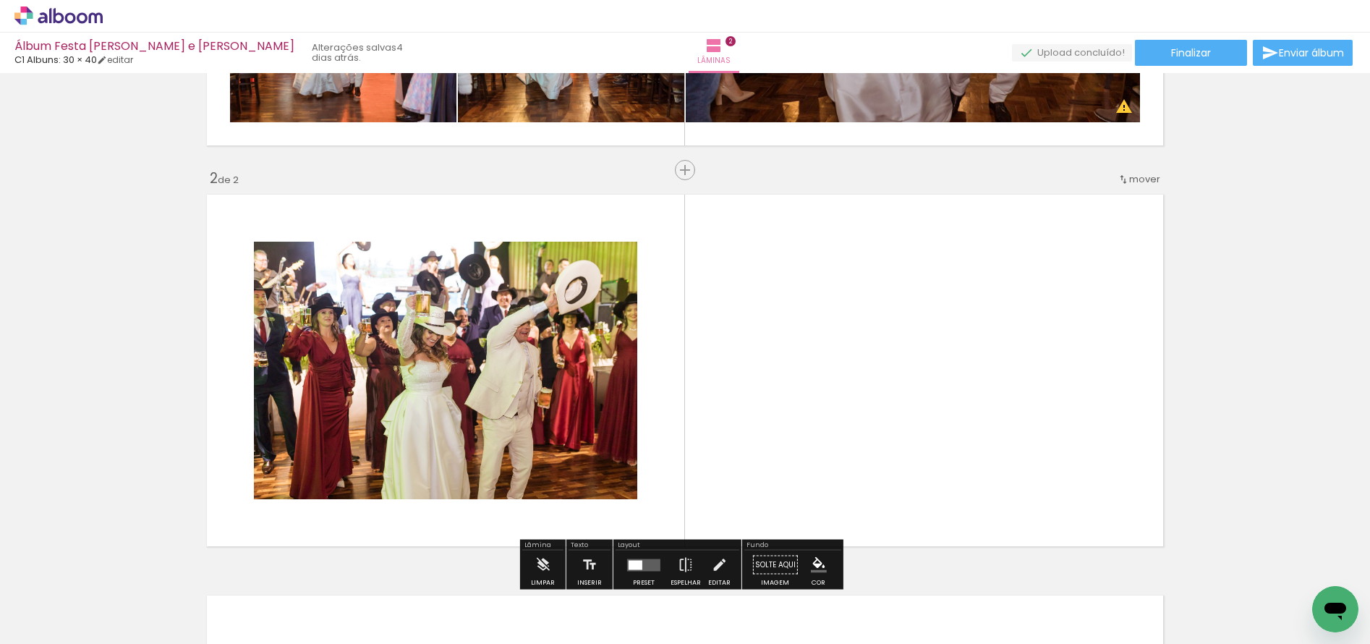
scroll to position [385, 0]
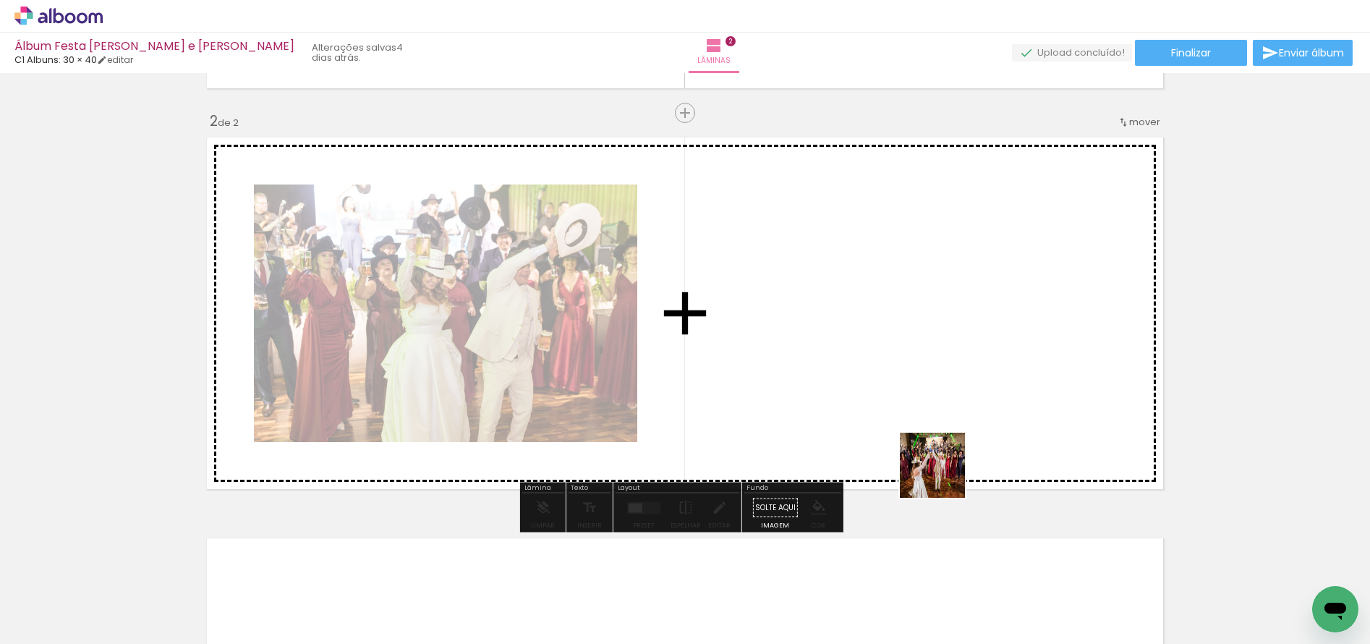
drag, startPoint x: 887, startPoint y: 590, endPoint x: 975, endPoint y: 419, distance: 192.4
click at [975, 419] on quentale-workspace at bounding box center [685, 322] width 1370 height 644
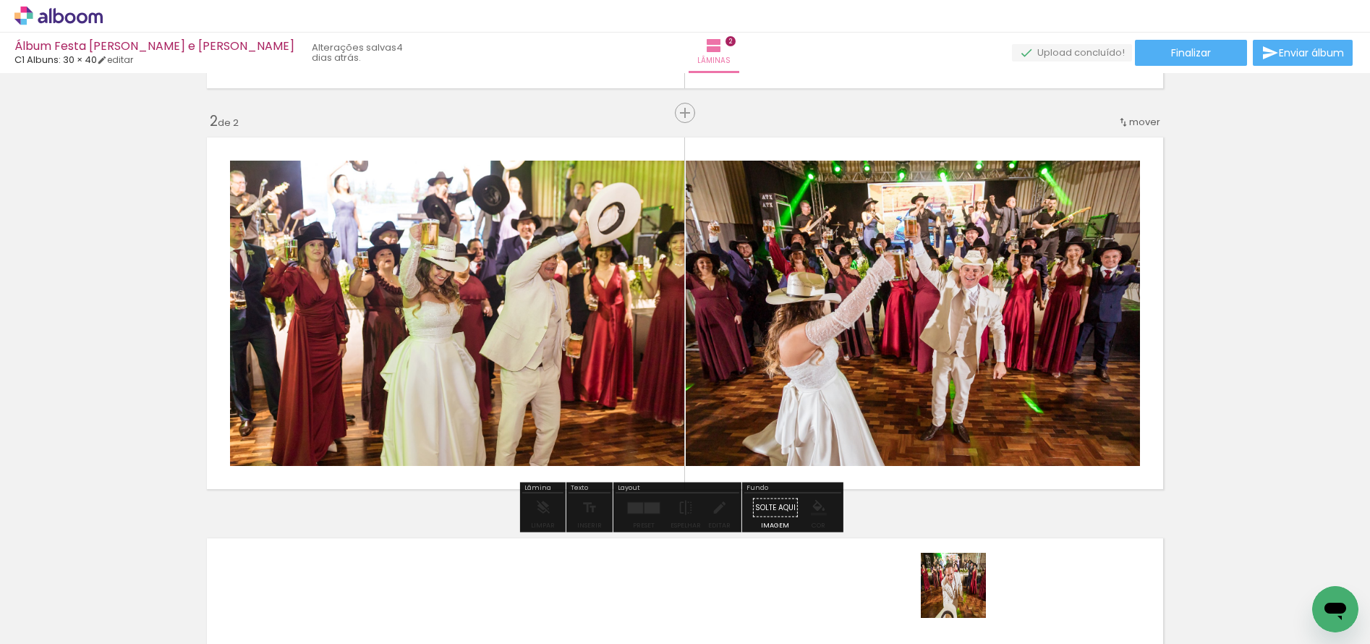
drag, startPoint x: 962, startPoint y: 602, endPoint x: 1024, endPoint y: 385, distance: 225.5
click at [1024, 385] on quentale-workspace at bounding box center [685, 322] width 1370 height 644
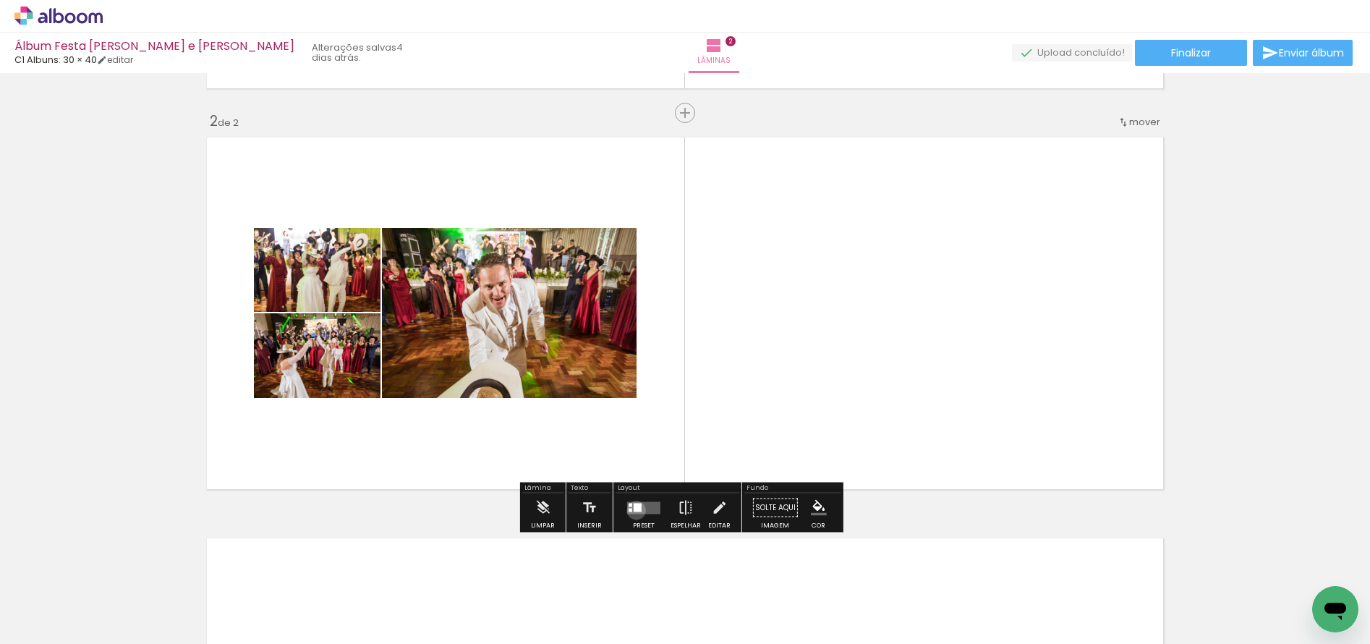
click at [633, 510] on div at bounding box center [637, 507] width 8 height 9
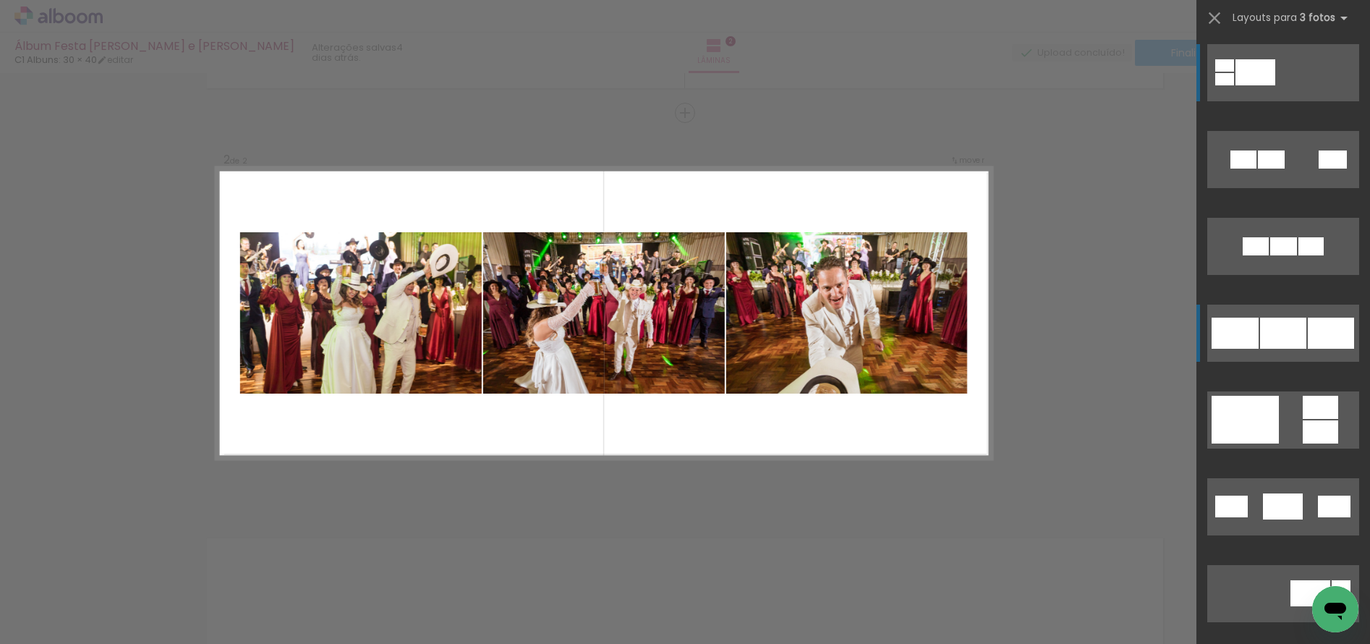
click at [1294, 337] on div at bounding box center [1283, 332] width 46 height 31
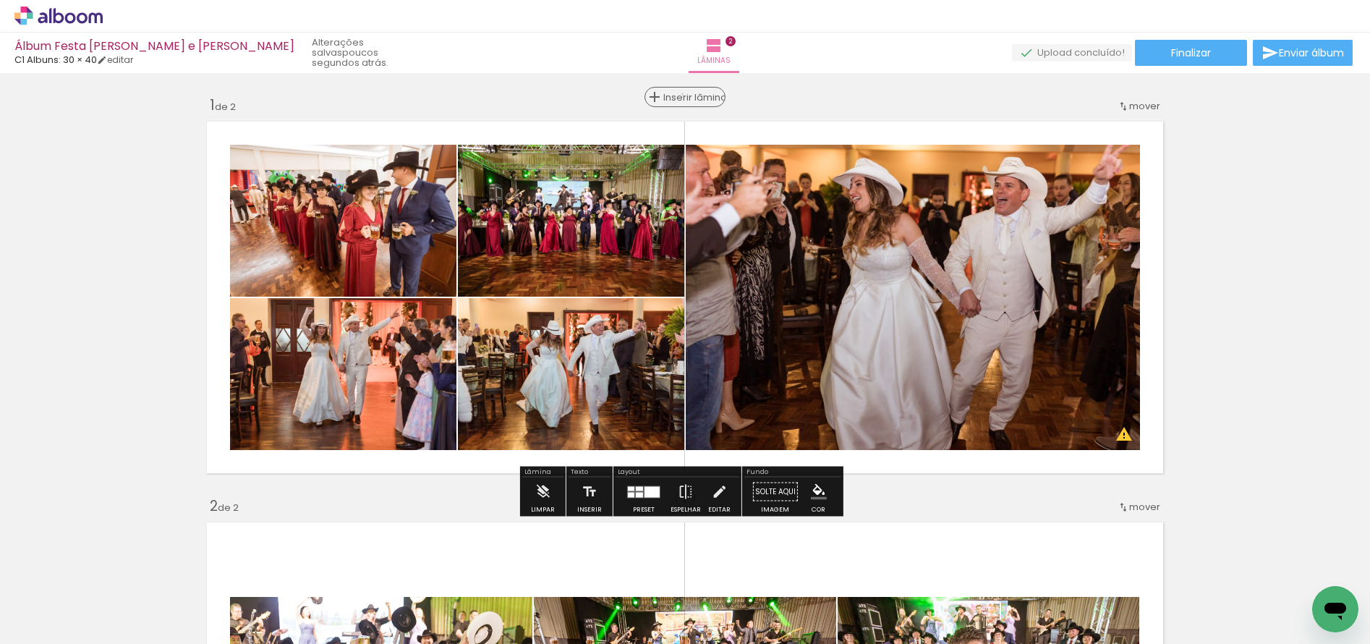
click at [680, 94] on span "Inserir lâmina" at bounding box center [691, 97] width 56 height 9
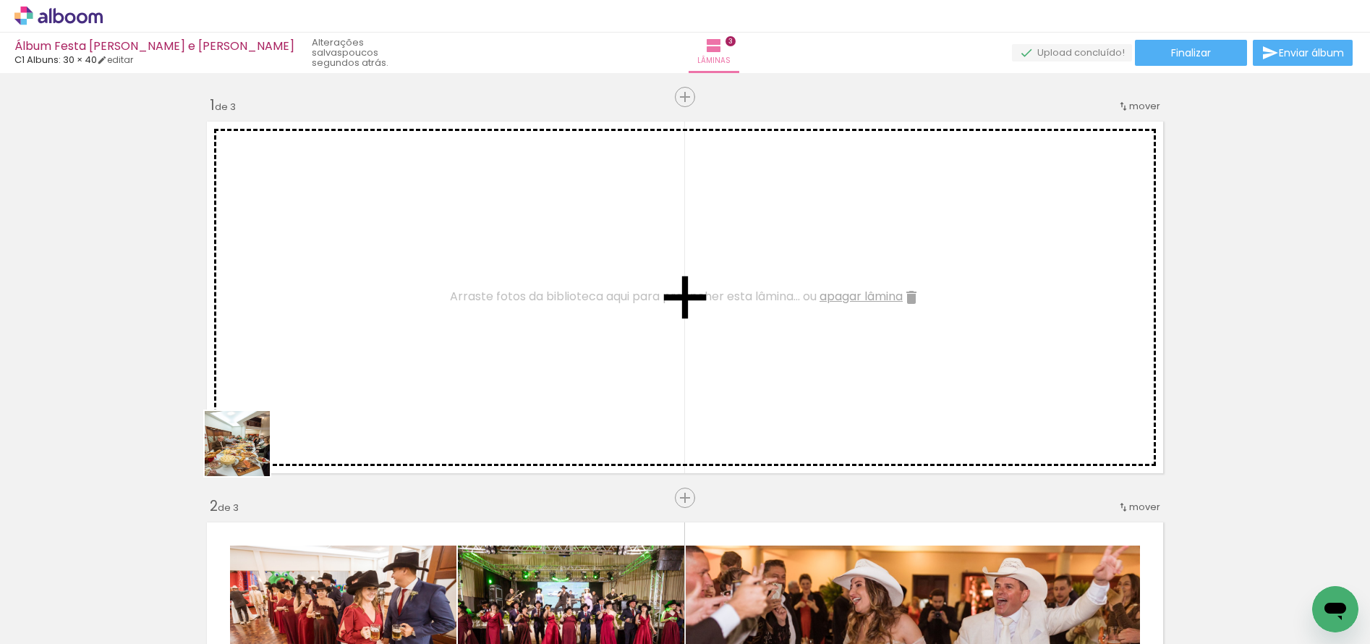
drag, startPoint x: 151, startPoint y: 599, endPoint x: 298, endPoint y: 401, distance: 247.2
click at [298, 401] on quentale-workspace at bounding box center [685, 322] width 1370 height 644
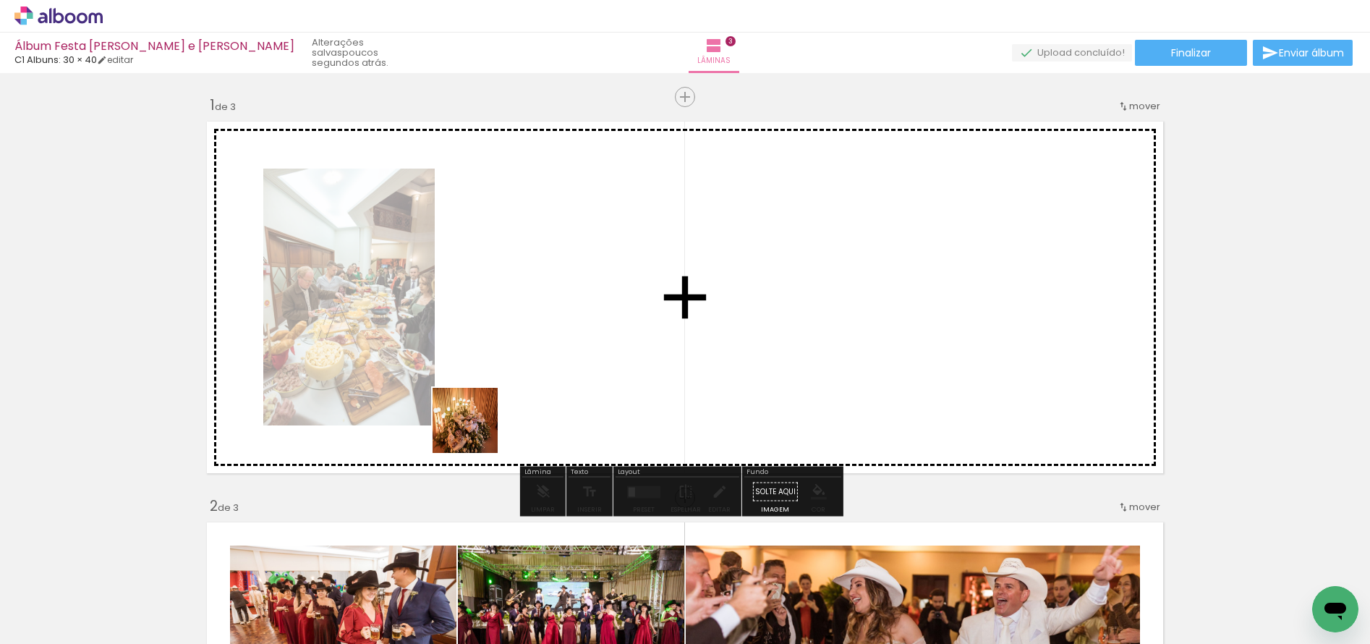
drag, startPoint x: 244, startPoint y: 605, endPoint x: 564, endPoint y: 368, distance: 398.0
click at [564, 368] on quentale-workspace at bounding box center [685, 322] width 1370 height 644
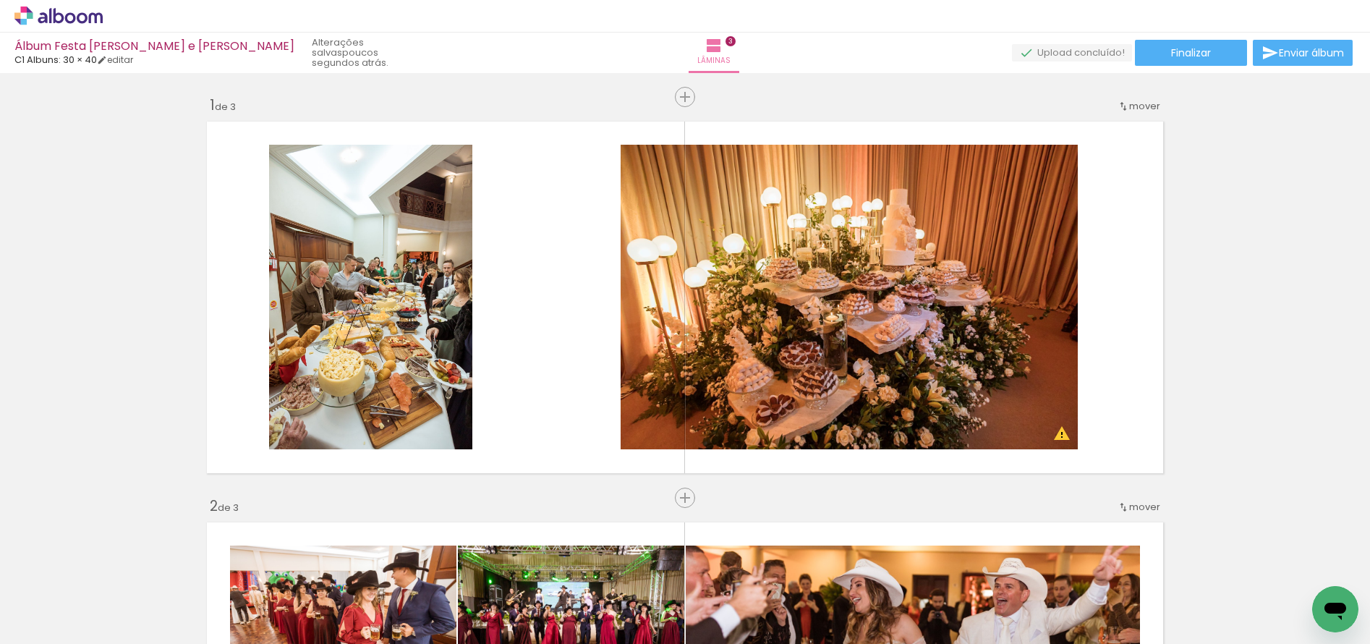
scroll to position [0, 2119]
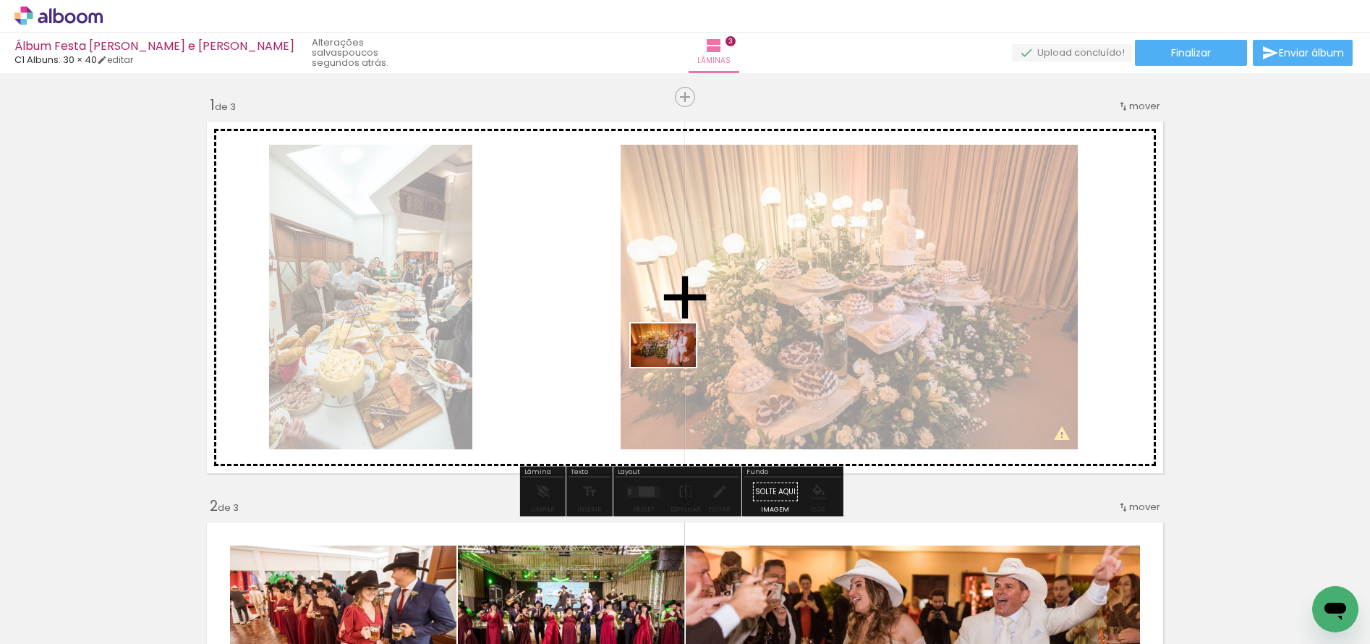
drag, startPoint x: 453, startPoint y: 599, endPoint x: 681, endPoint y: 359, distance: 332.0
click at [681, 359] on quentale-workspace at bounding box center [685, 322] width 1370 height 644
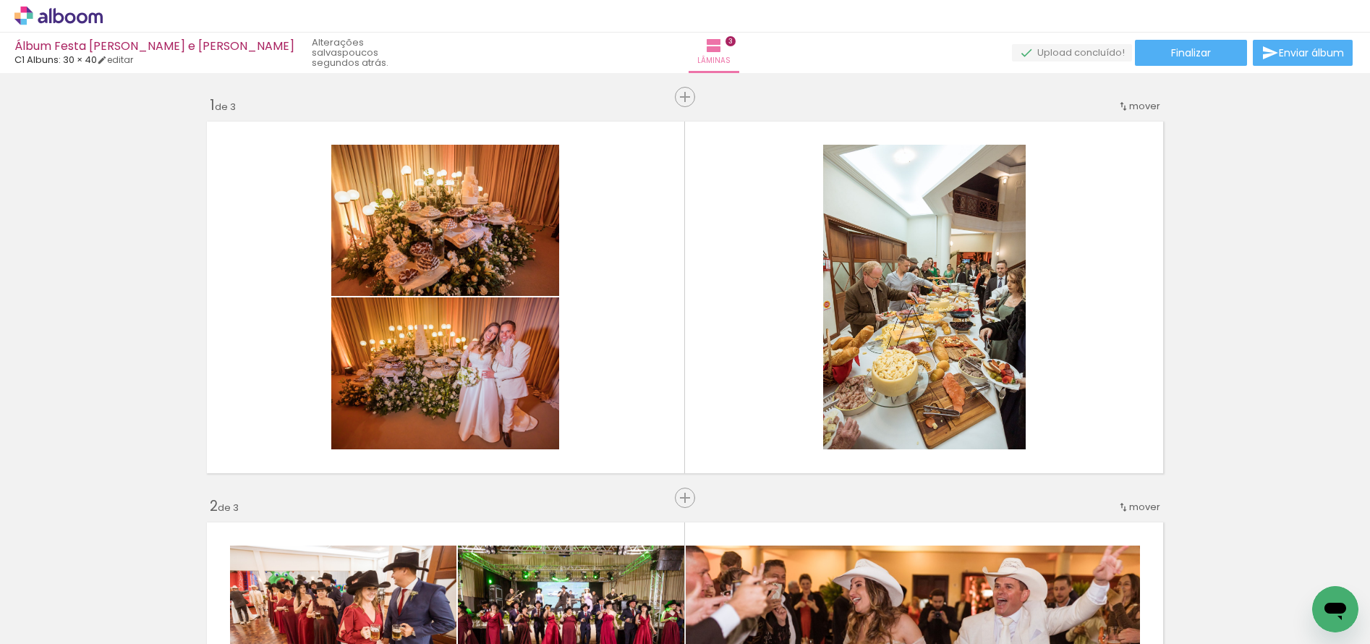
scroll to position [0, 2166]
drag, startPoint x: 633, startPoint y: 637, endPoint x: 720, endPoint y: 641, distance: 87.6
click at [119, 641] on iron-horizontal-list at bounding box center [104, 598] width 29 height 90
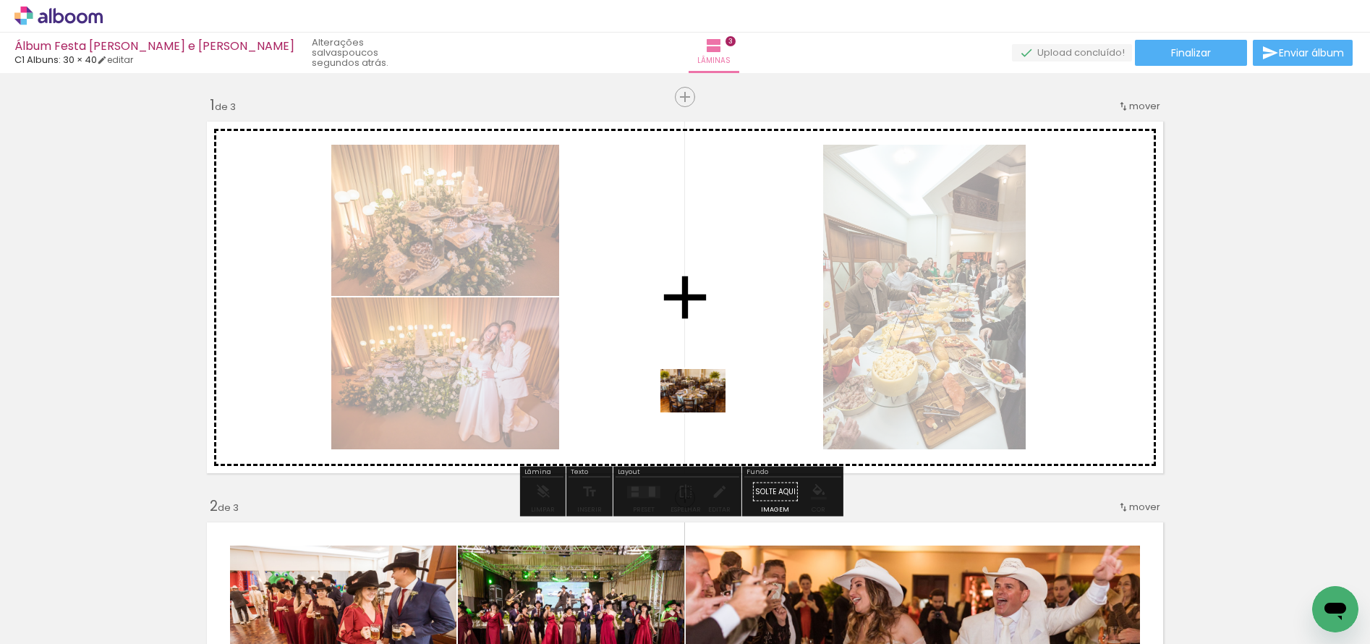
drag, startPoint x: 356, startPoint y: 607, endPoint x: 715, endPoint y: 403, distance: 412.6
click at [715, 403] on quentale-workspace at bounding box center [685, 322] width 1370 height 644
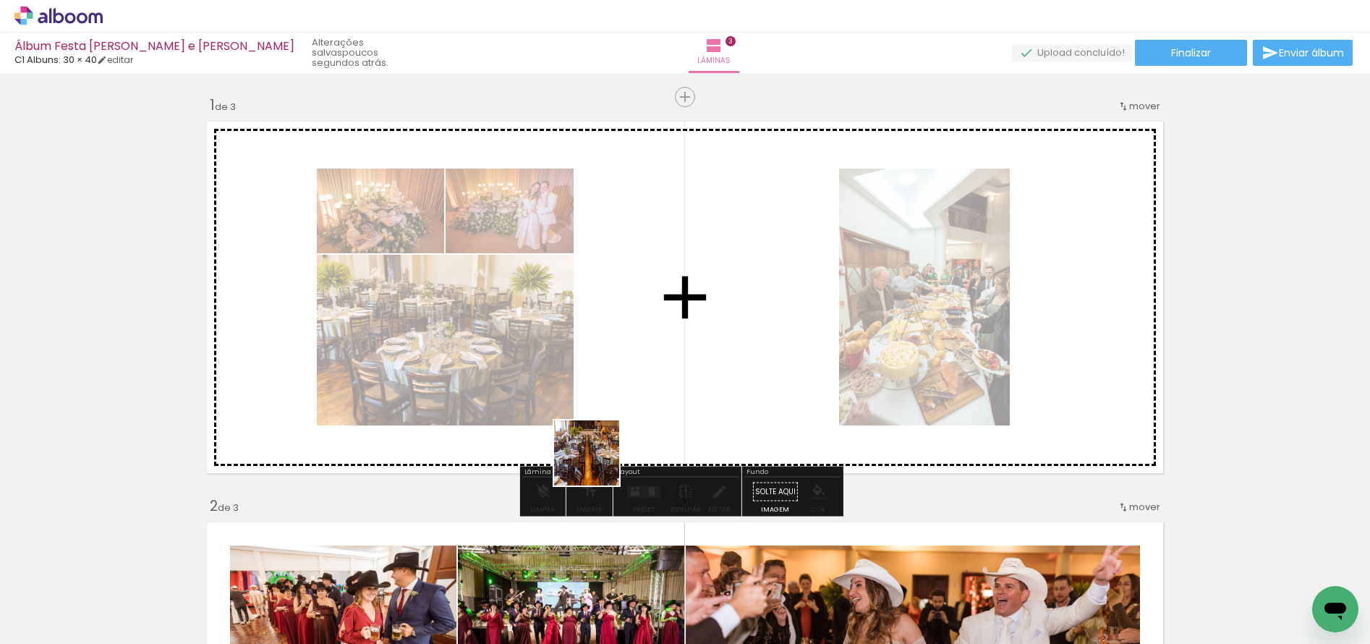
drag, startPoint x: 432, startPoint y: 602, endPoint x: 744, endPoint y: 348, distance: 402.9
click at [744, 348] on quentale-workspace at bounding box center [685, 322] width 1370 height 644
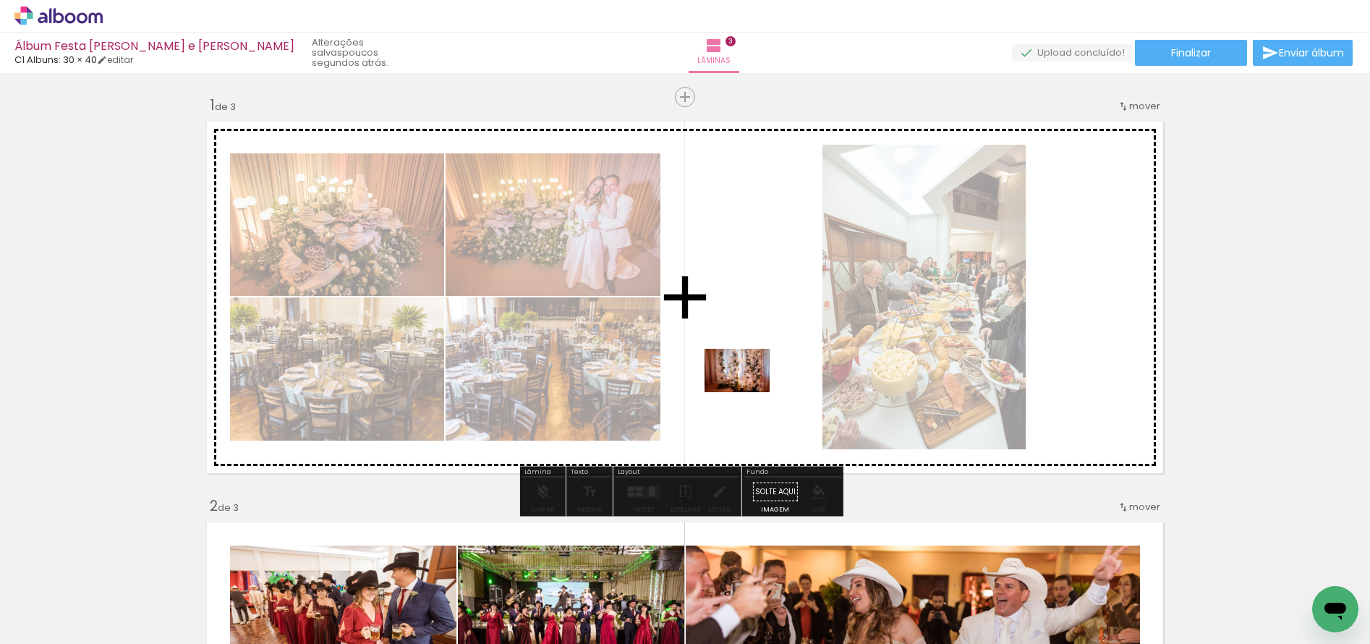
drag, startPoint x: 529, startPoint y: 598, endPoint x: 767, endPoint y: 377, distance: 324.9
click at [767, 377] on quentale-workspace at bounding box center [685, 322] width 1370 height 644
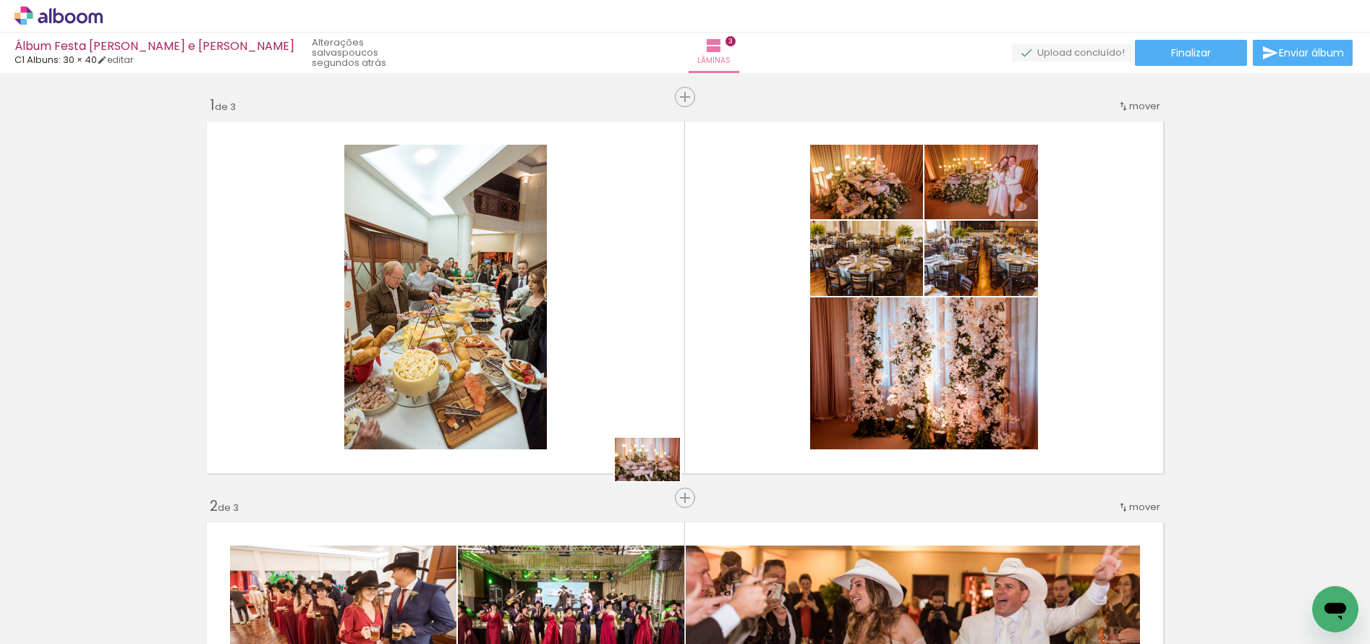
drag, startPoint x: 612, startPoint y: 610, endPoint x: 715, endPoint y: 368, distance: 262.4
click at [715, 368] on quentale-workspace at bounding box center [685, 322] width 1370 height 644
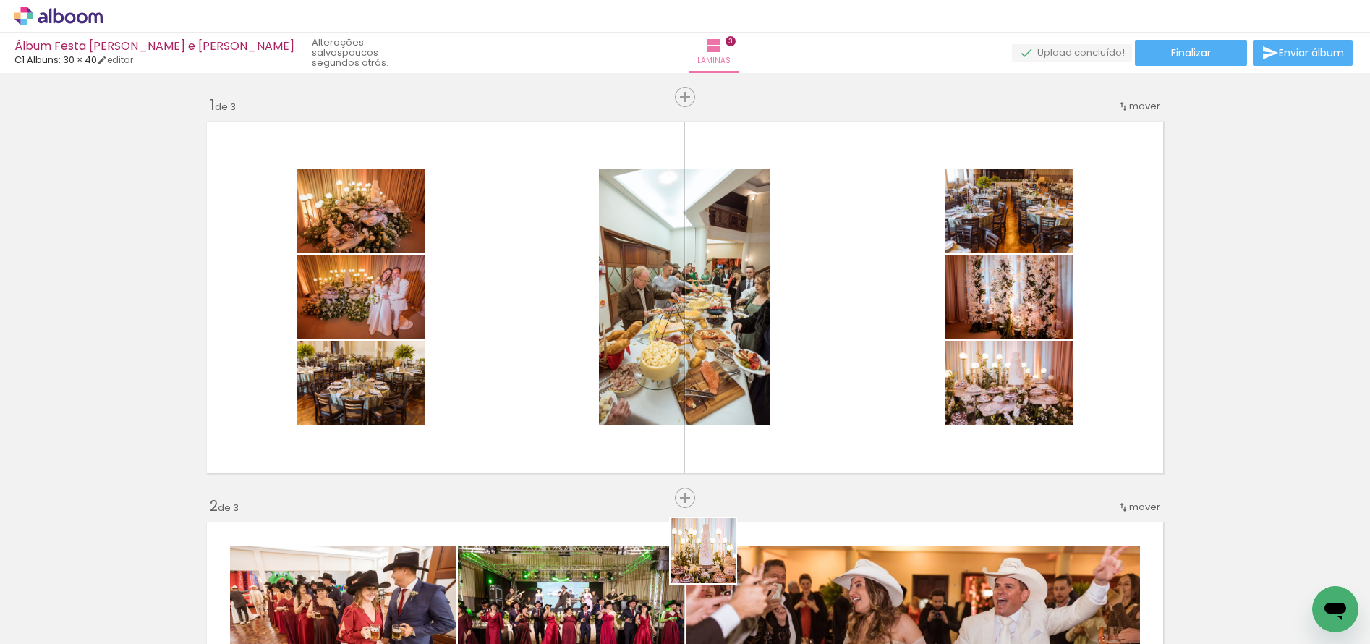
drag, startPoint x: 691, startPoint y: 591, endPoint x: 886, endPoint y: 359, distance: 303.9
click at [878, 369] on quentale-workspace at bounding box center [685, 322] width 1370 height 644
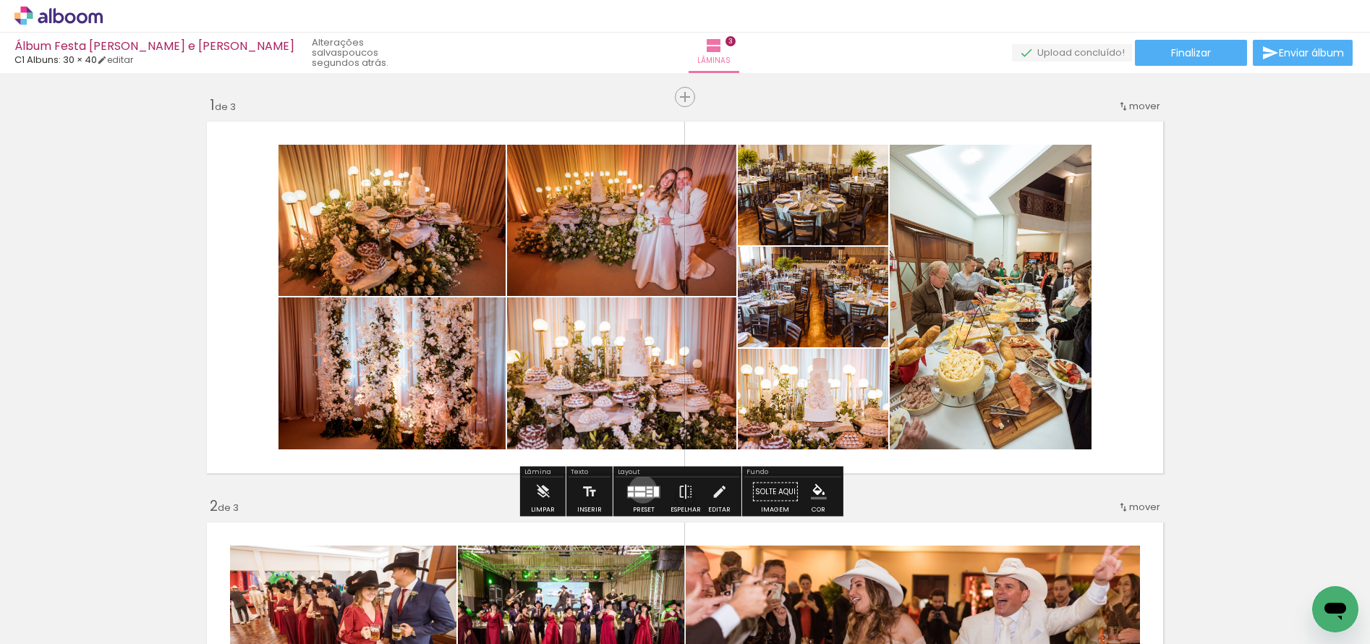
click at [639, 489] on div at bounding box center [640, 488] width 10 height 4
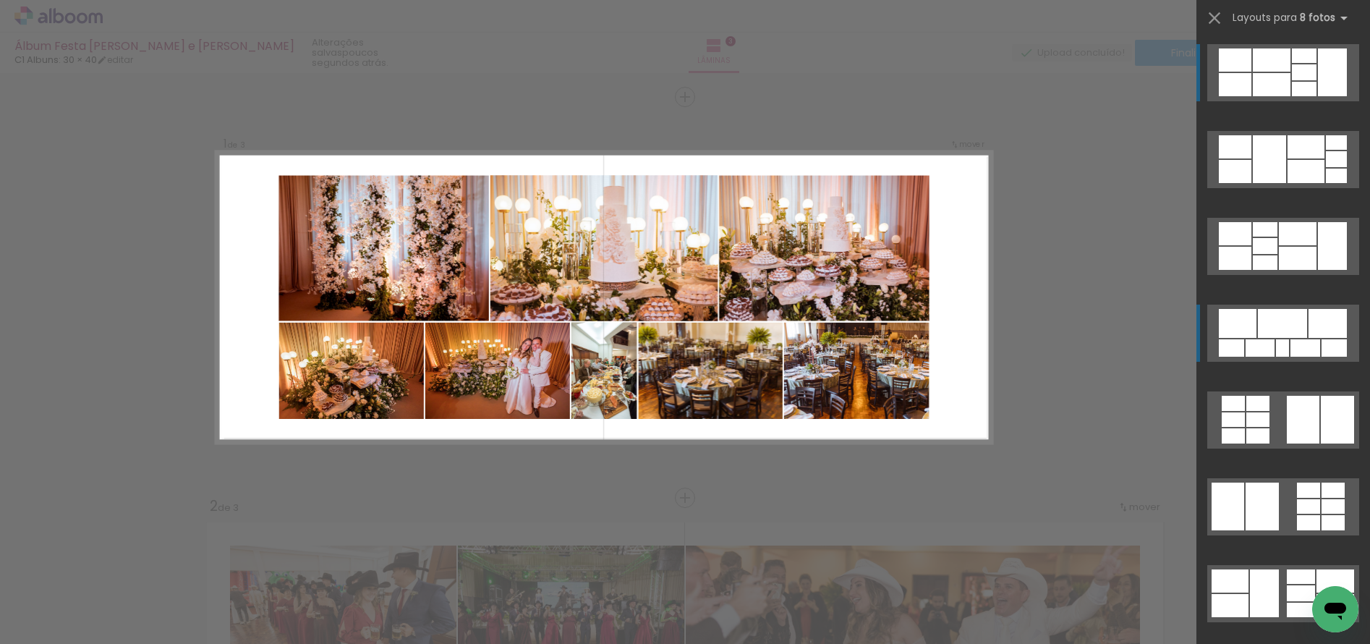
click at [1302, 346] on div at bounding box center [1305, 347] width 30 height 17
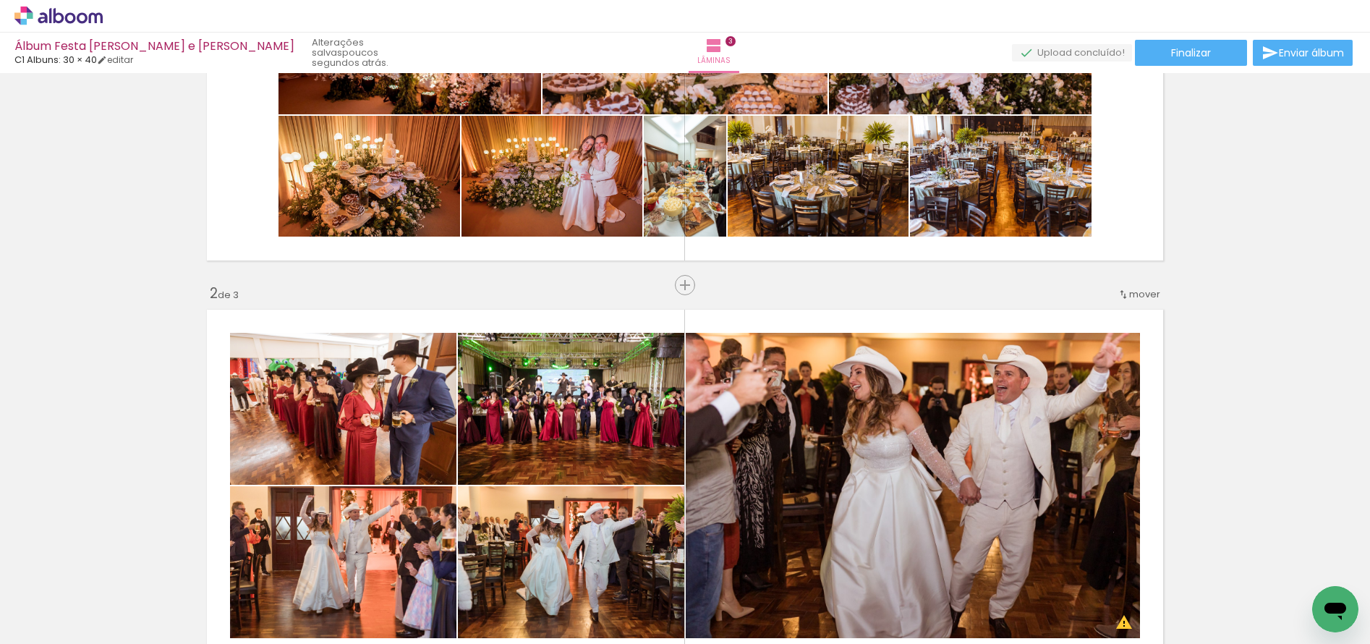
scroll to position [195, 0]
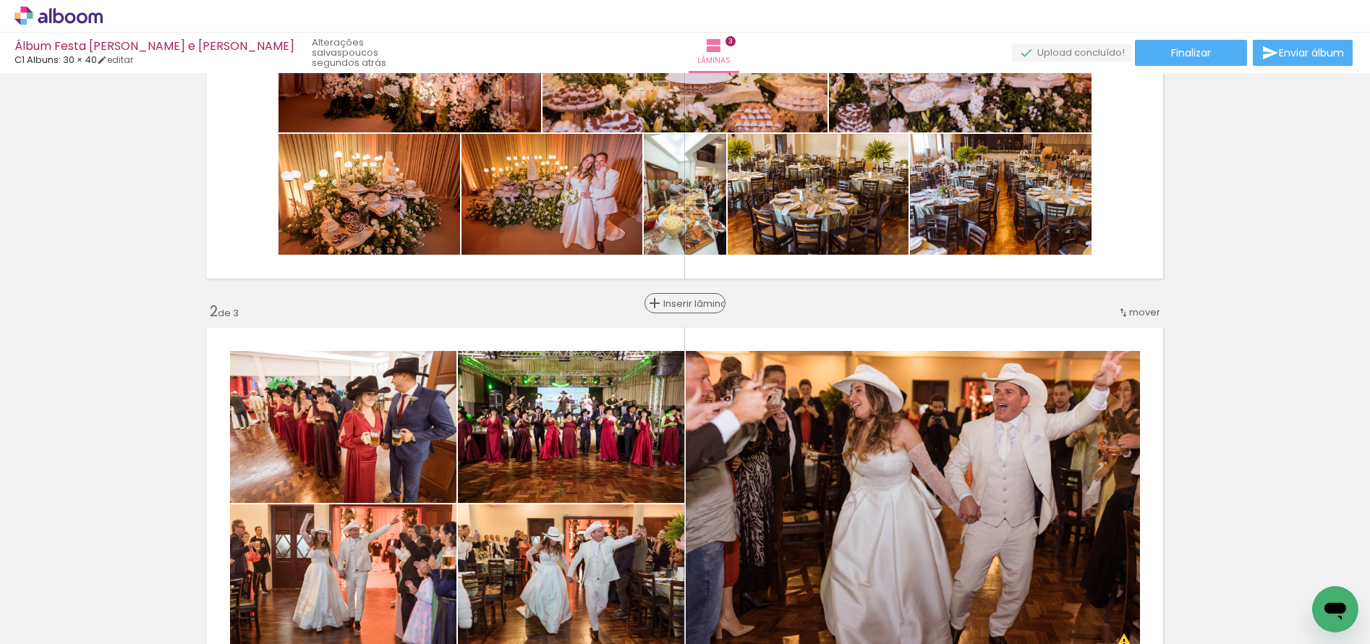
click at [682, 302] on span "Inserir lâmina" at bounding box center [691, 303] width 56 height 9
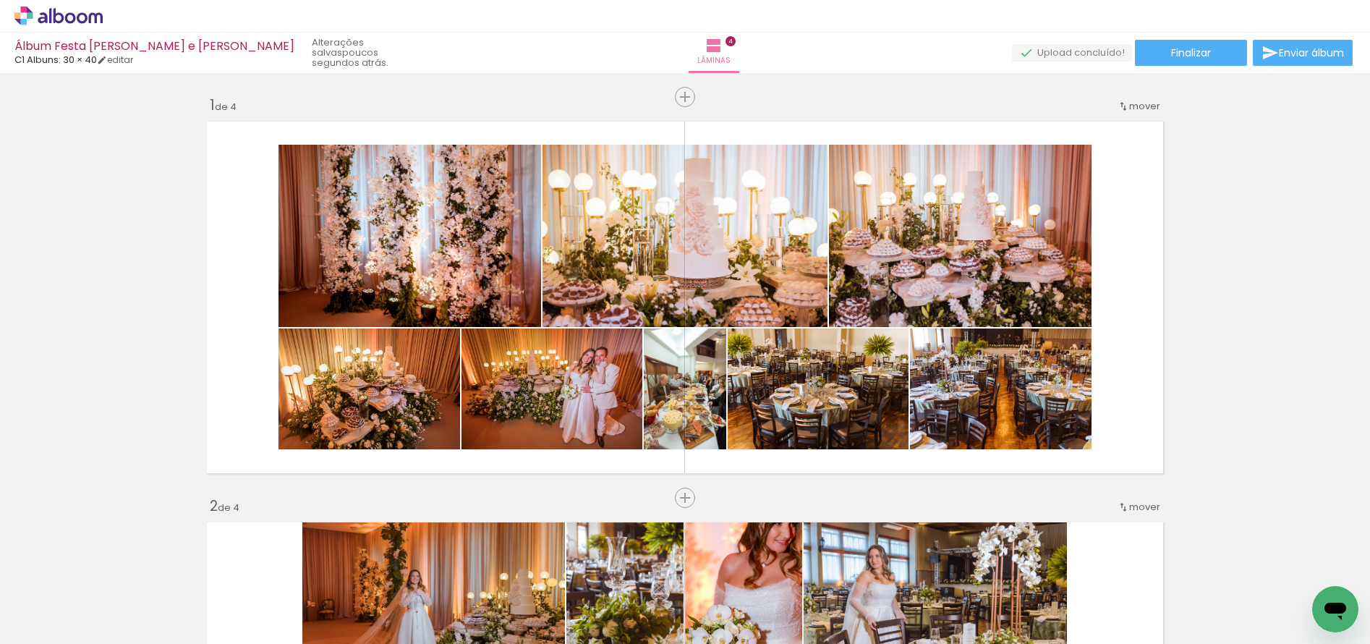
scroll to position [0, 6190]
